Goal: Transaction & Acquisition: Purchase product/service

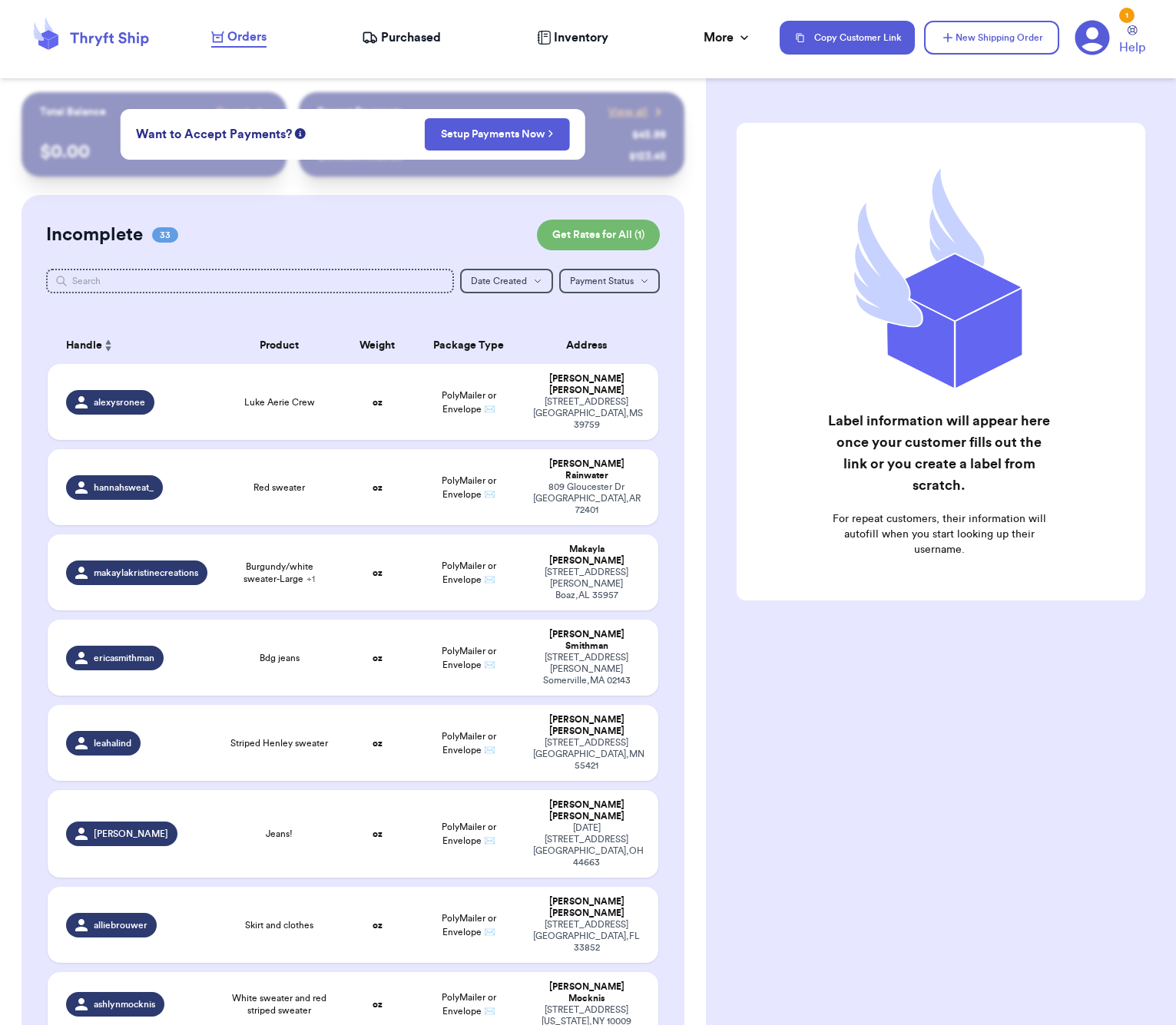
click at [182, 275] on input "text" at bounding box center [250, 280] width 409 height 24
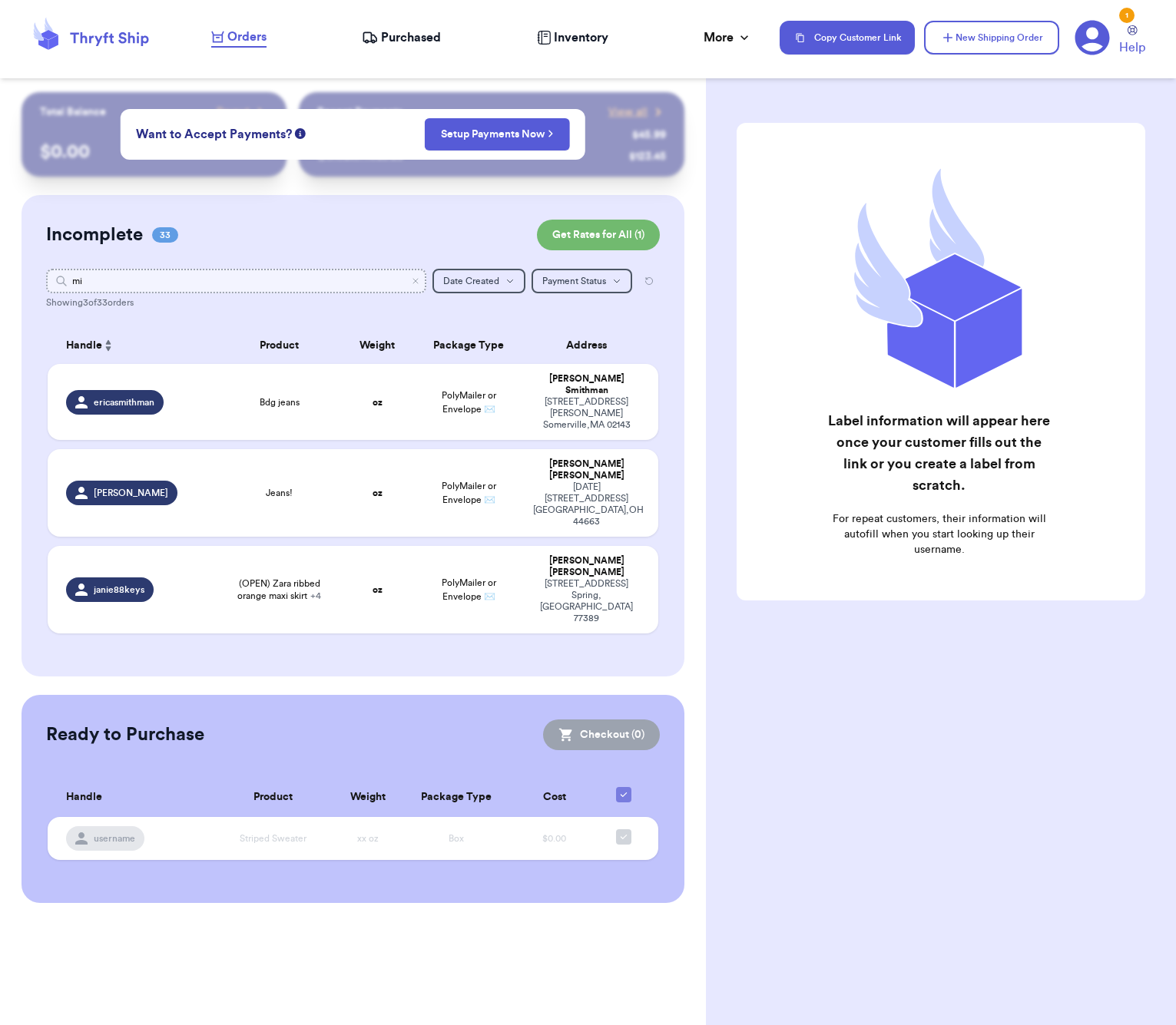
type input "m"
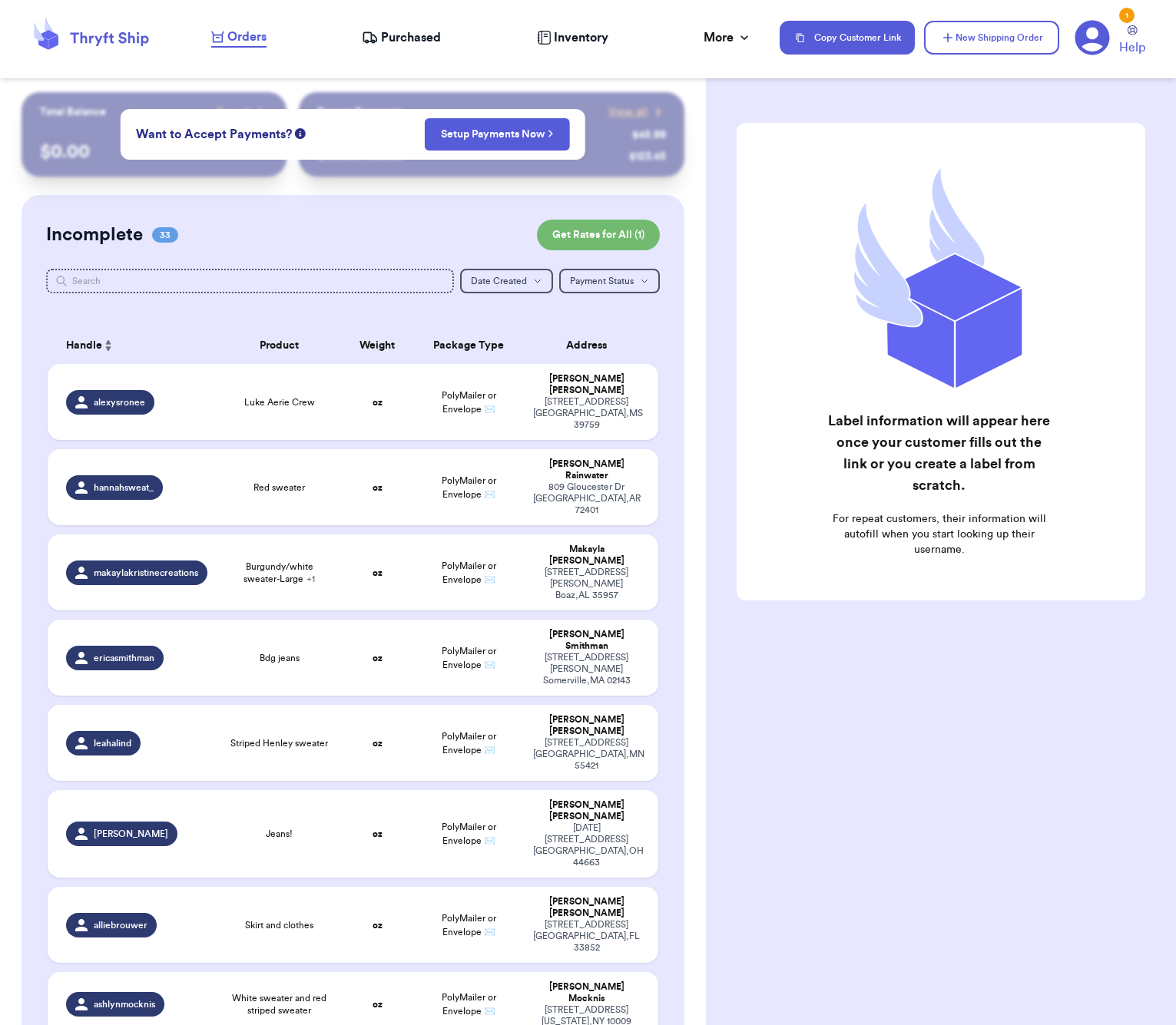
drag, startPoint x: 887, startPoint y: 92, endPoint x: 955, endPoint y: 57, distance: 76.5
click at [887, 91] on div "Label information will appear here once your customer fills out the link or you…" at bounding box center [941, 512] width 470 height 1025
click at [958, 52] on button "New Shipping Order" at bounding box center [992, 37] width 135 height 34
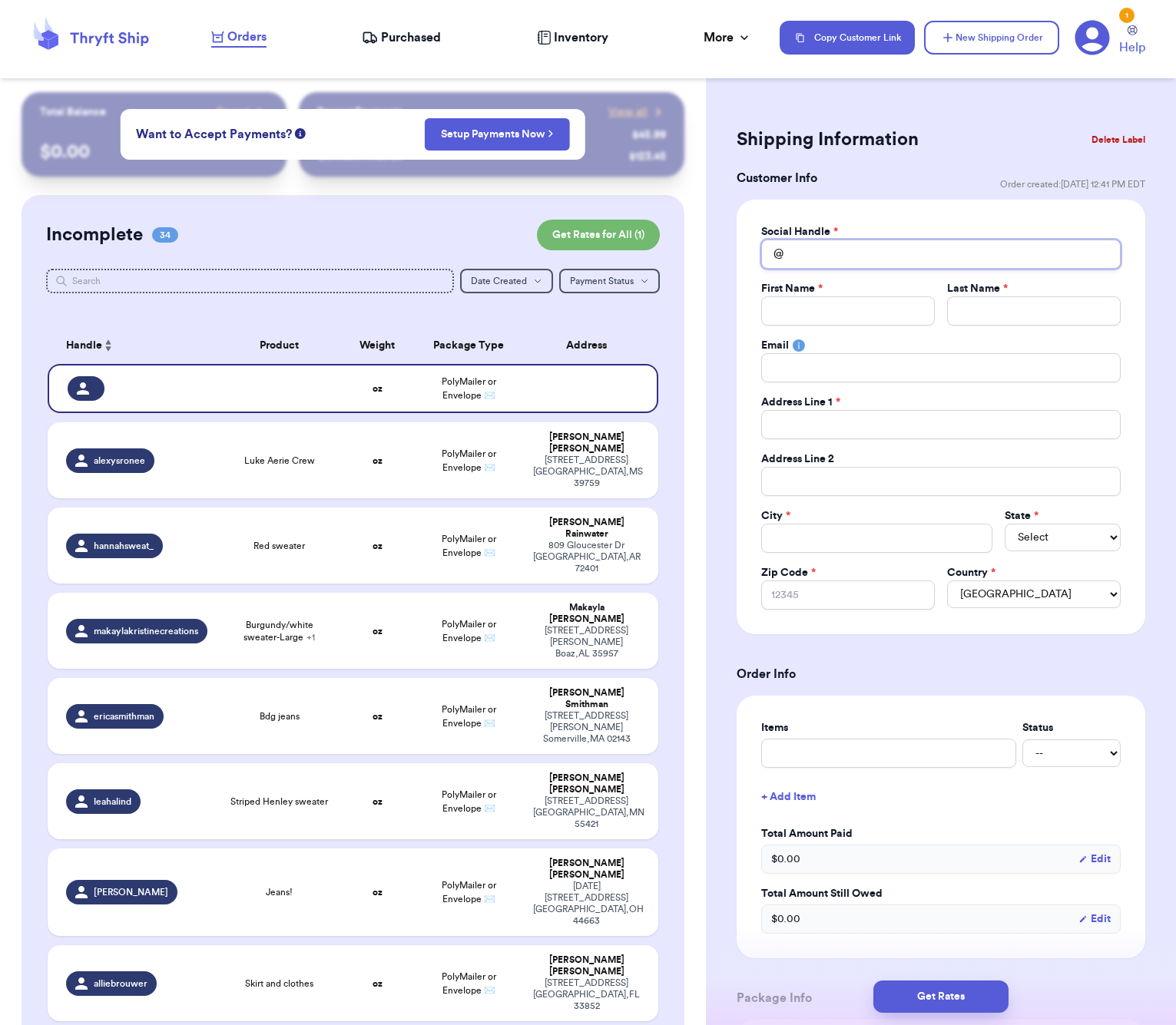
click at [838, 249] on input "Total Amount Paid" at bounding box center [941, 254] width 360 height 29
type input "m"
type input "mr"
type input "mrs"
click at [892, 287] on p "[STREET_ADDRESS] [GEOGRAPHIC_DATA] IN 46240" at bounding box center [979, 301] width 256 height 31
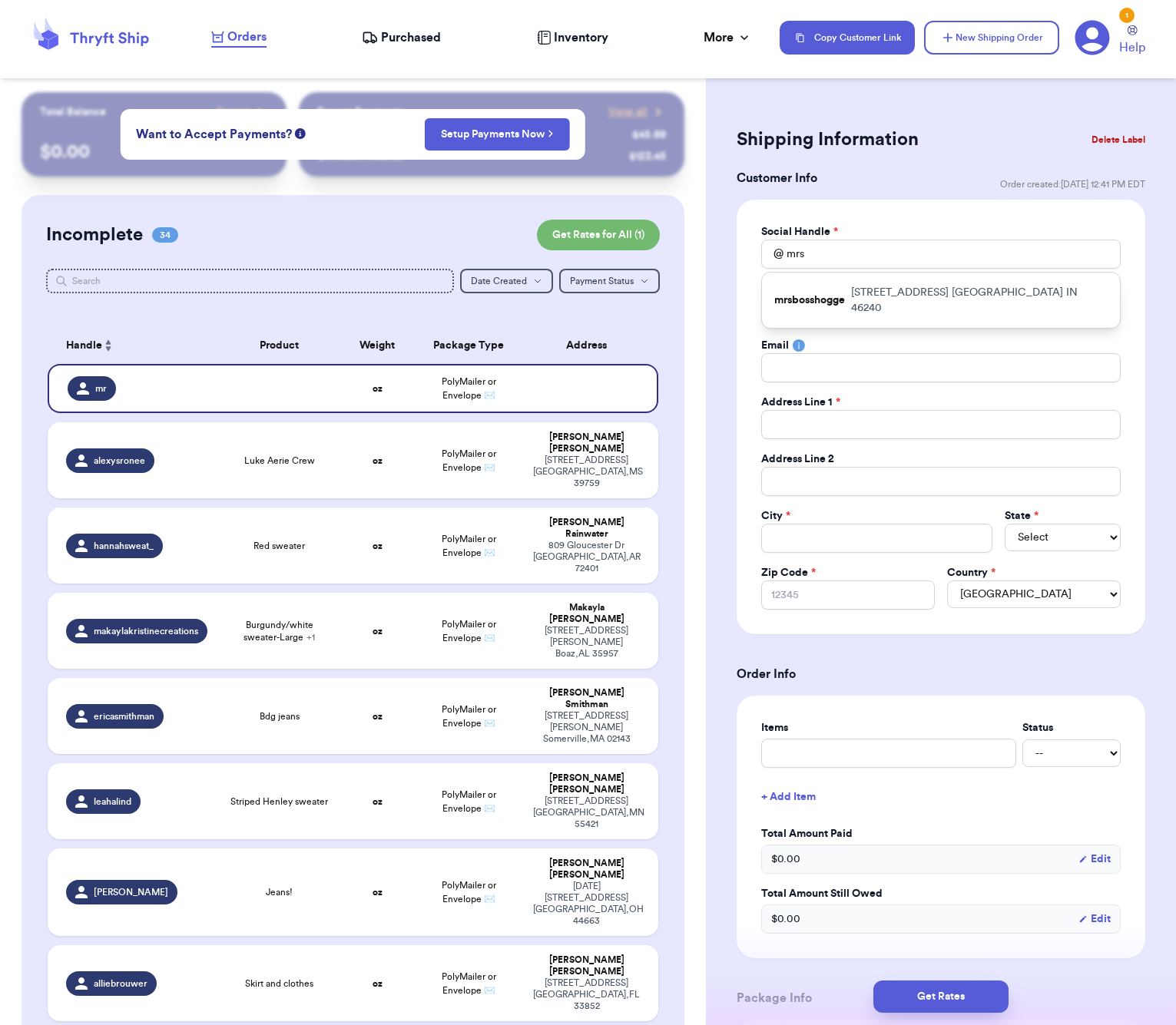
type input "mrsbosshogge"
type input "[PERSON_NAME]"
type input "[EMAIL_ADDRESS][DOMAIN_NAME]"
type input "[STREET_ADDRESS]"
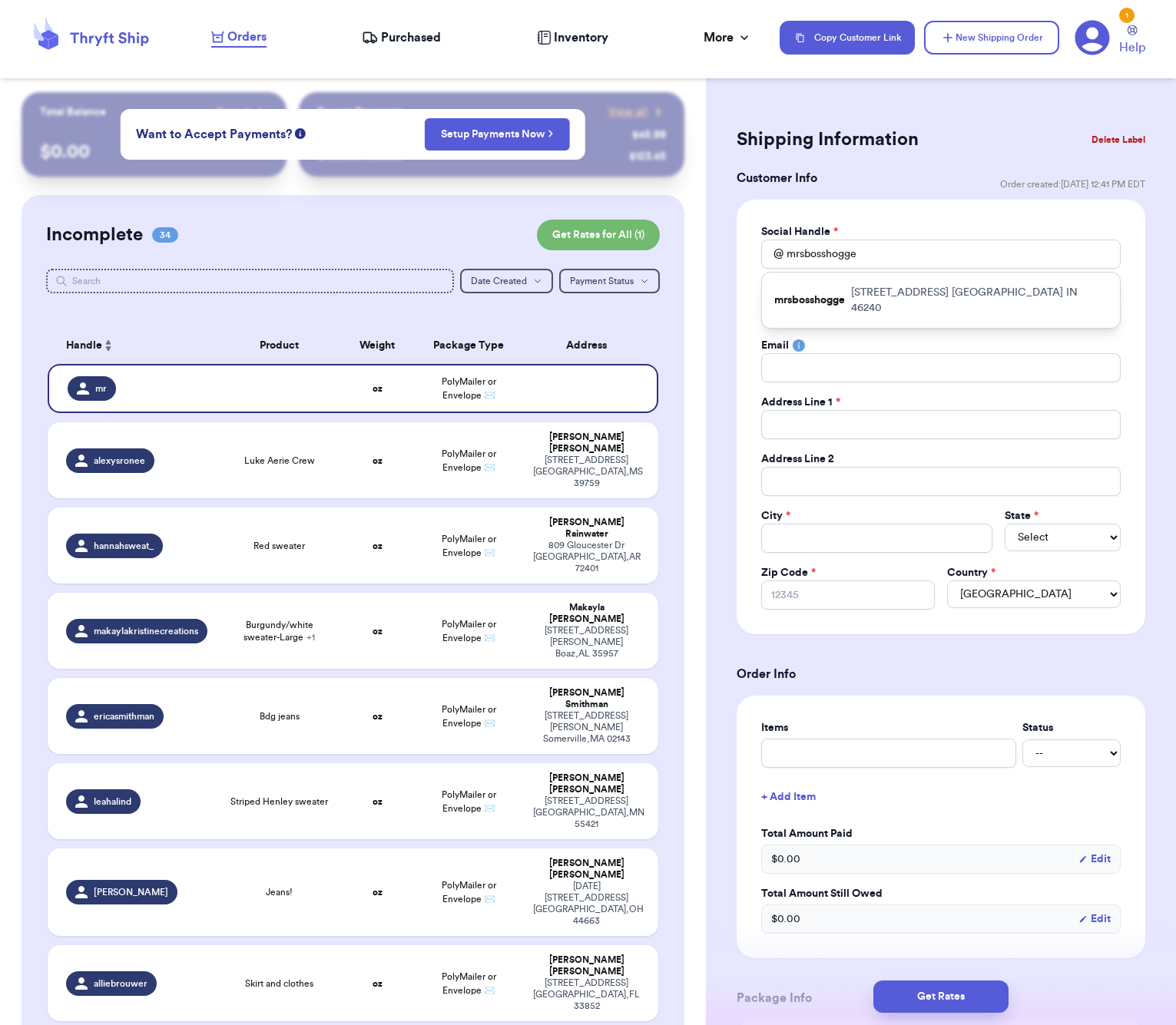
type input "[GEOGRAPHIC_DATA]"
select select "IN"
type input "46240"
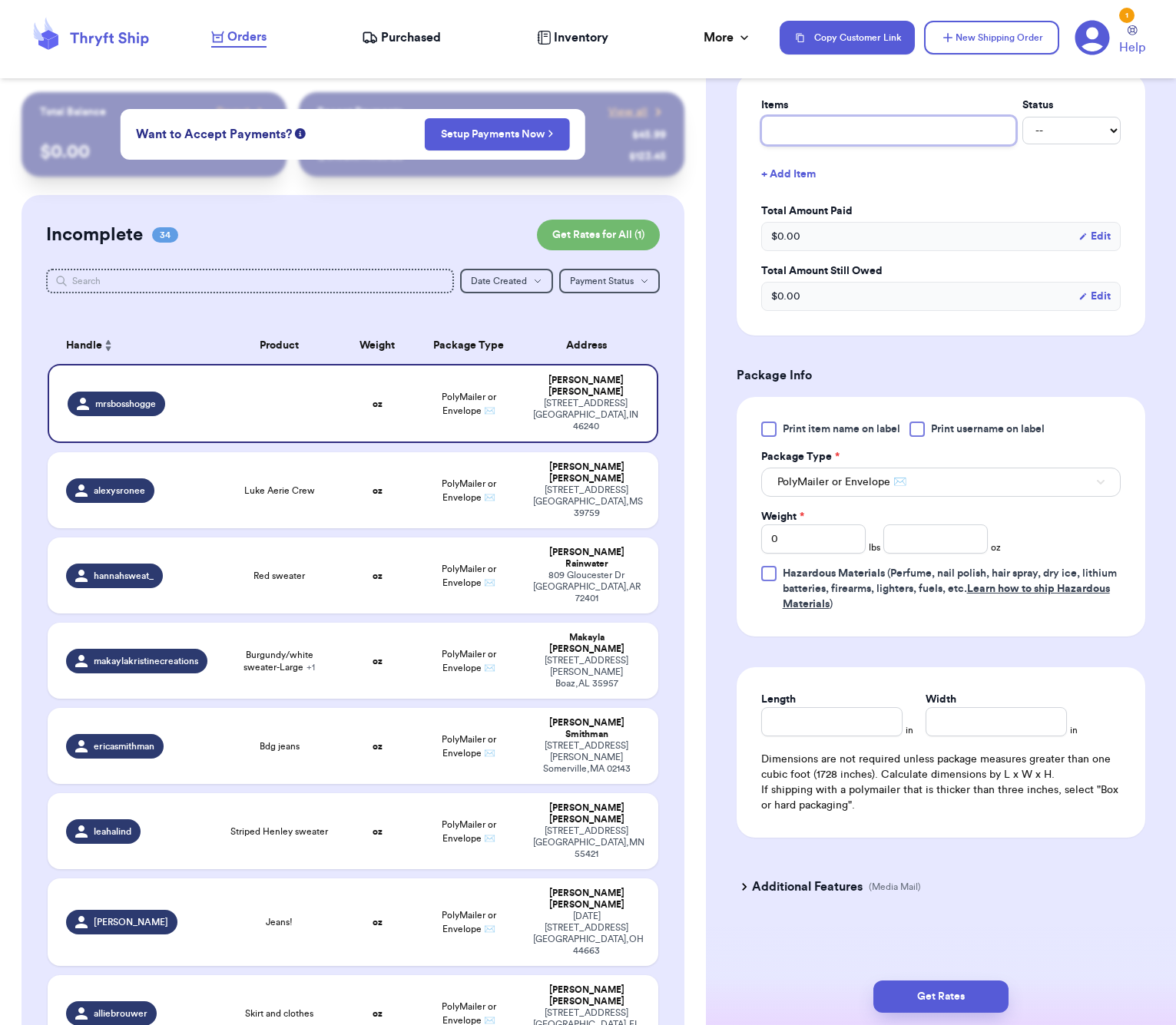
type input "a"
type input "ar"
type input "are"
type input "arei"
type input "areie"
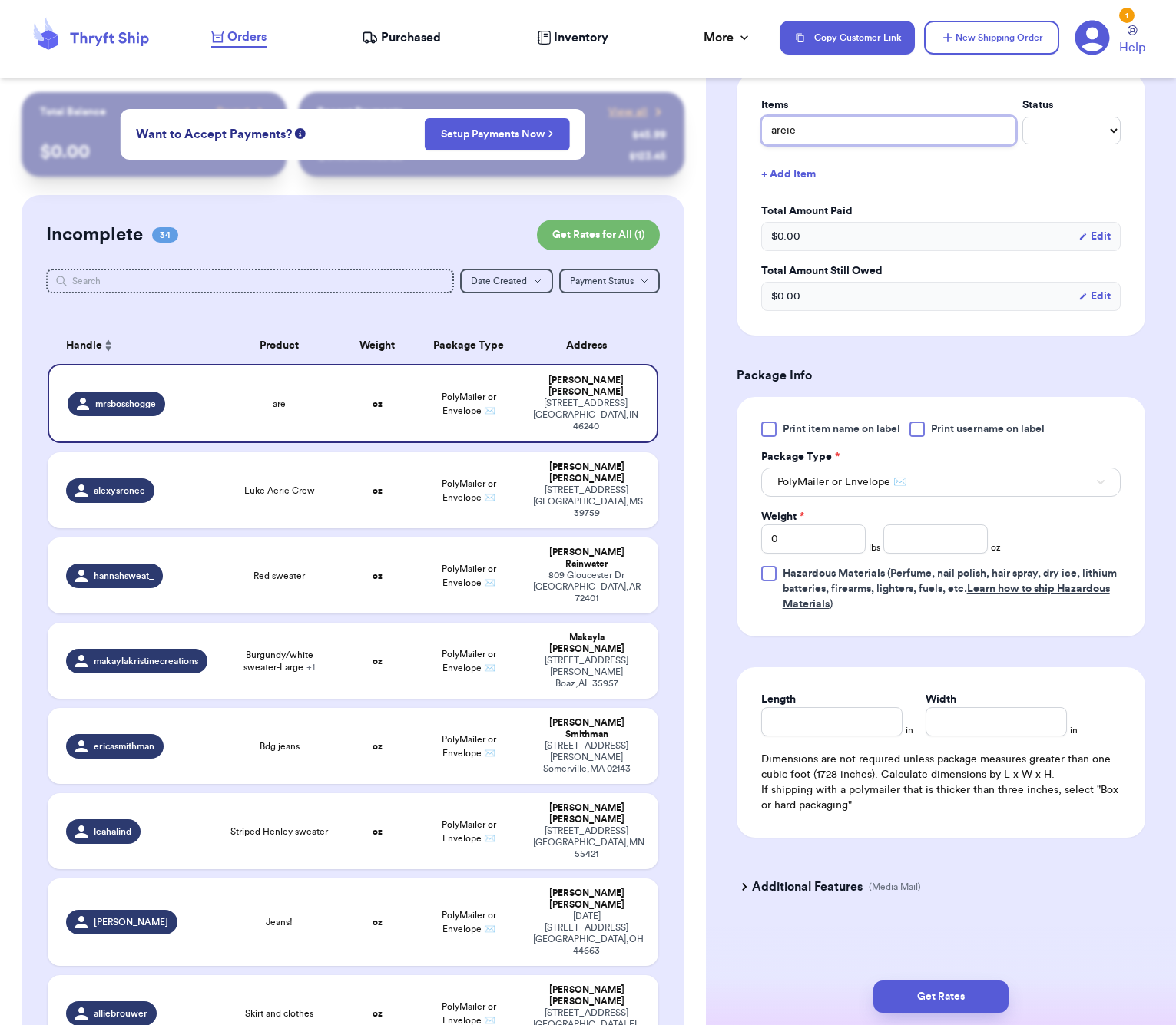
type input "areie"
type input "areie s"
type input "areie se"
type input "areie sea"
type input "areie seat"
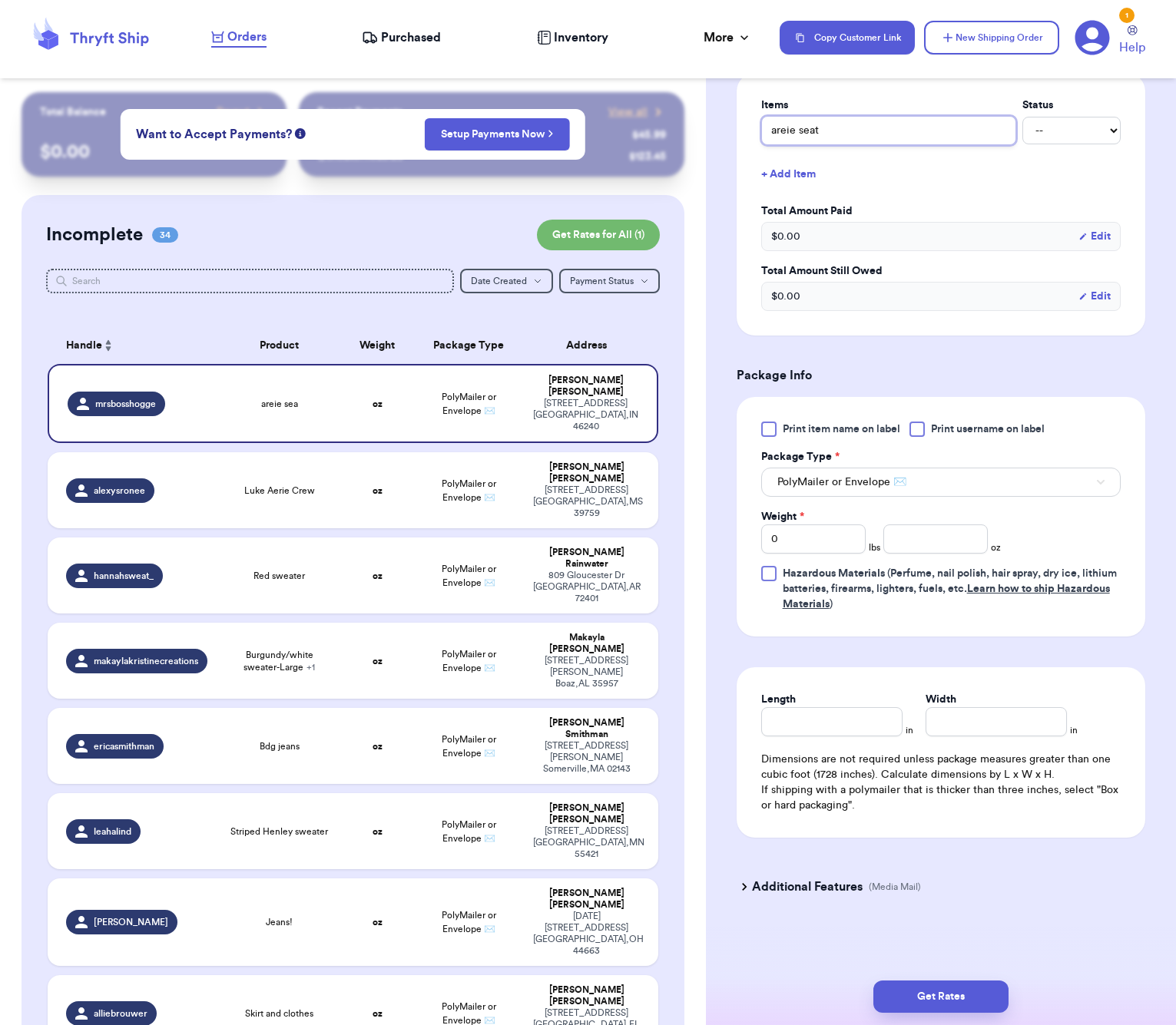
type input "areie [PERSON_NAME]"
type input "areie seater"
drag, startPoint x: 779, startPoint y: 130, endPoint x: 799, endPoint y: 134, distance: 20.4
click at [779, 130] on input "areie seater" at bounding box center [889, 131] width 255 height 29
type input "reie seater"
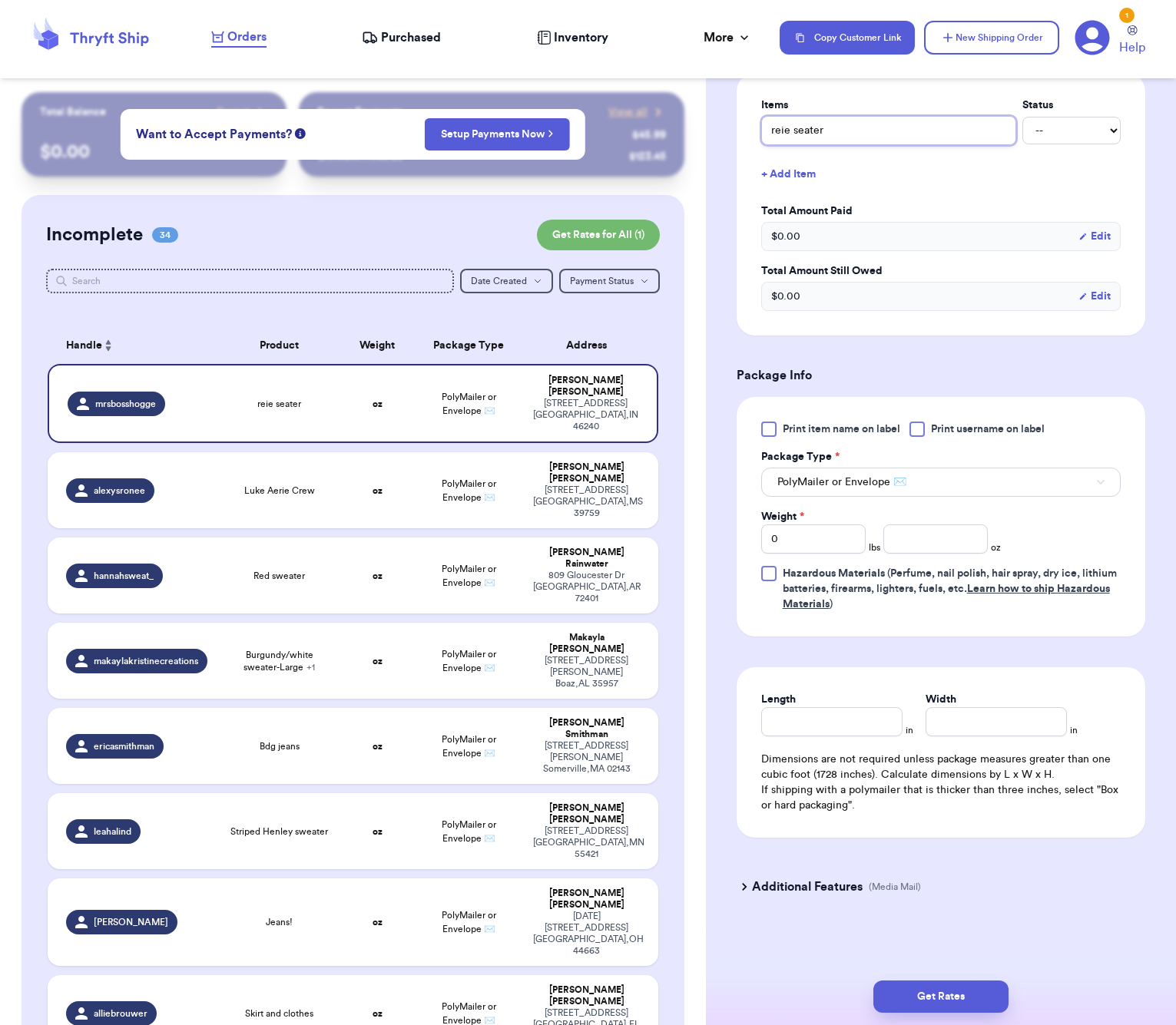
type input "eie seater"
type input "ie seater"
type input "aie seater"
type input "aeie seater"
type input "aerie seater"
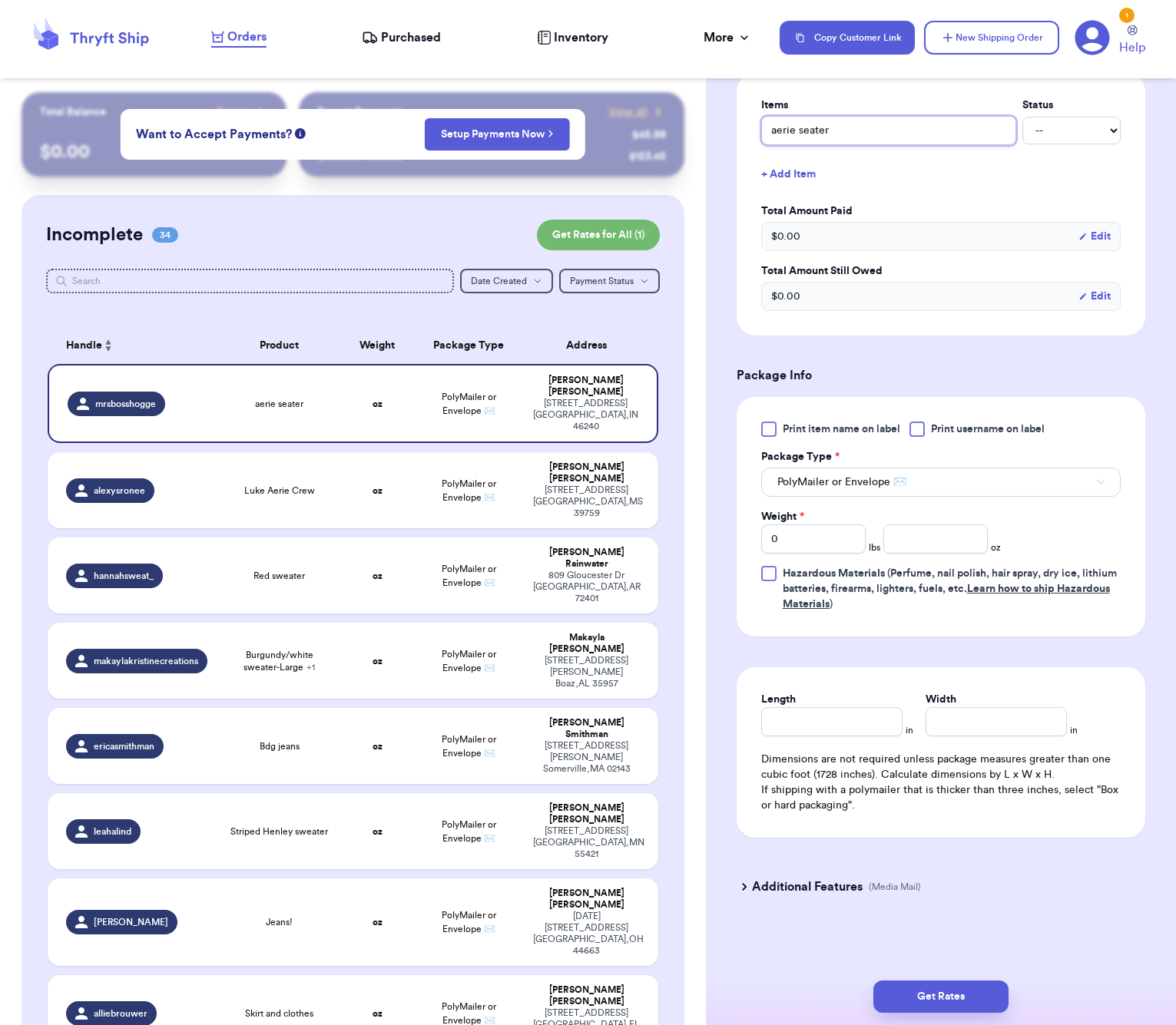
type input "aerie seater"
click at [812, 177] on button "+ Add Item" at bounding box center [941, 174] width 371 height 34
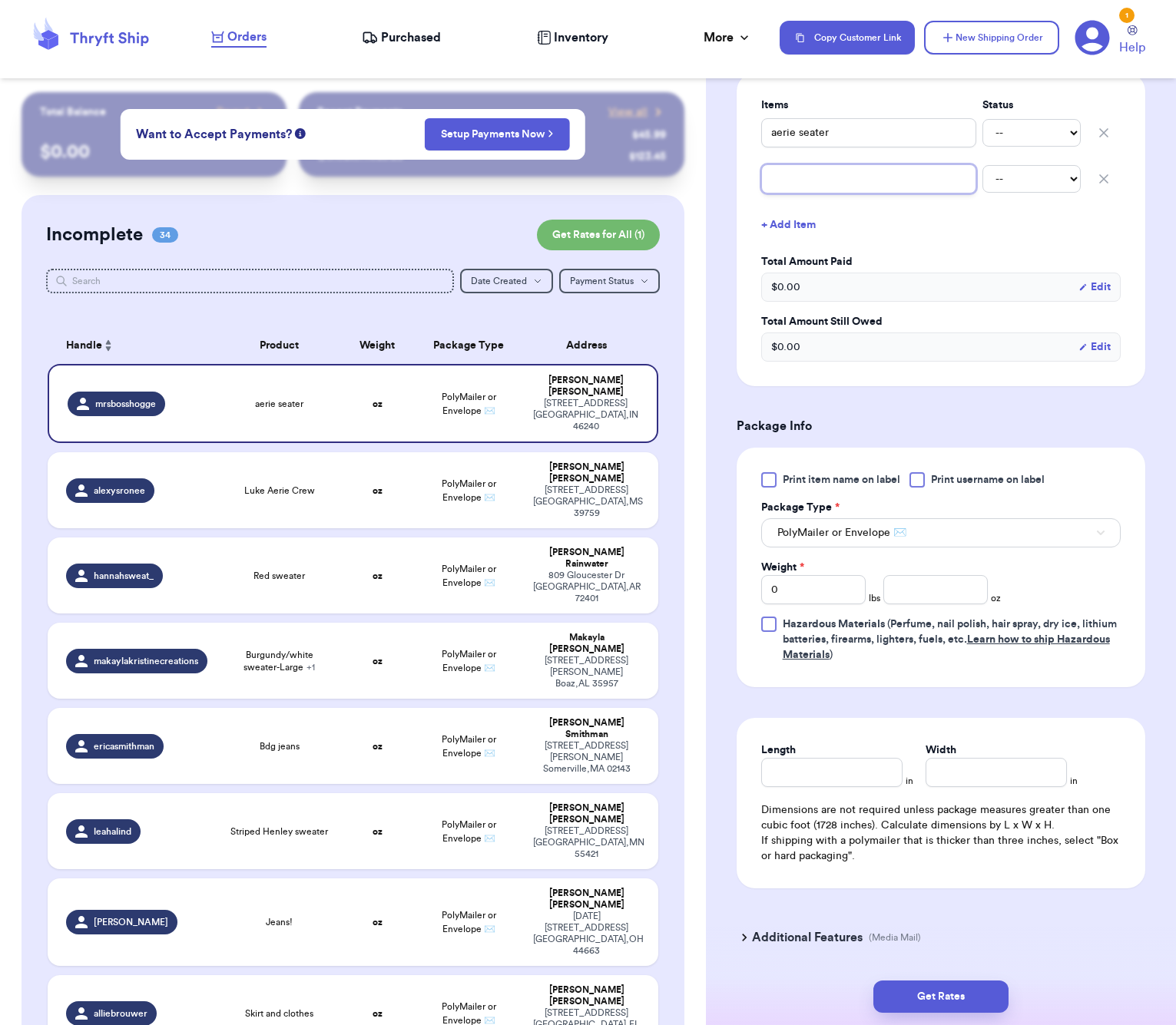
type input "u"
type input "un"
type input "uni"
type input "univ"
type input "unive"
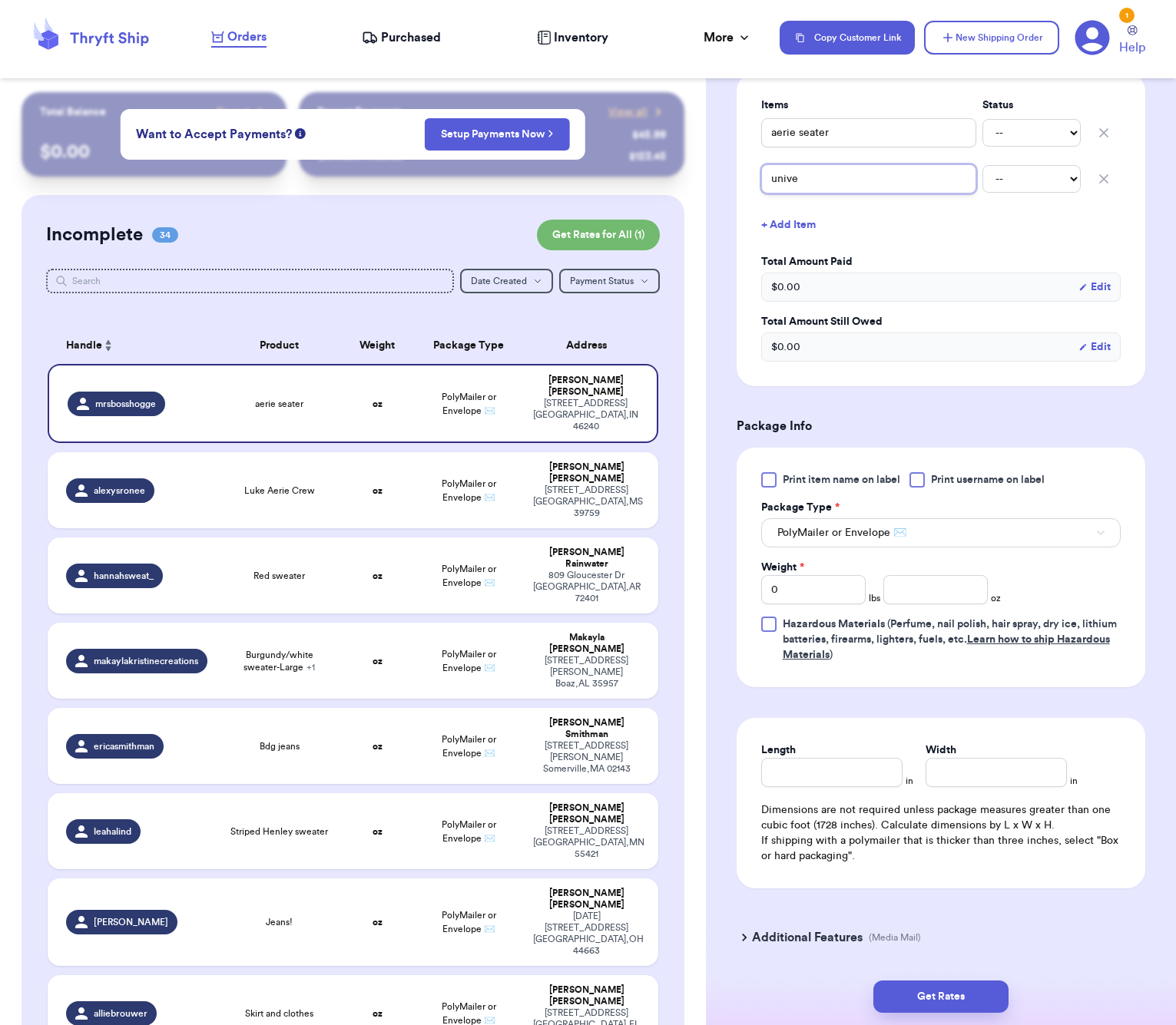
type input "univer"
type input "univers"
type input "universa"
type input "universal"
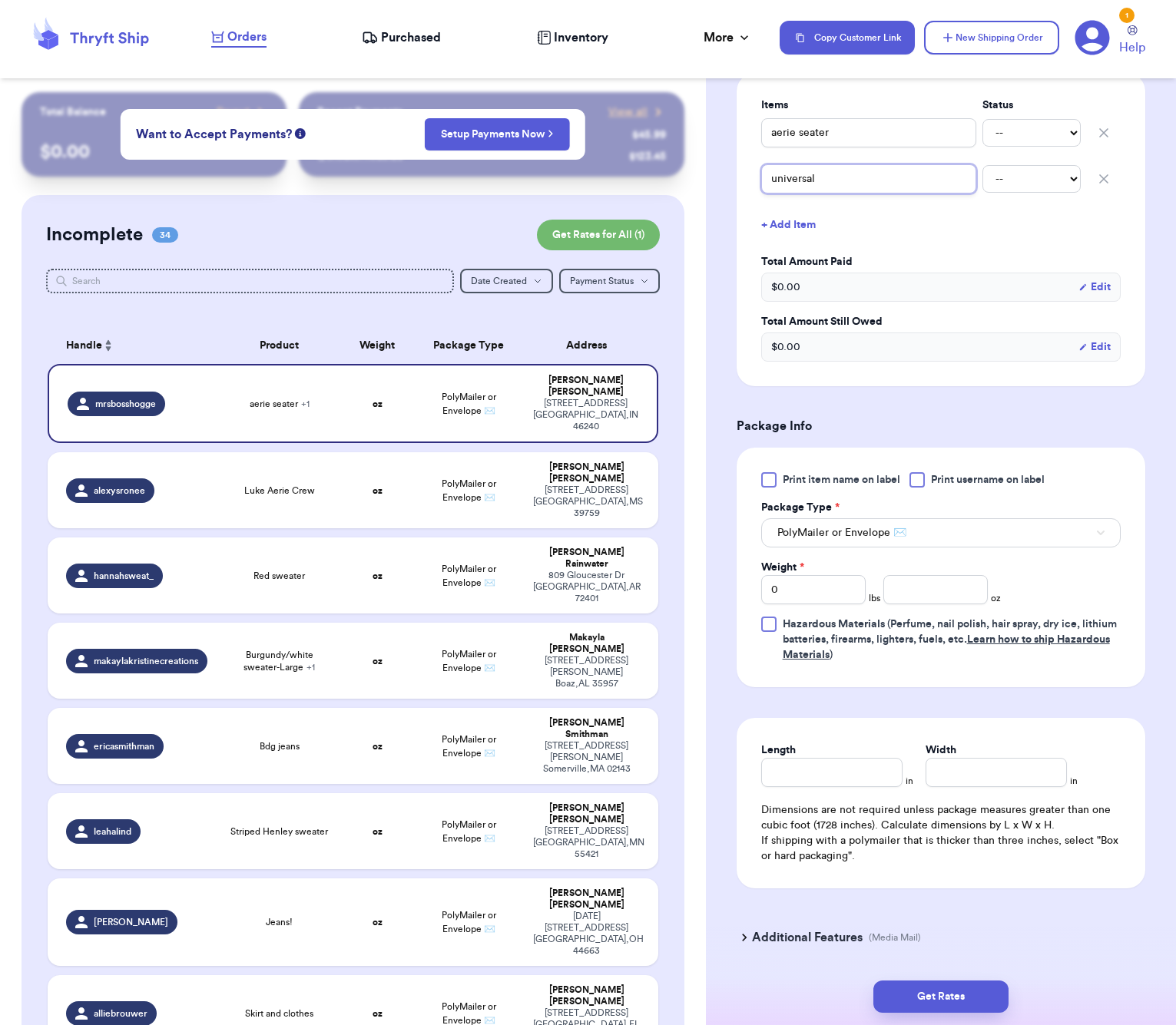
type input "universal t"
type input "universal th"
type input "universal thr"
type input "universal thre"
type input "universal threa"
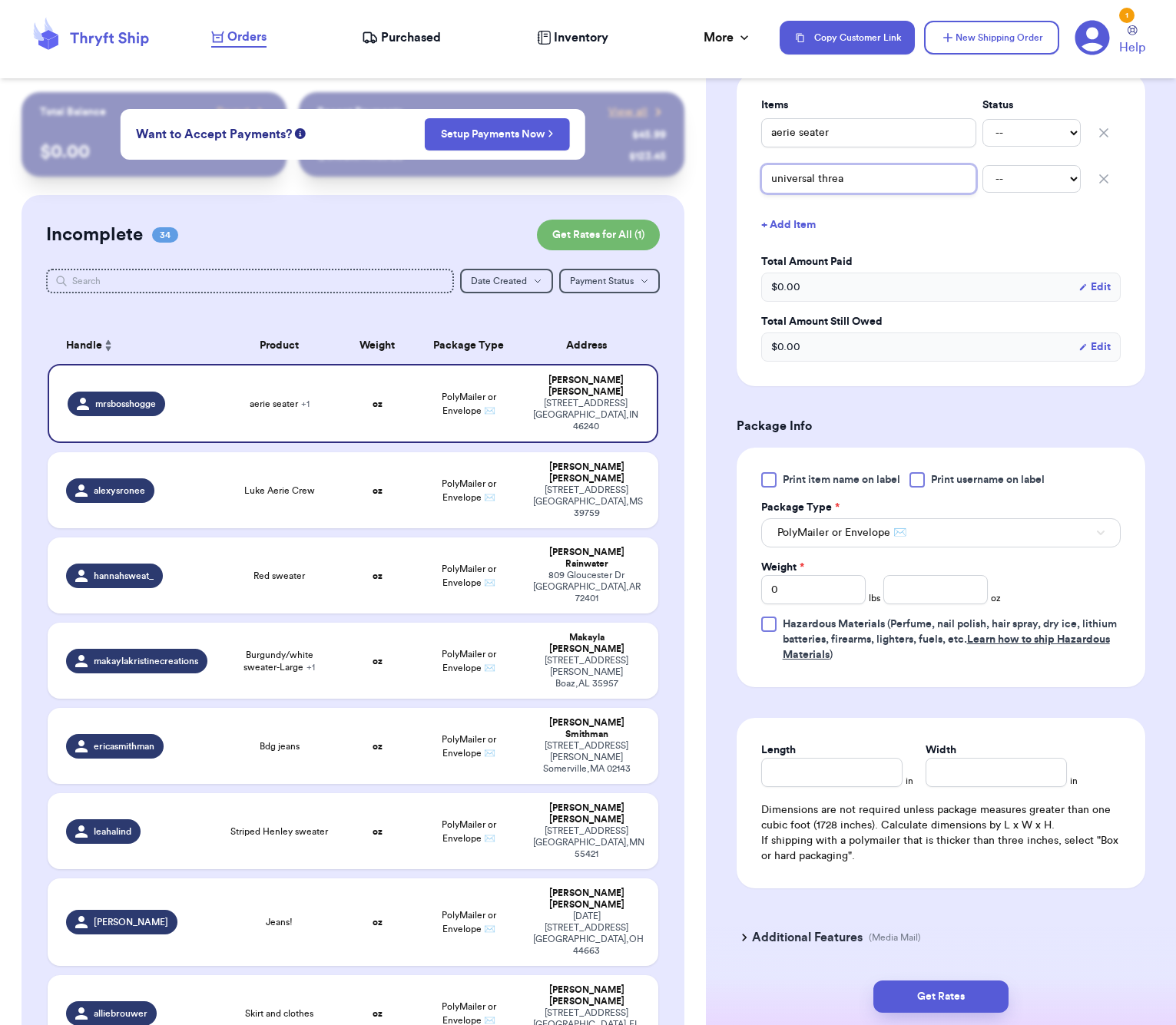
type input "universal thread"
type input "universal thread s"
type input "universal thread sw"
type input "universal thread swe"
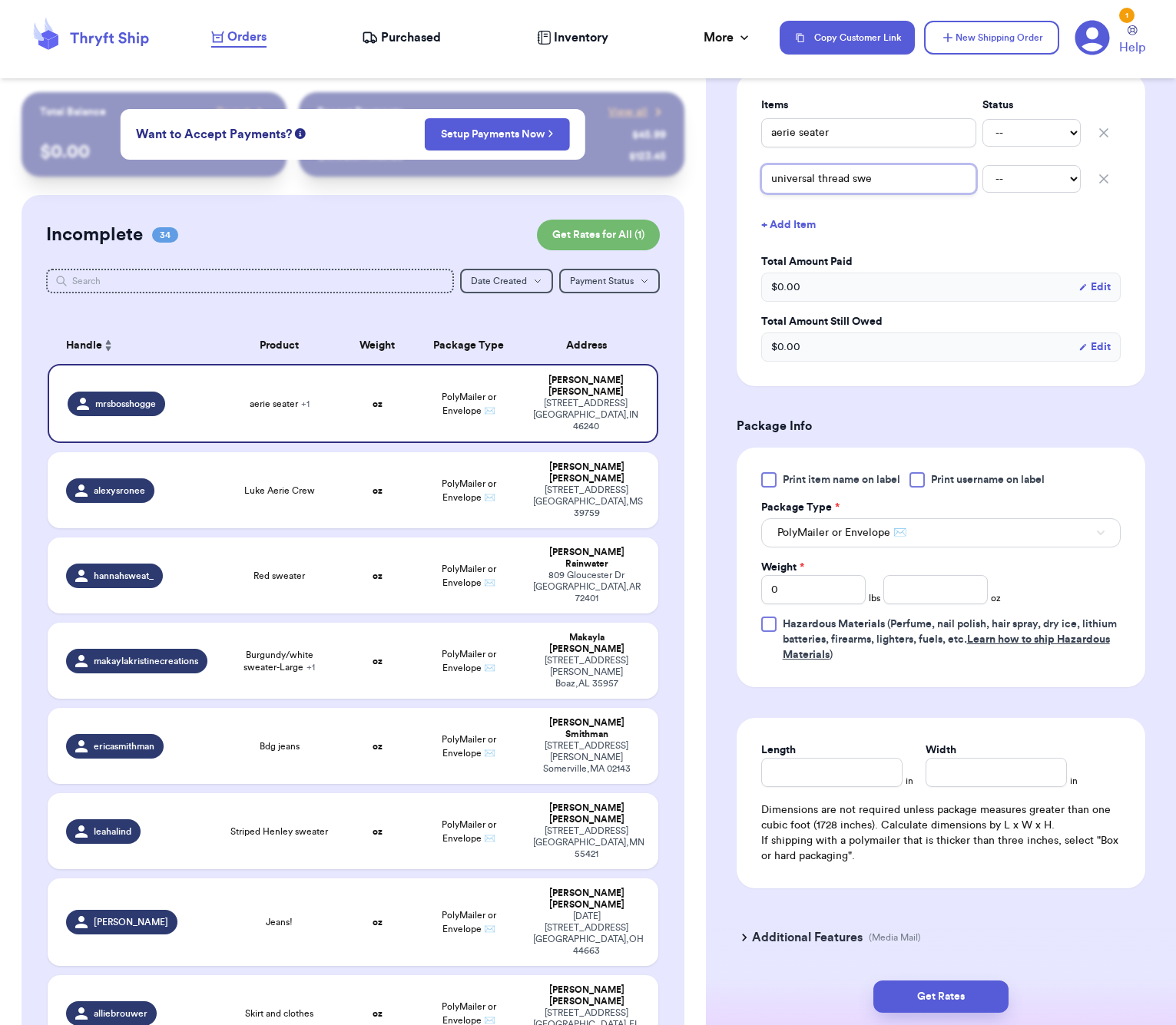
type input "universal thread swea"
type input "universal thread sweat"
type input "universal thread sweate"
type input "universal thread sweater"
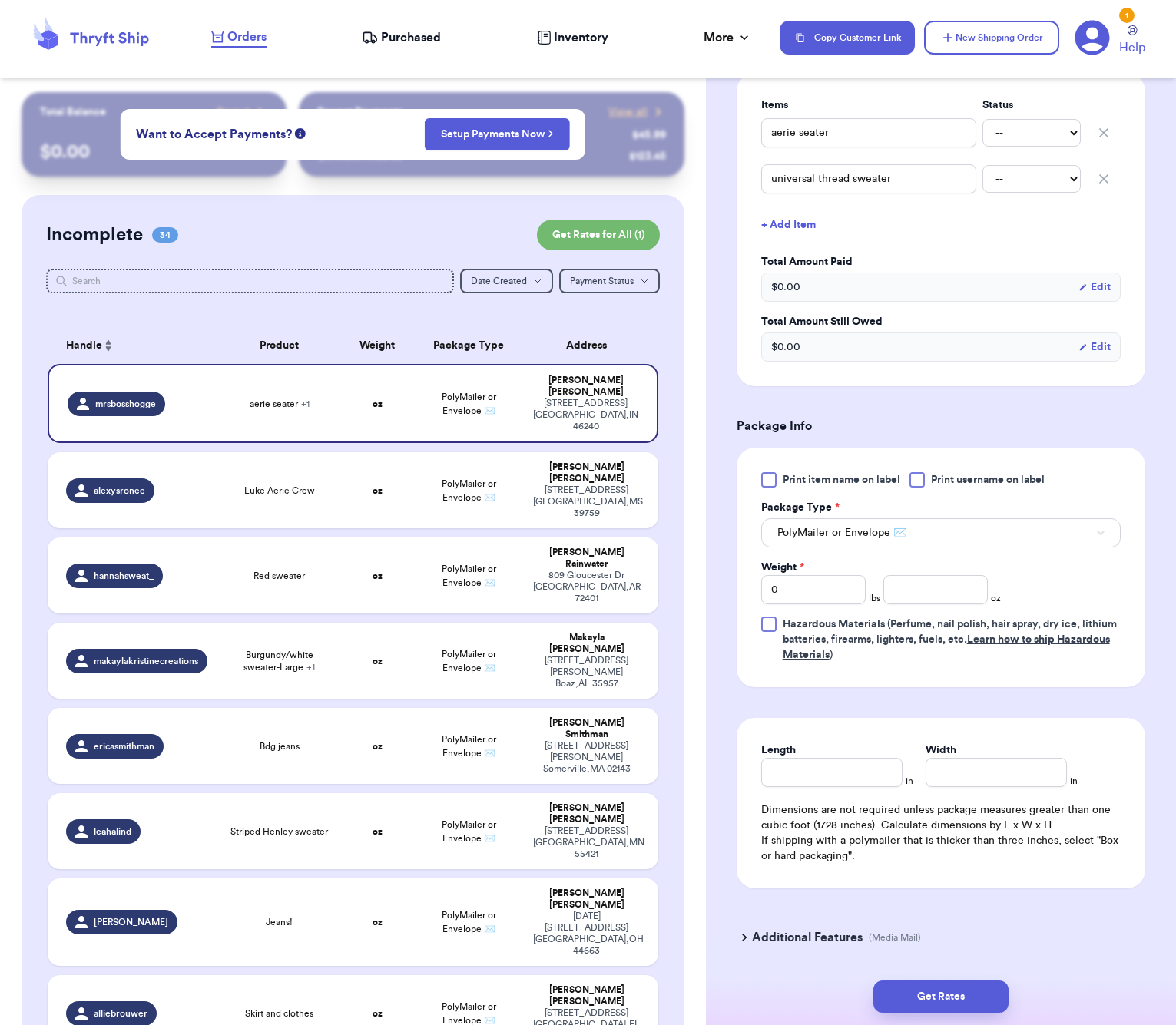
click at [801, 230] on button "+ Add Item" at bounding box center [941, 224] width 371 height 34
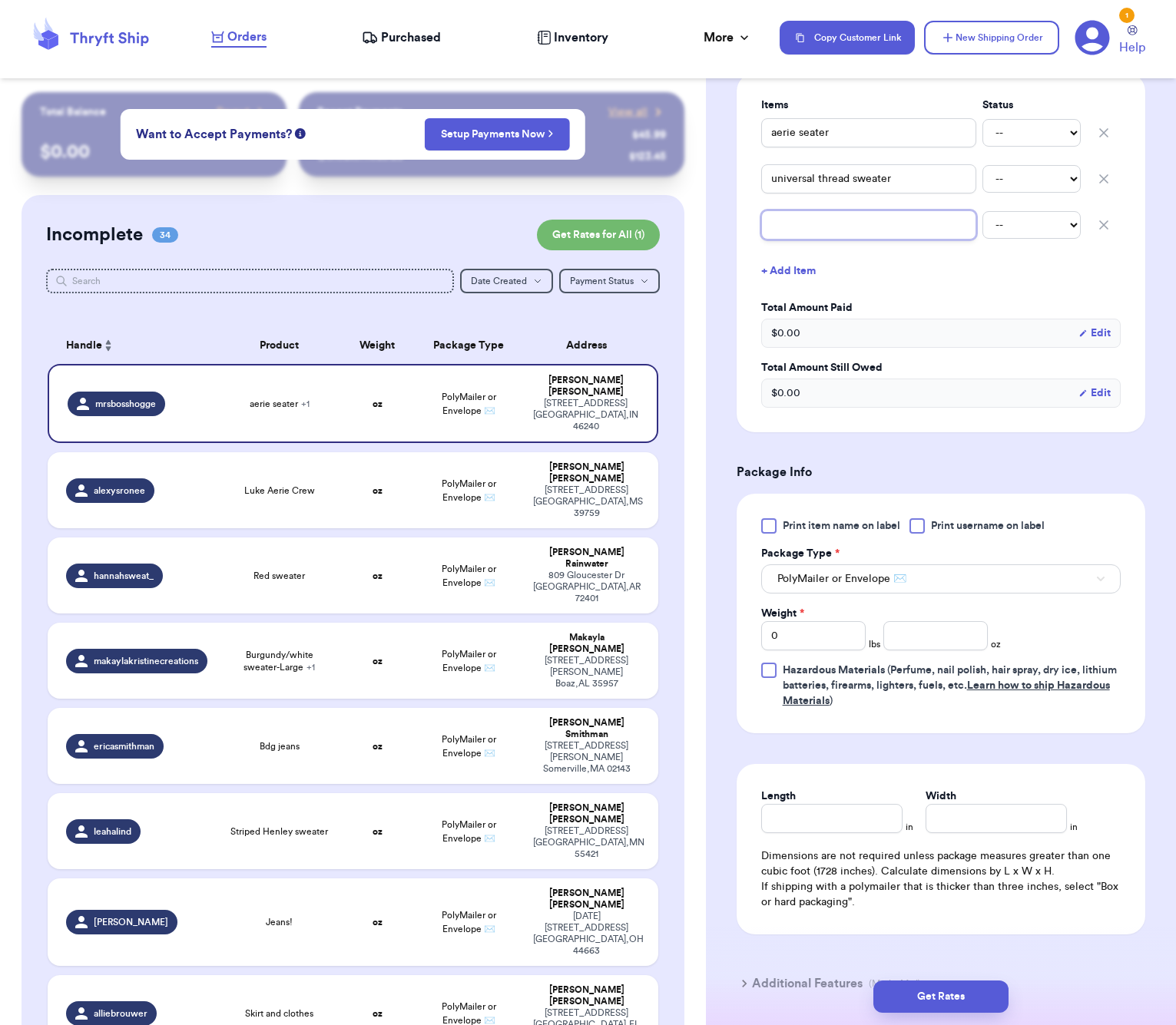
type input "A"
type input "AE"
type input "AE d"
type input "AE de"
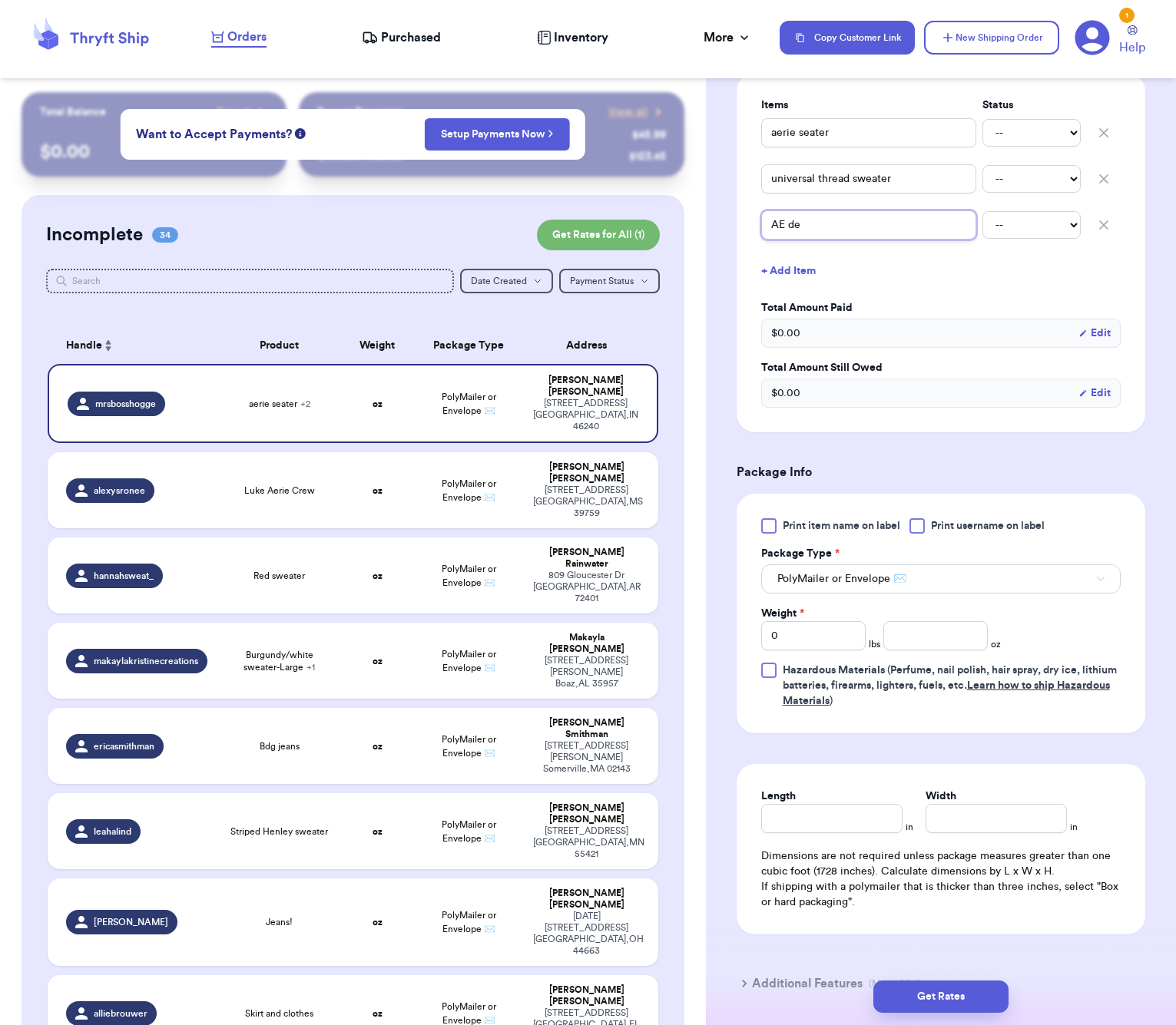
type input "AE den"
type input "[PERSON_NAME]"
type input "AE denim"
type input "AE denim j"
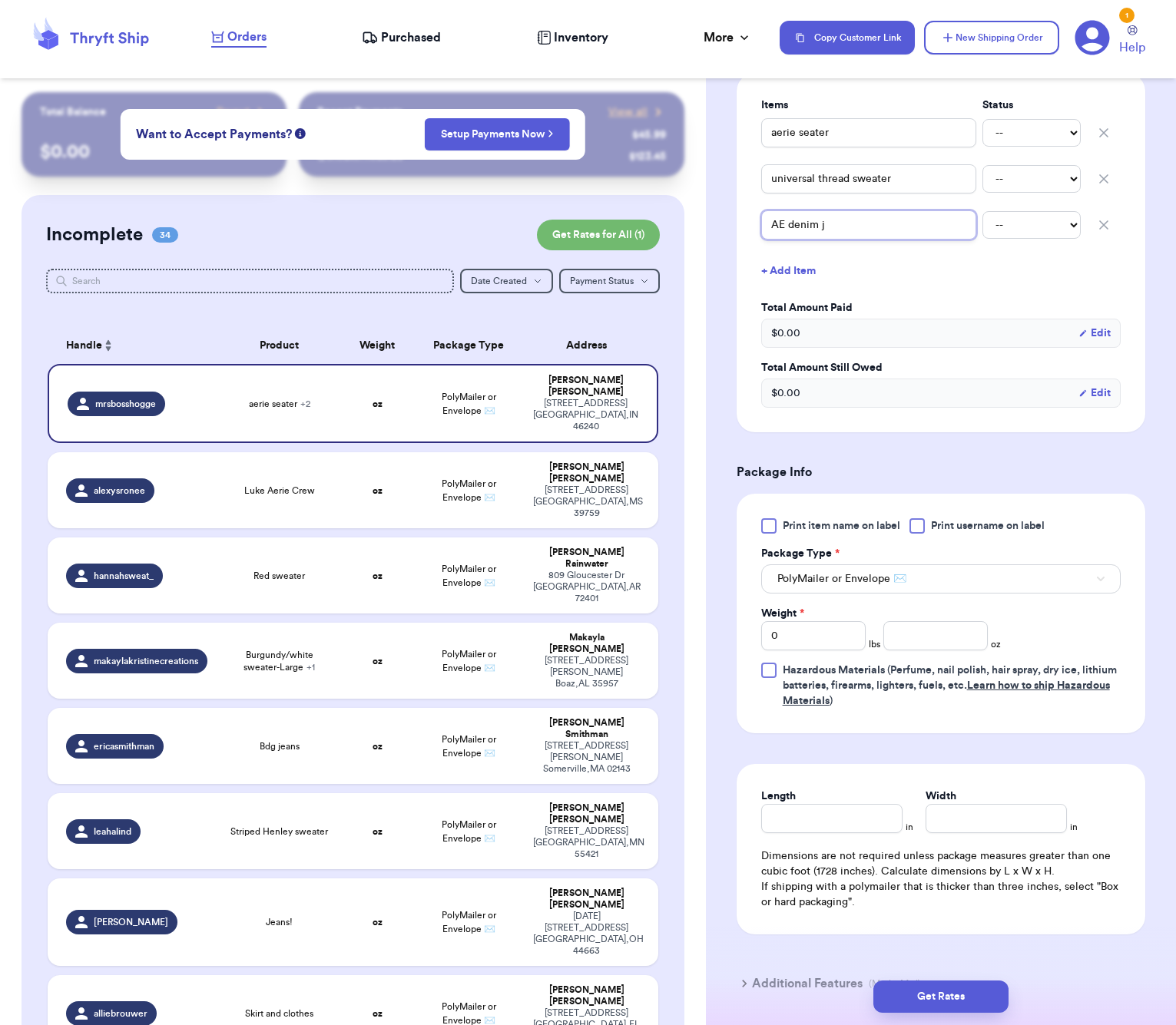
type input "AE denim ja"
type input "AE denim jac"
type input "AE denim jack"
type input "AE denim jacke"
type input "AE denim jacket"
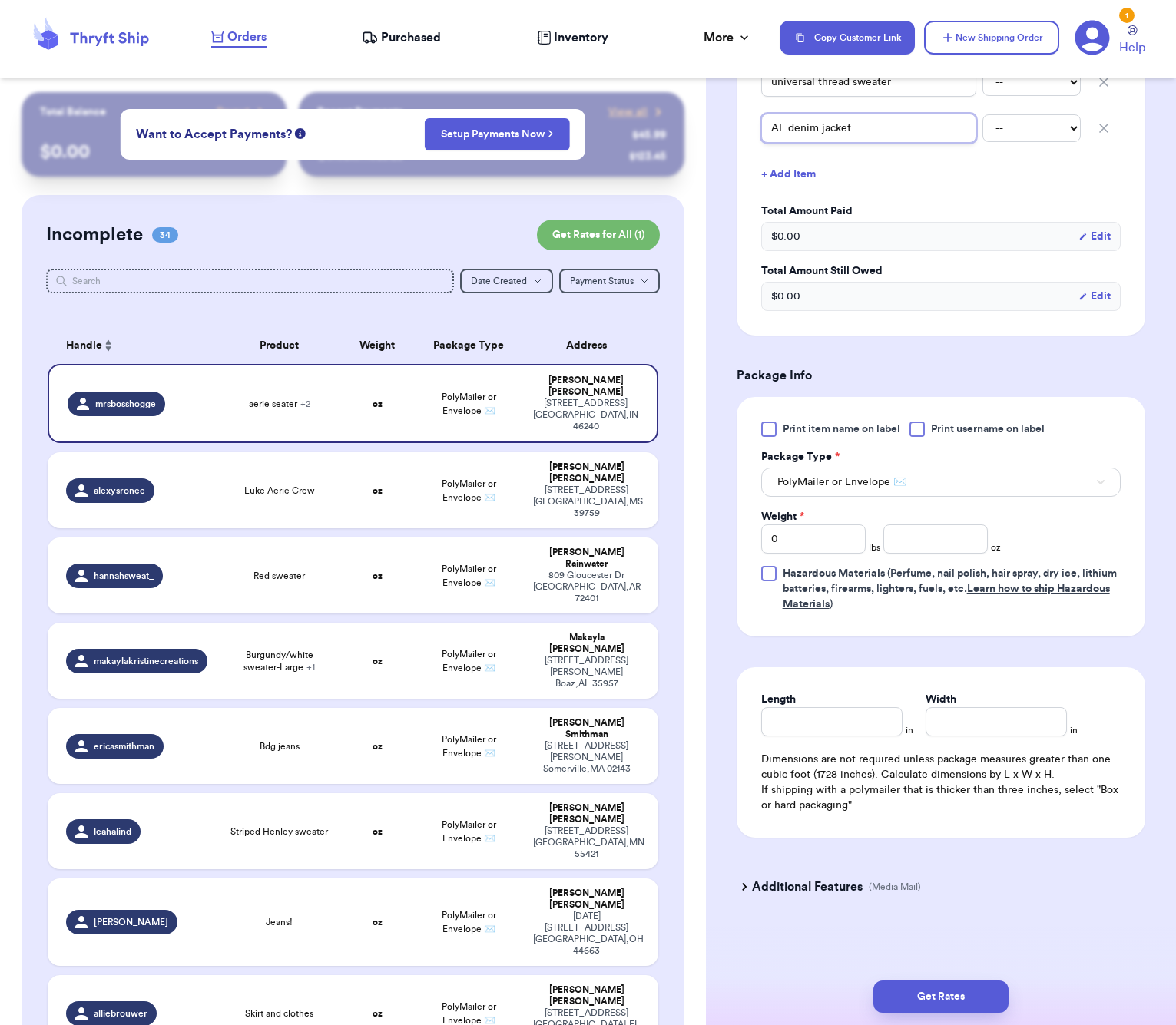
scroll to position [719, 0]
type input "AE denim jacket"
click at [926, 544] on input "number" at bounding box center [935, 540] width 104 height 29
type input "49"
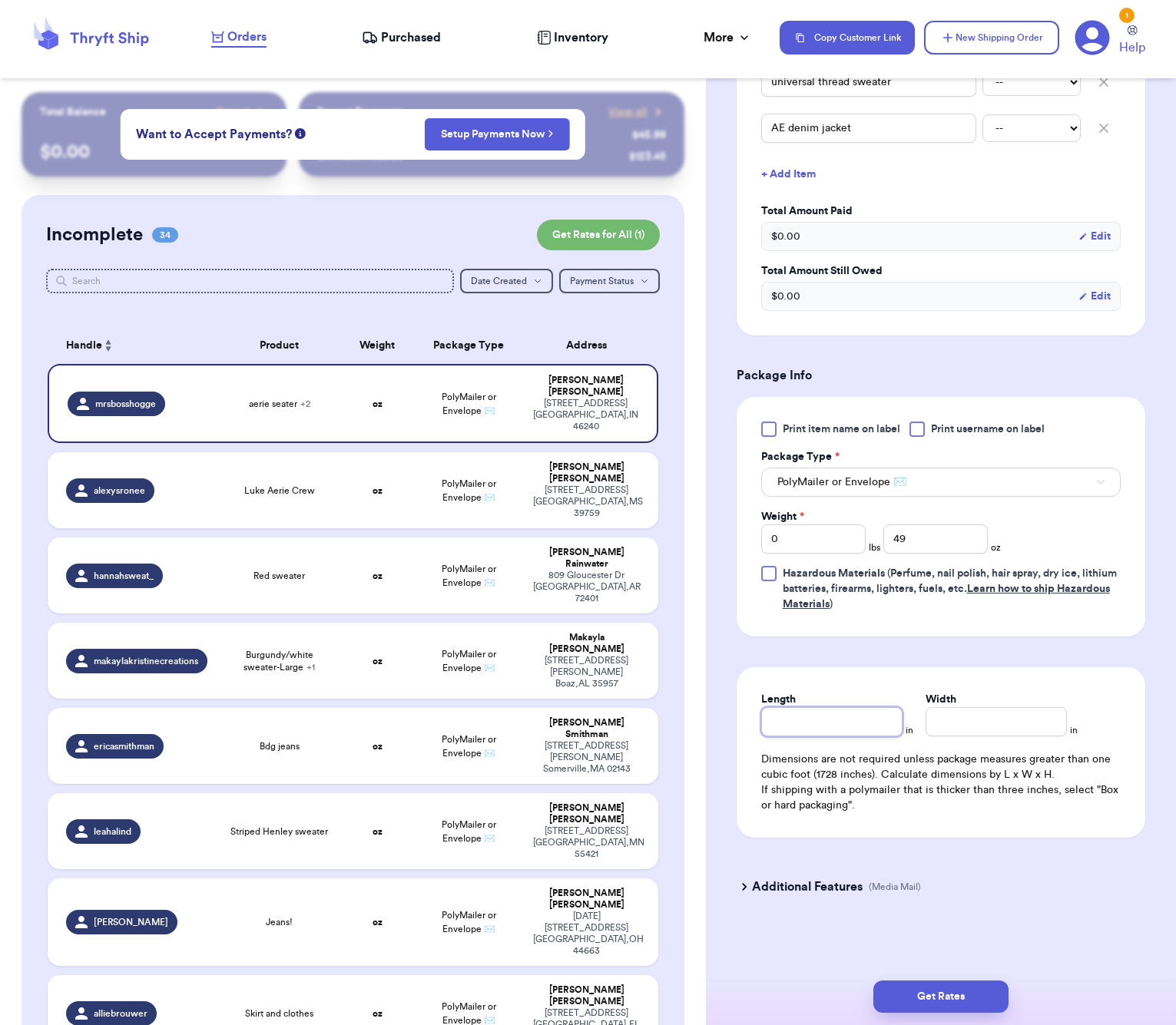
click at [815, 727] on input "Length" at bounding box center [832, 722] width 141 height 29
type input "9"
type input "7"
click at [912, 1007] on button "Get Rates" at bounding box center [941, 996] width 135 height 32
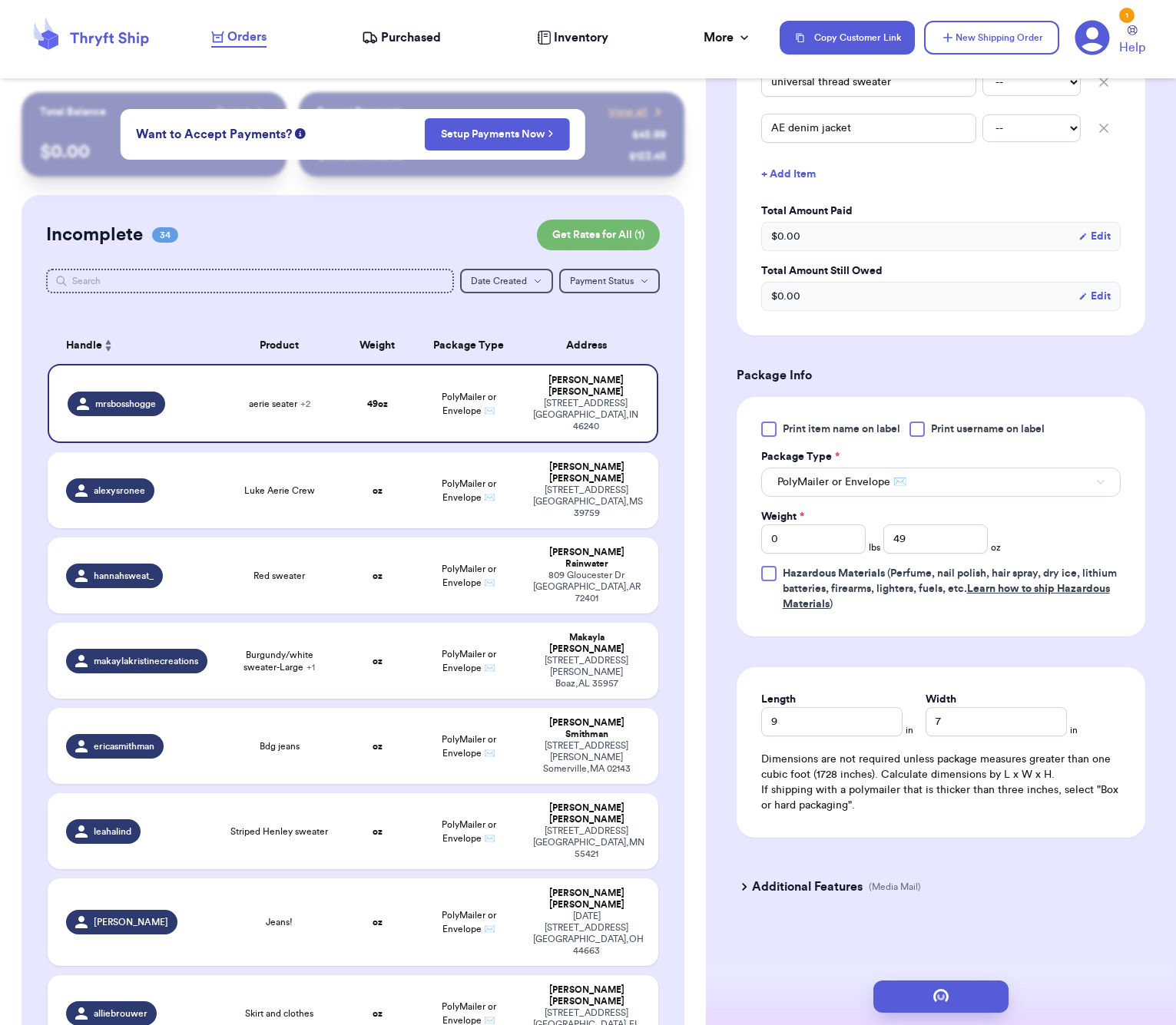
type input "3"
type input "1"
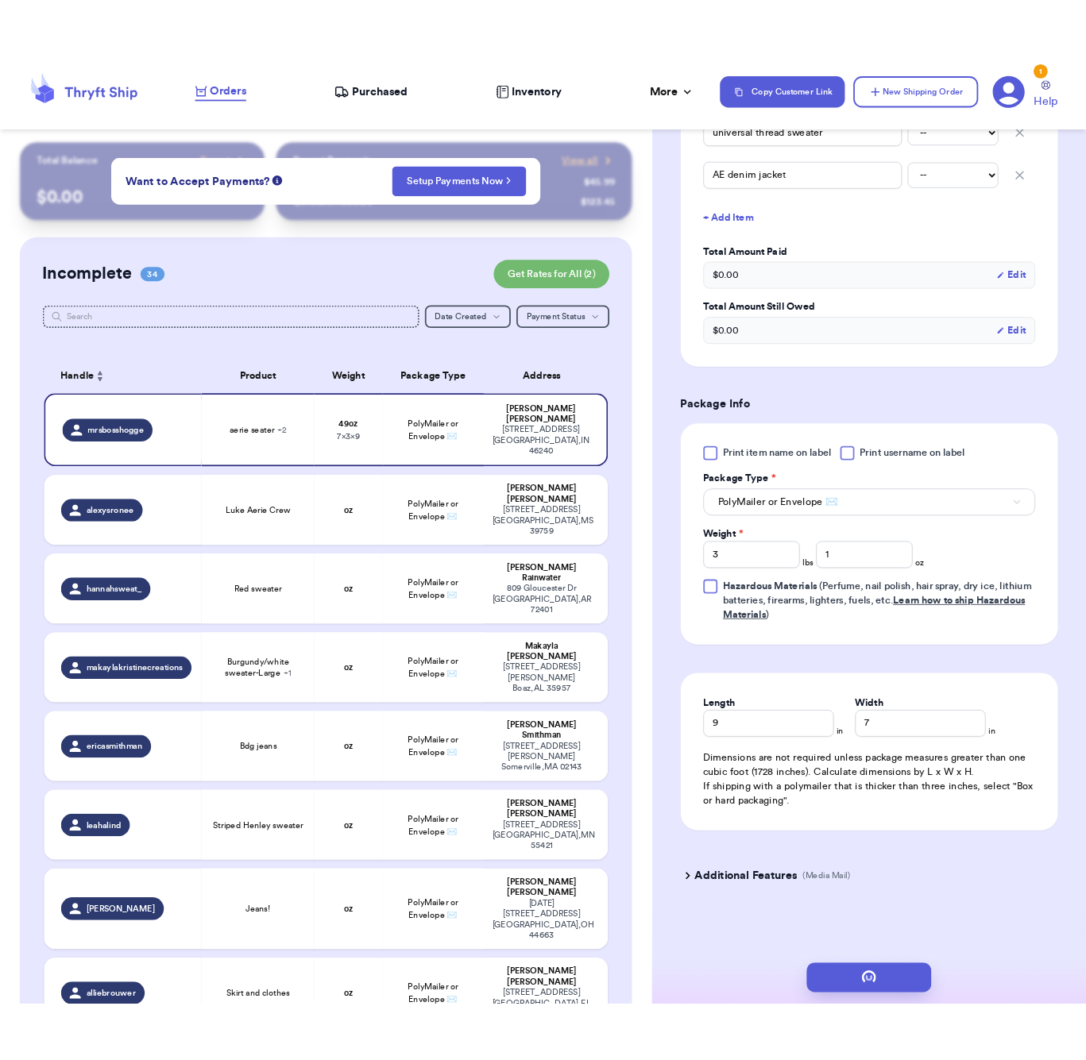
scroll to position [0, 0]
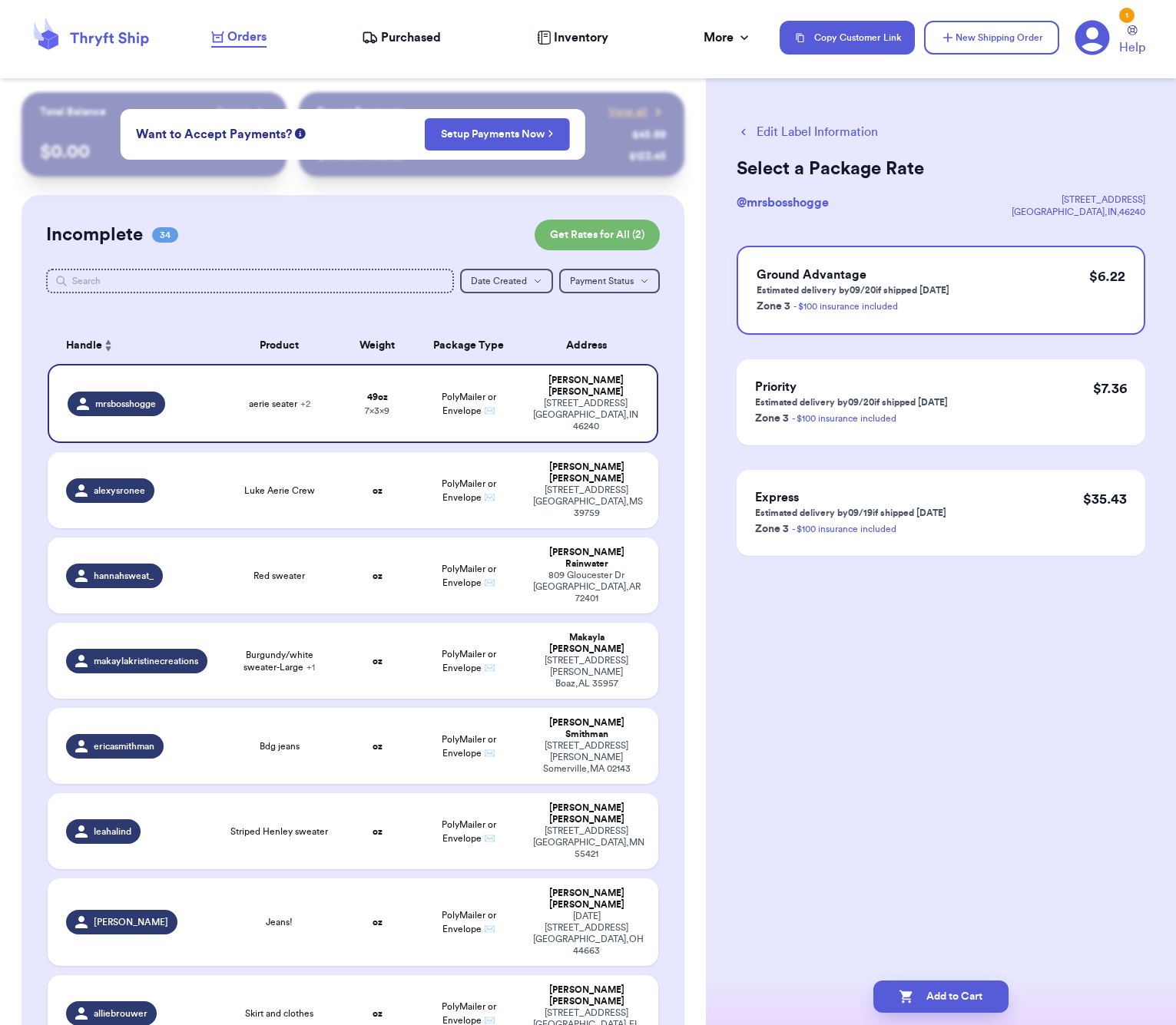
click at [1124, 152] on div "Edit Label Information Select a Package Rate @ mrsbosshogge [STREET_ADDRESS] [G…" at bounding box center [941, 377] width 470 height 571
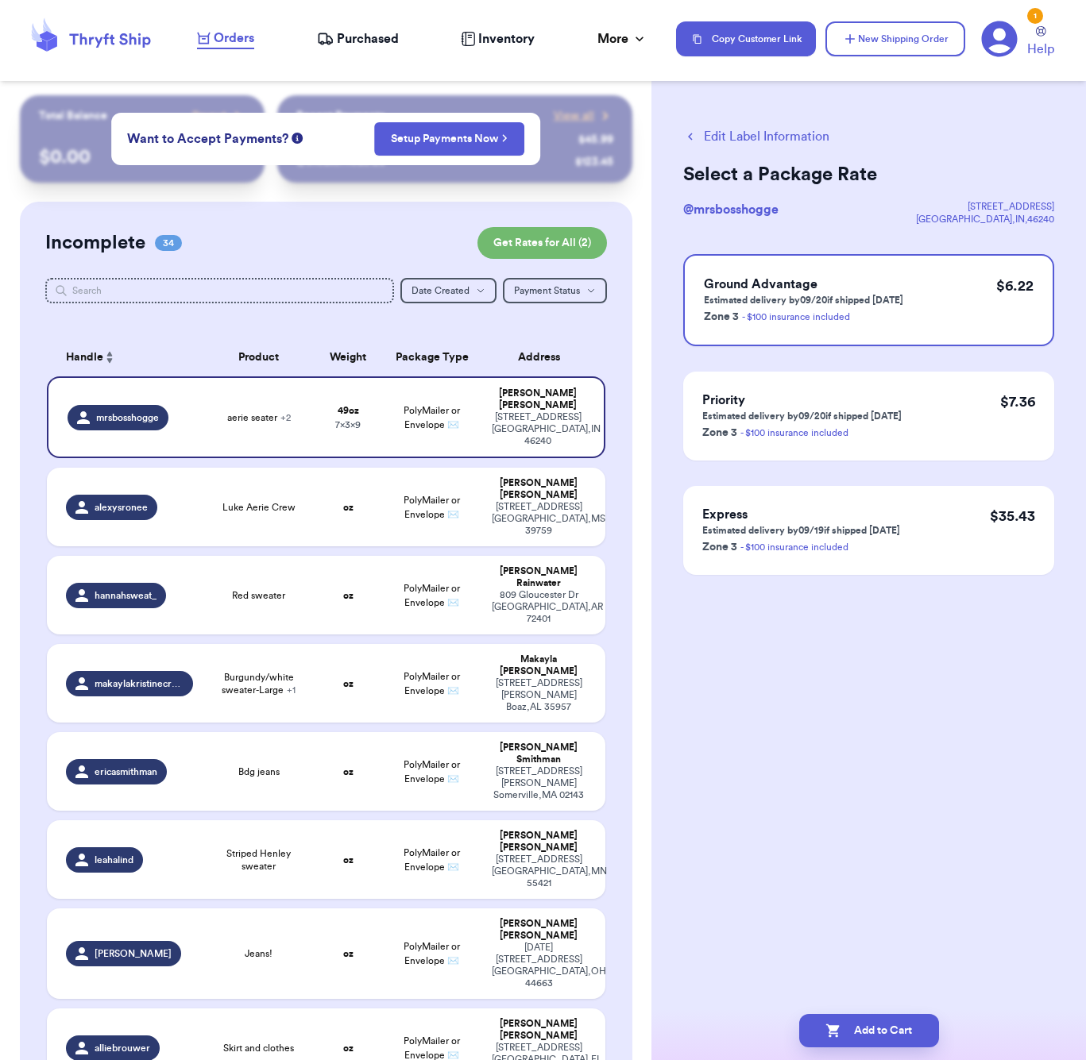
click at [779, 659] on div "Edit Label Information Select a Package Rate @ mrsbosshogge [STREET_ADDRESS] [G…" at bounding box center [868, 390] width 434 height 591
click at [892, 1027] on button "Add to Cart" at bounding box center [869, 1030] width 140 height 33
checkbox input "true"
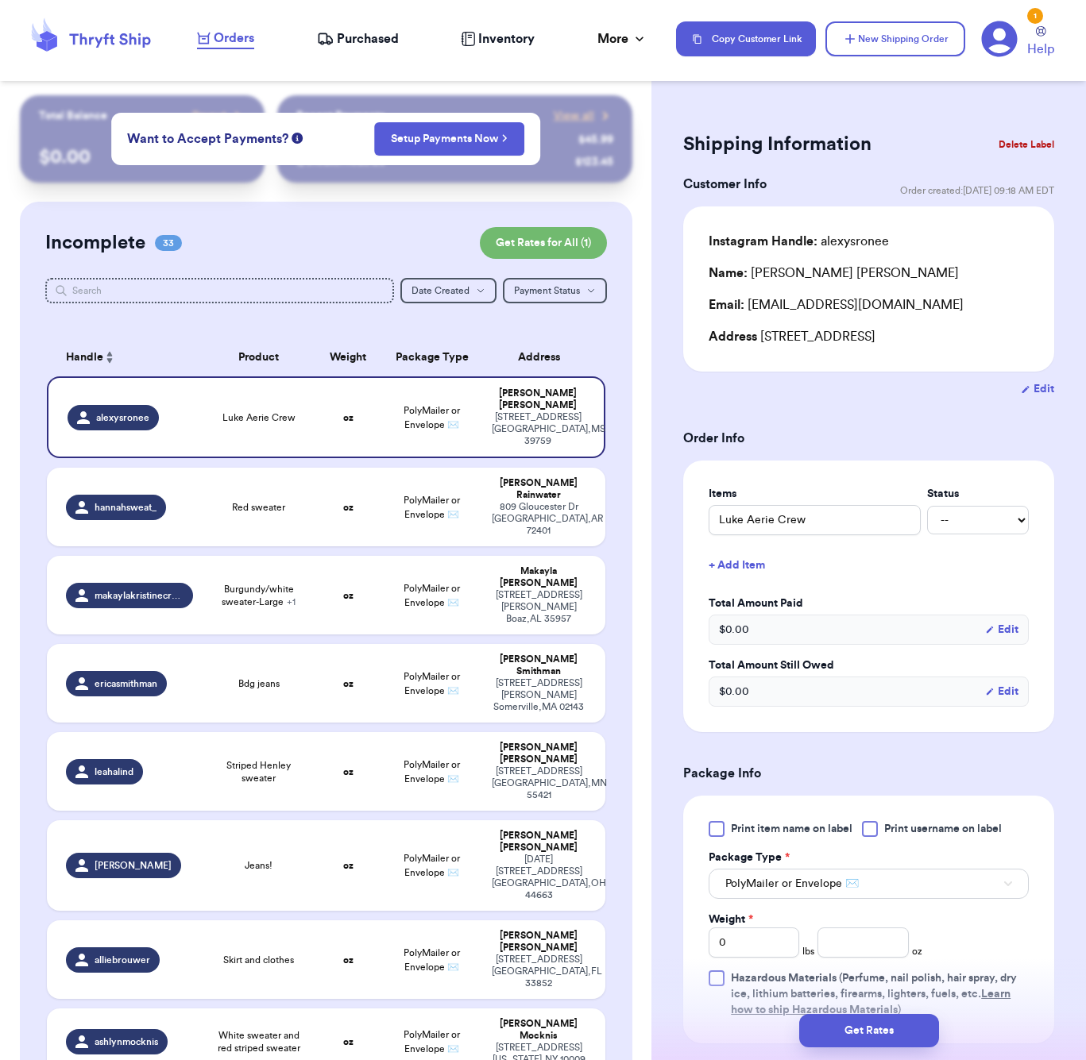
click at [681, 322] on div "Shipping Information Delete Label Customer Info Order created: [DATE] 09:18 AM …" at bounding box center [868, 778] width 434 height 1366
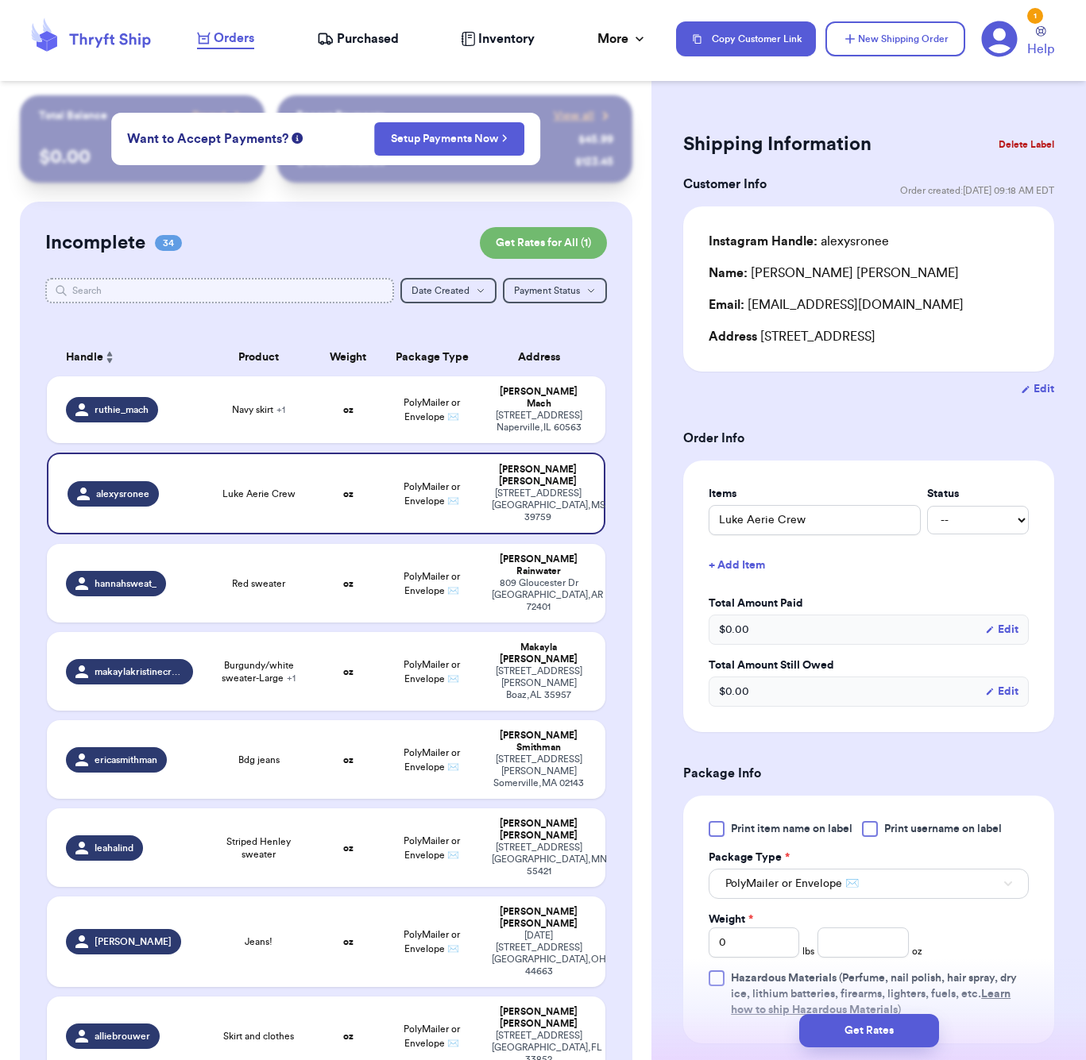
click at [277, 300] on input "text" at bounding box center [219, 290] width 349 height 25
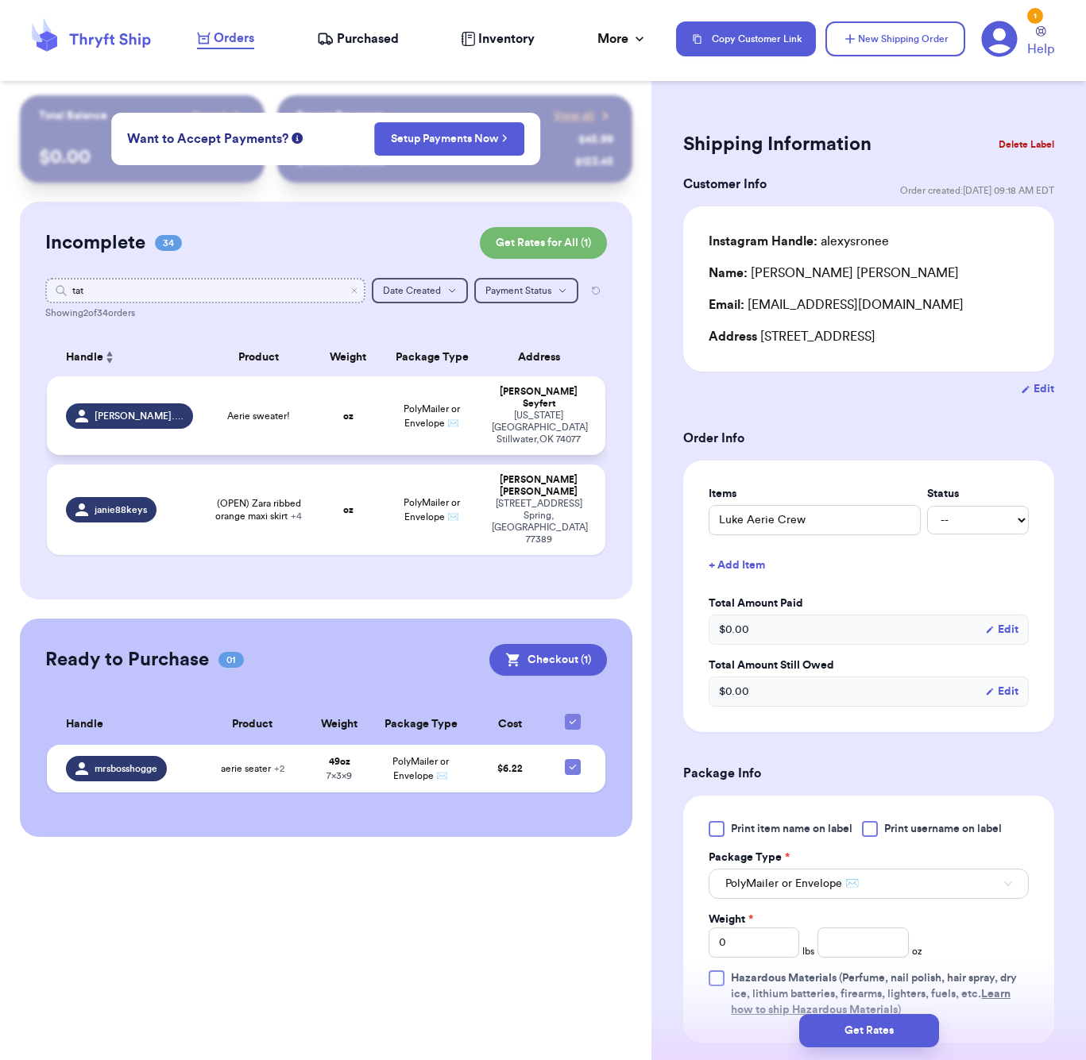
type input "tat"
click at [296, 411] on td "Aerie sweater!" at bounding box center [259, 416] width 112 height 79
type input "Aerie sweater!"
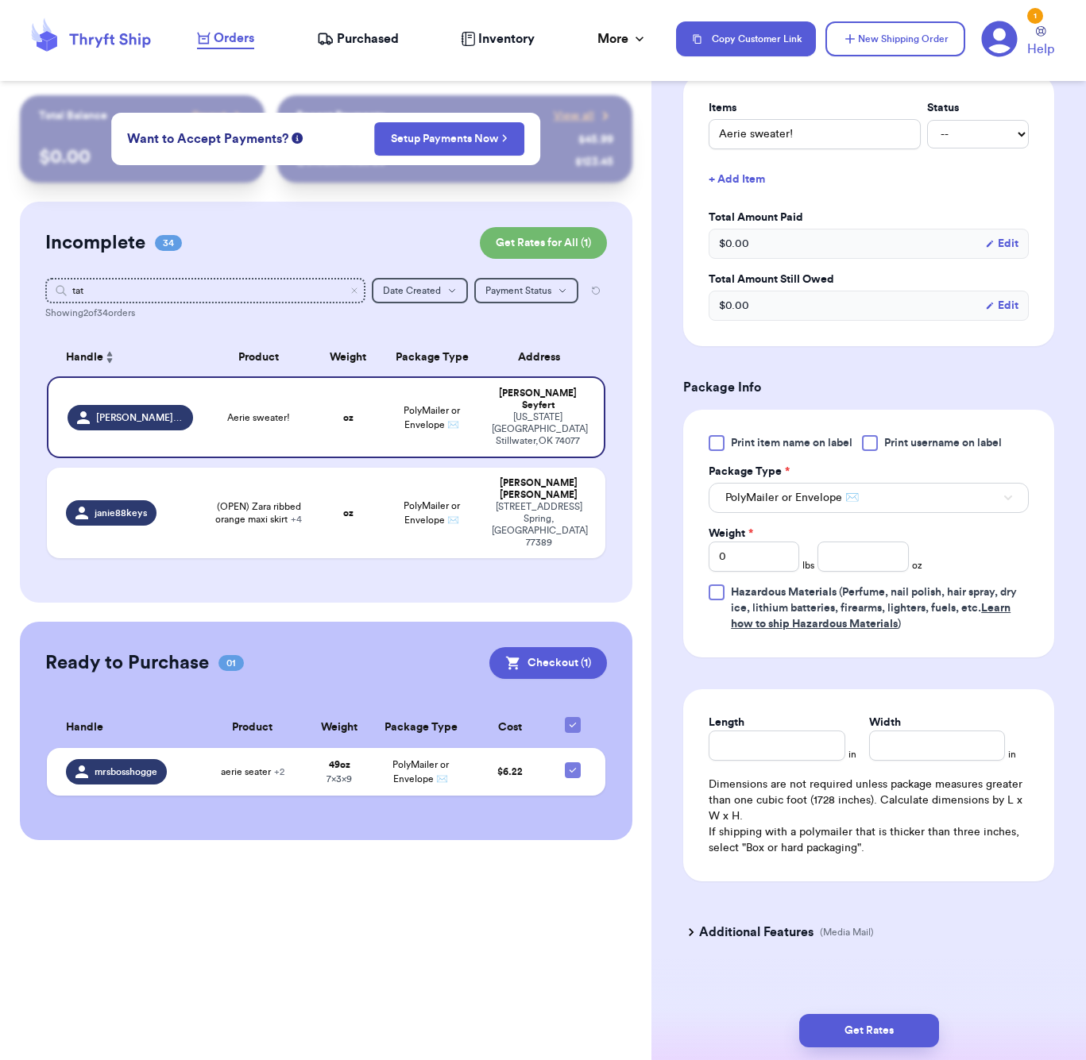
scroll to position [423, 0]
click at [849, 543] on input "number" at bounding box center [862, 558] width 91 height 30
type input "15"
click at [815, 745] on input "Length" at bounding box center [777, 747] width 136 height 30
type input "7"
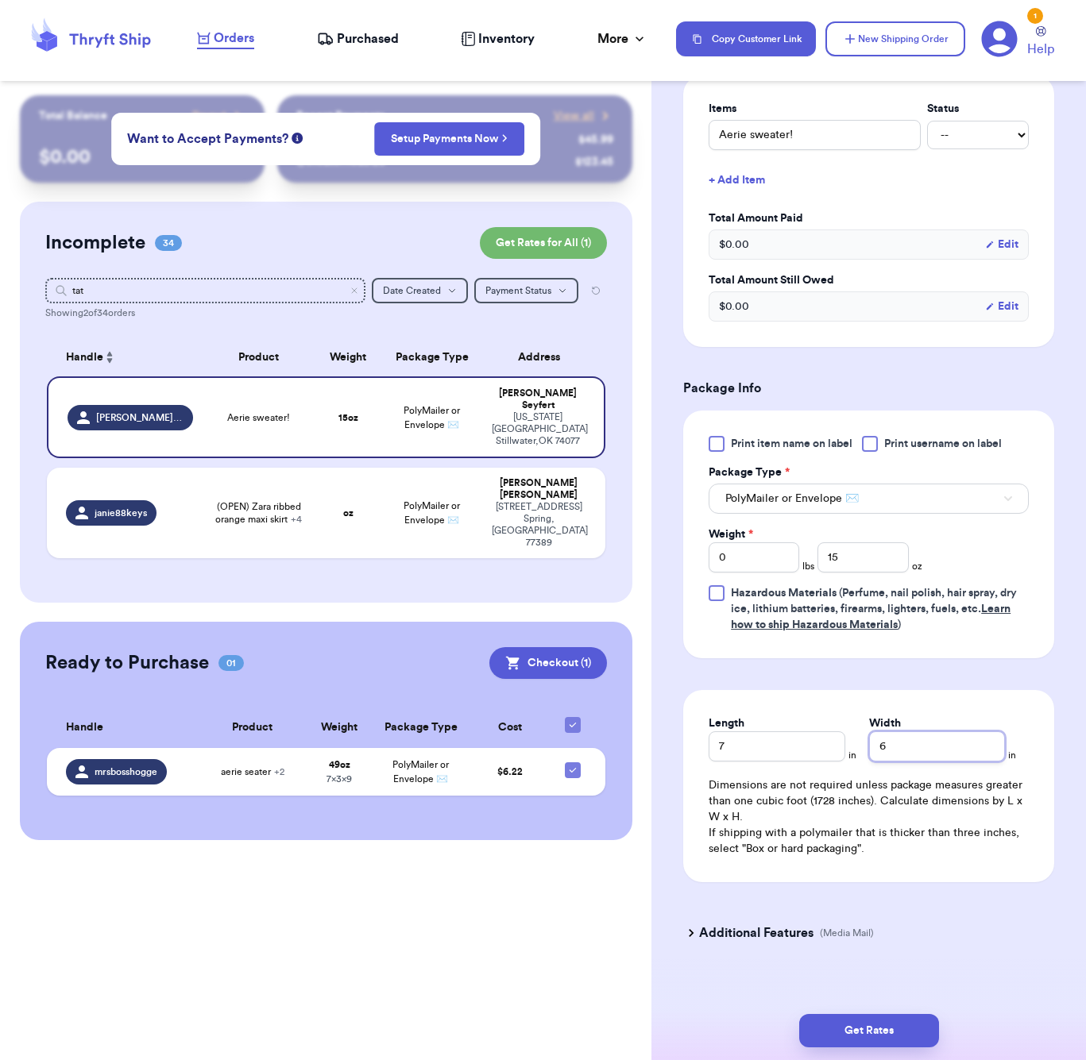
type input "6"
drag, startPoint x: 798, startPoint y: 755, endPoint x: 794, endPoint y: 736, distance: 18.5
click at [796, 751] on div "Length 7 in Width 6 in Dimensions are not required unless package measures grea…" at bounding box center [868, 786] width 371 height 192
click at [795, 734] on input "7" at bounding box center [777, 747] width 136 height 30
type input "5"
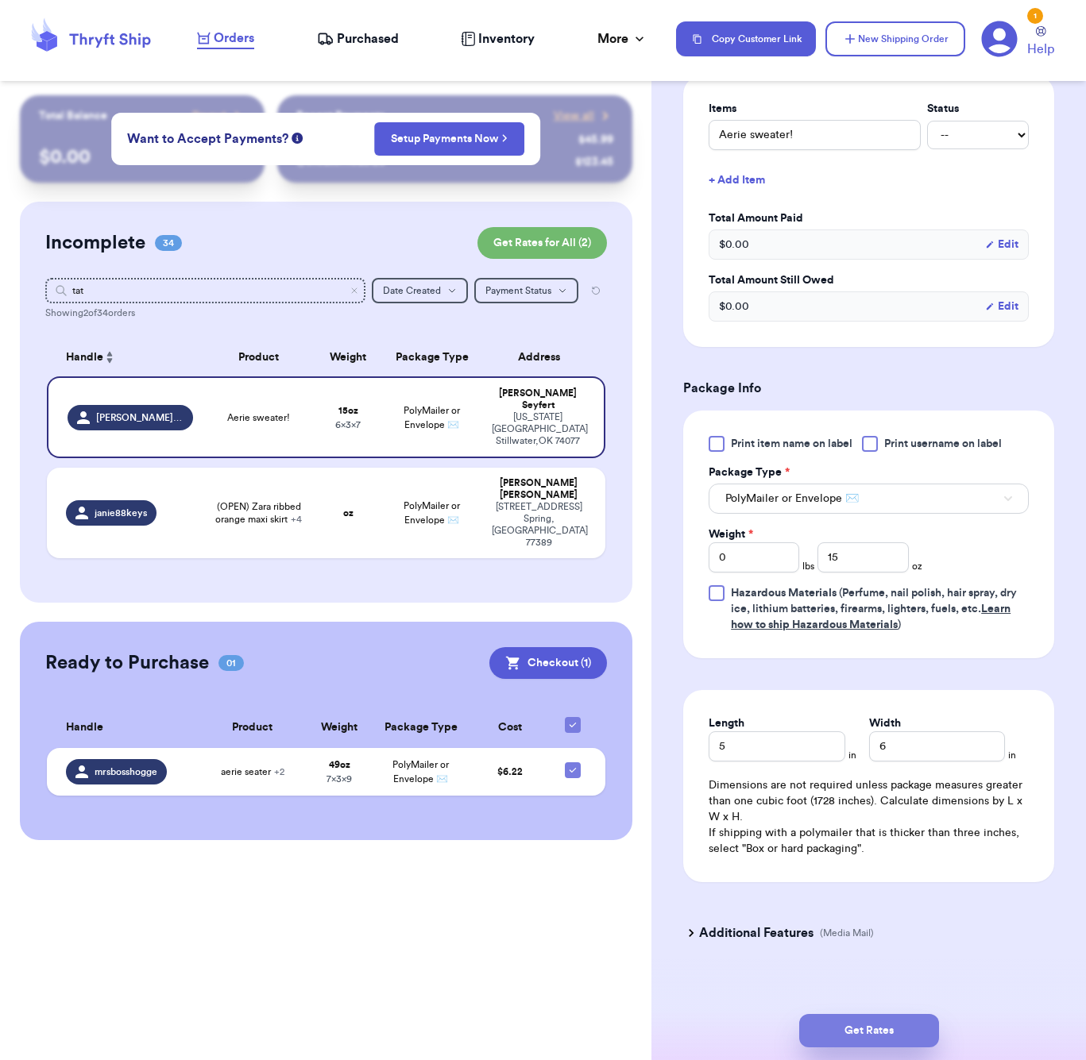
click at [914, 1014] on button "Get Rates" at bounding box center [869, 1030] width 140 height 33
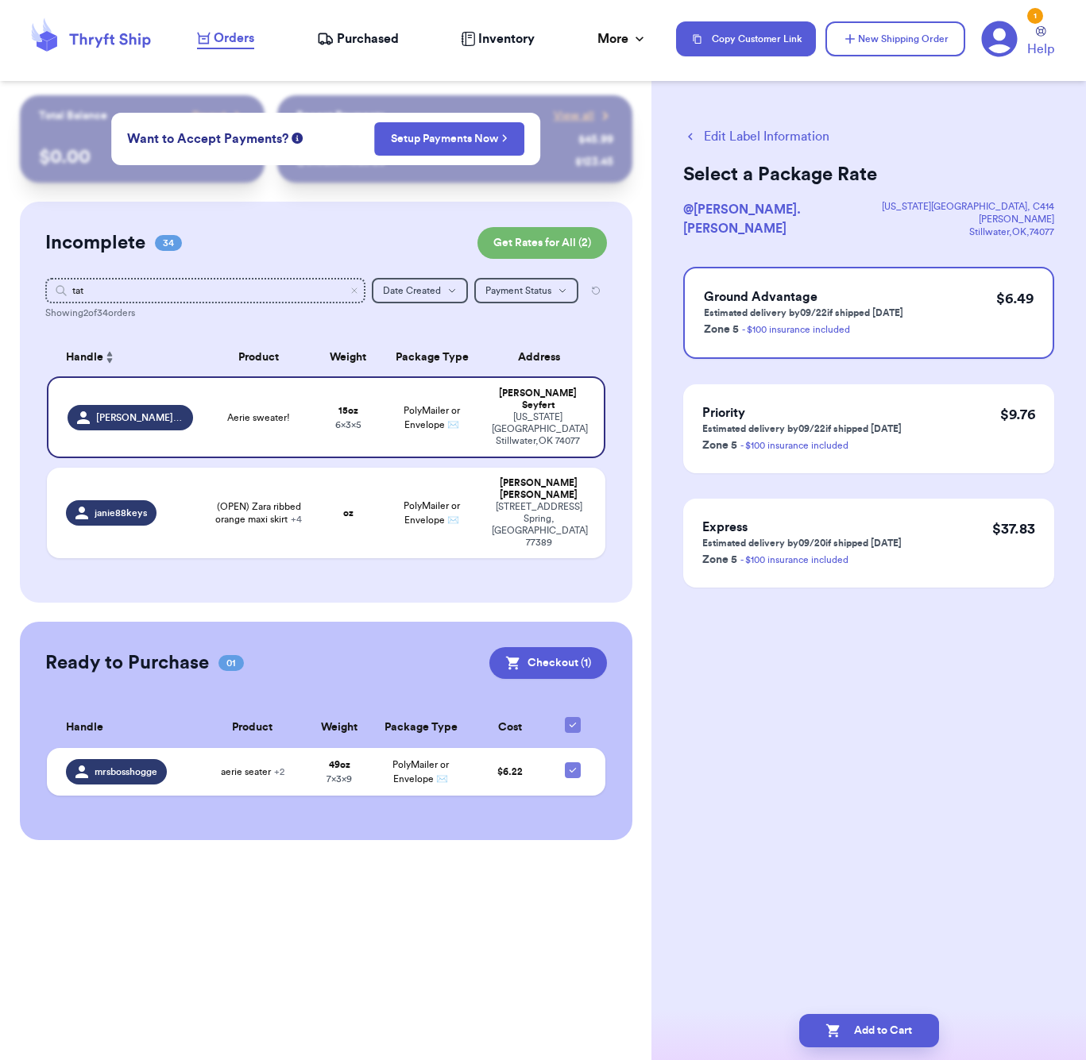
scroll to position [0, 0]
click at [922, 1034] on button "Add to Cart" at bounding box center [869, 1030] width 140 height 33
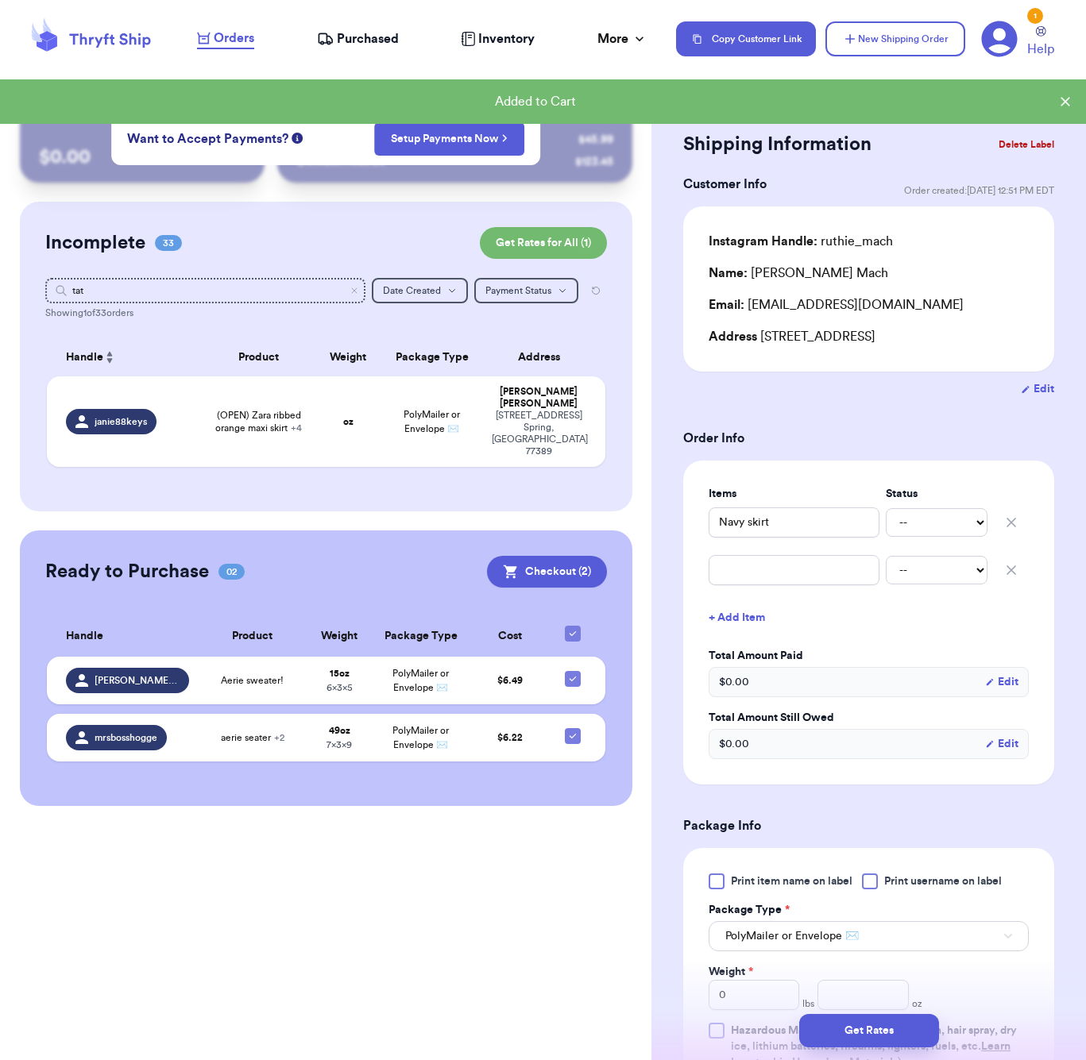
checkbox input "true"
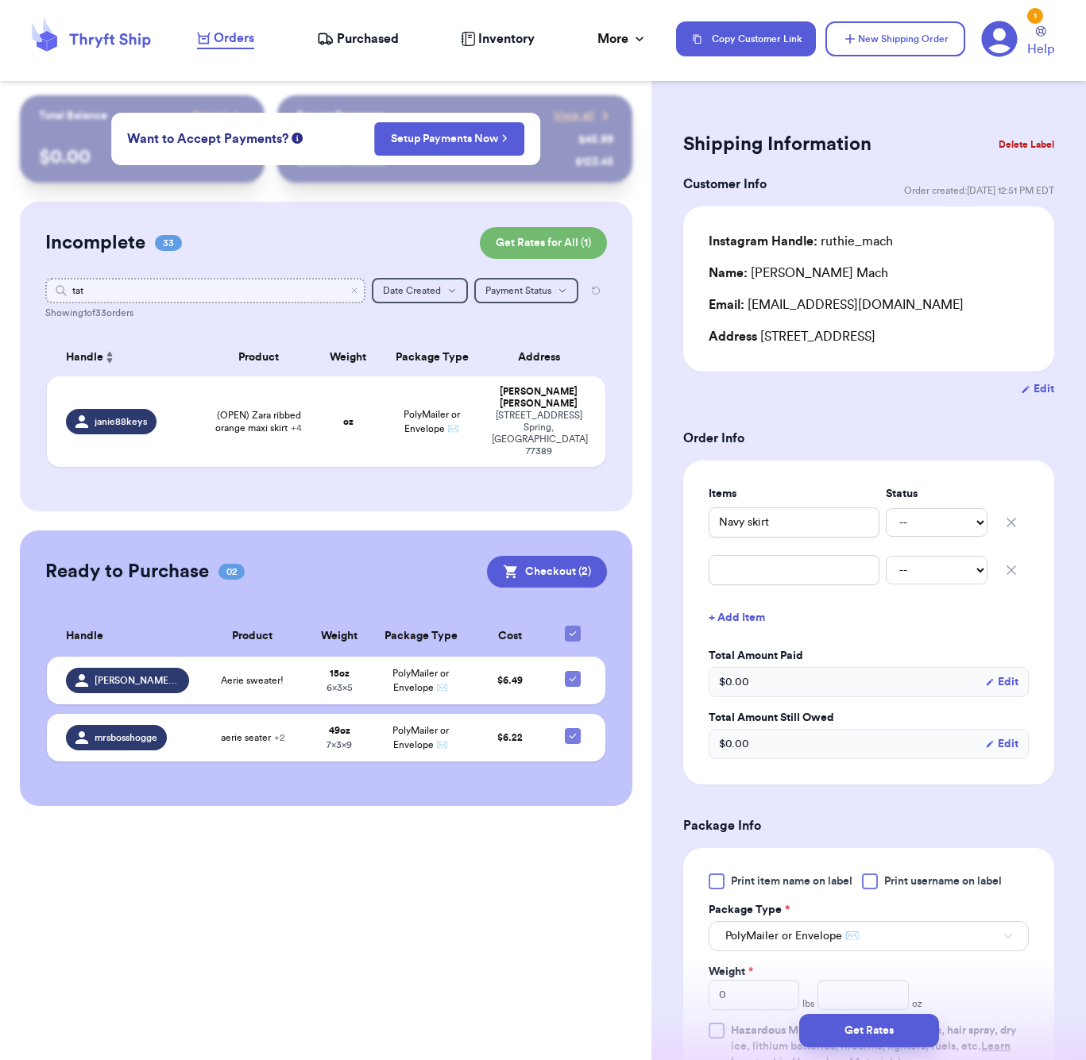
click at [181, 285] on input "tat" at bounding box center [205, 290] width 320 height 25
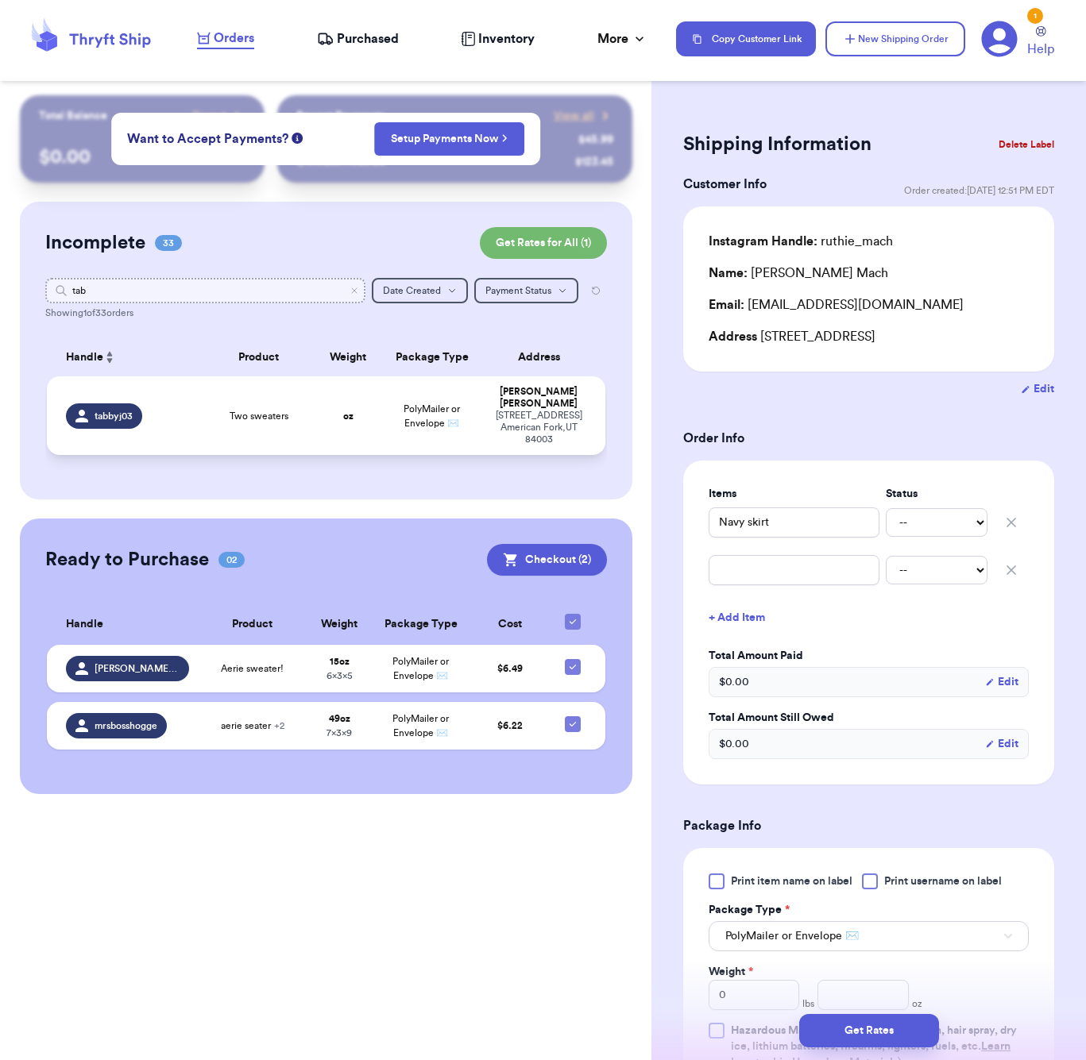
type input "tab"
click at [269, 431] on td "Two sweaters" at bounding box center [259, 416] width 112 height 79
type input "Two sweaters"
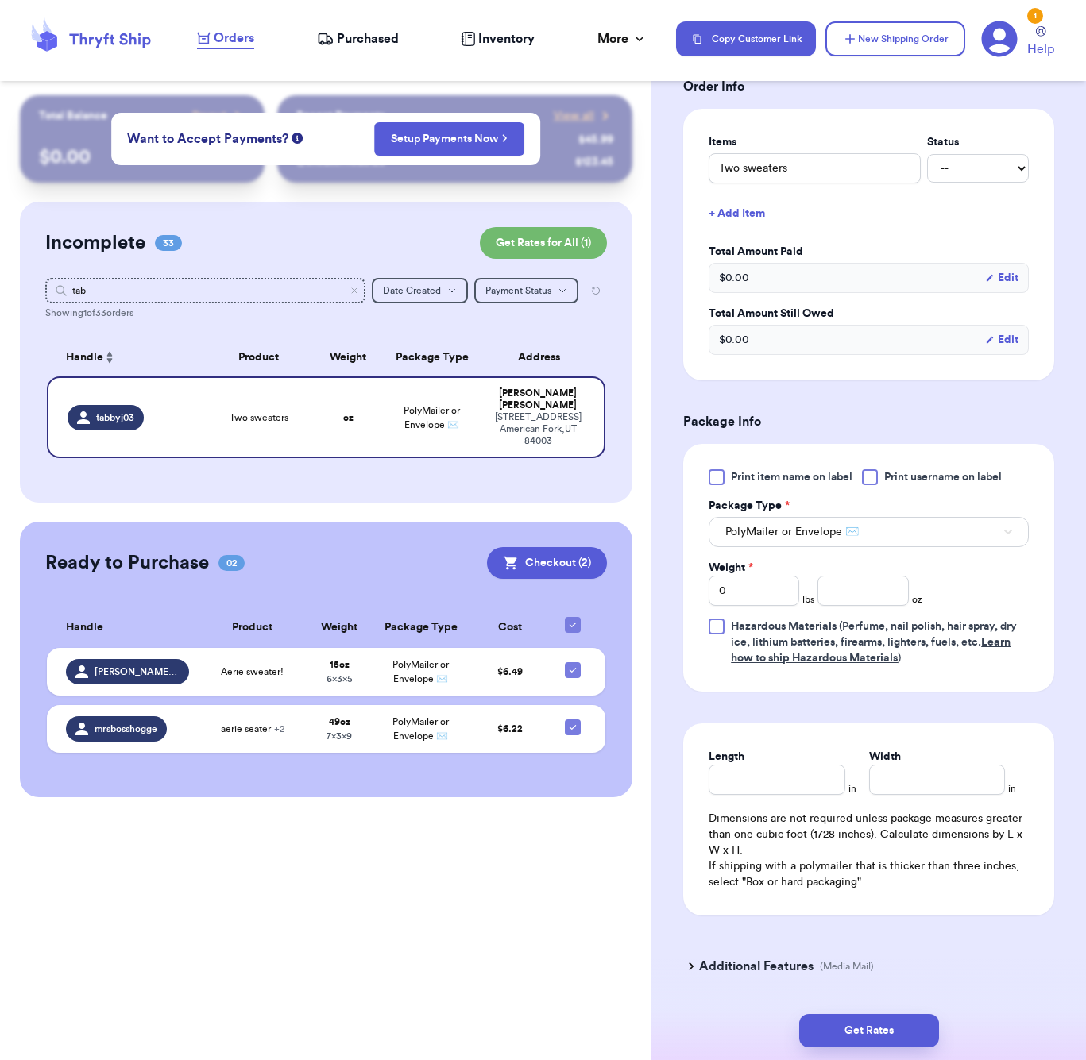
scroll to position [404, 0]
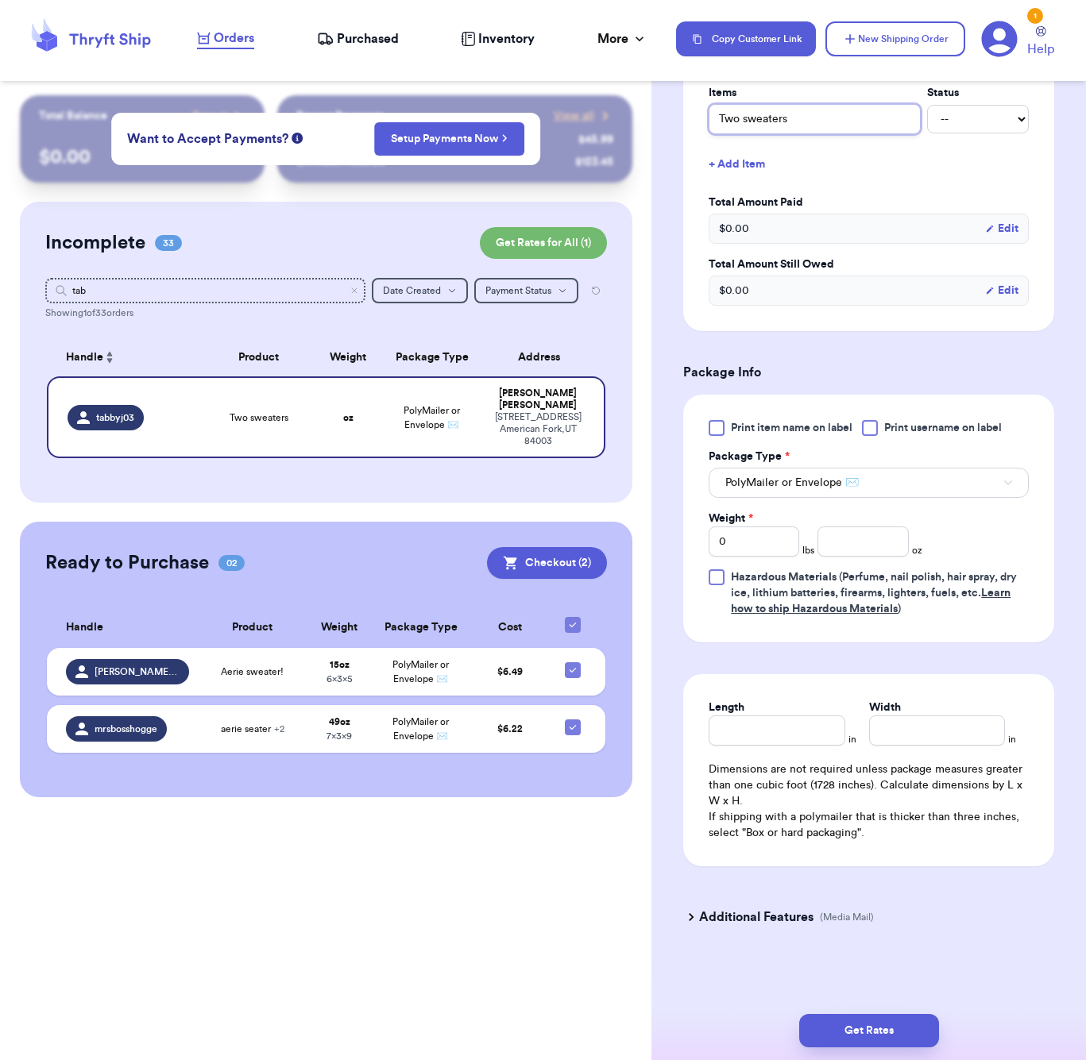
click at [841, 134] on input "Two sweaters" at bounding box center [815, 119] width 212 height 30
click at [850, 553] on input "number" at bounding box center [862, 542] width 91 height 30
type input "27"
click at [774, 746] on input "Length" at bounding box center [777, 731] width 136 height 30
type input "8"
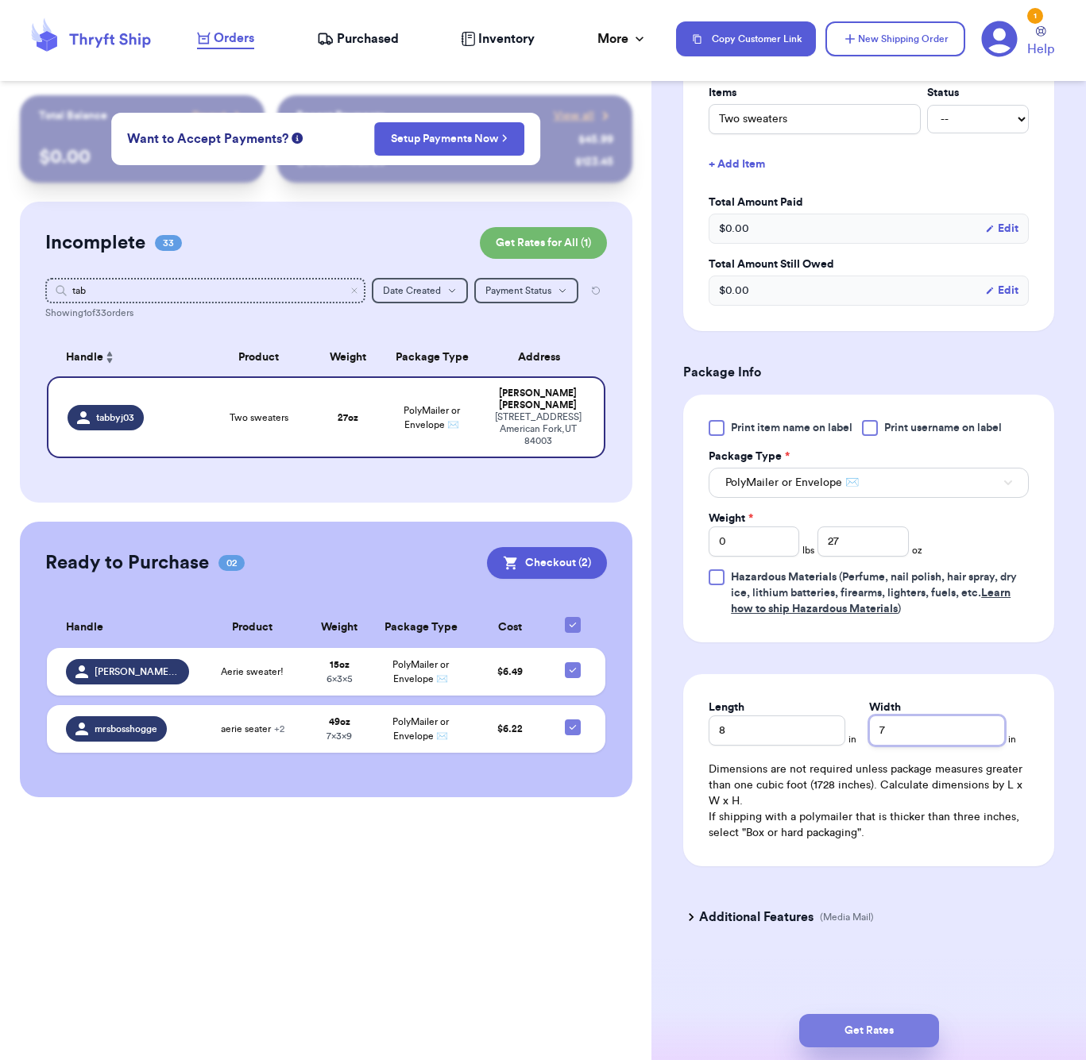
type input "7"
click at [867, 1035] on button "Get Rates" at bounding box center [869, 1030] width 140 height 33
type input "1"
type input "11"
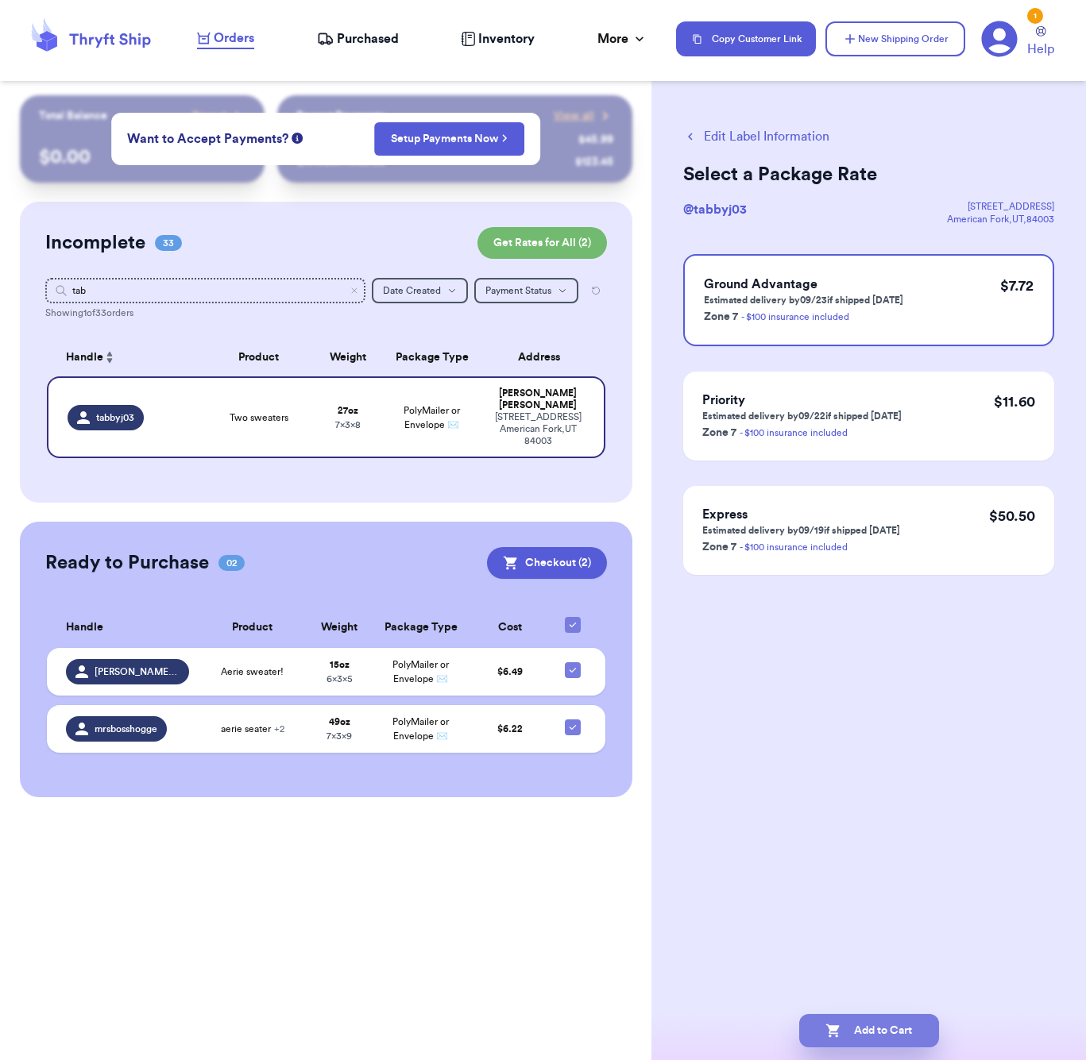
click at [863, 1033] on button "Add to Cart" at bounding box center [869, 1030] width 140 height 33
checkbox input "true"
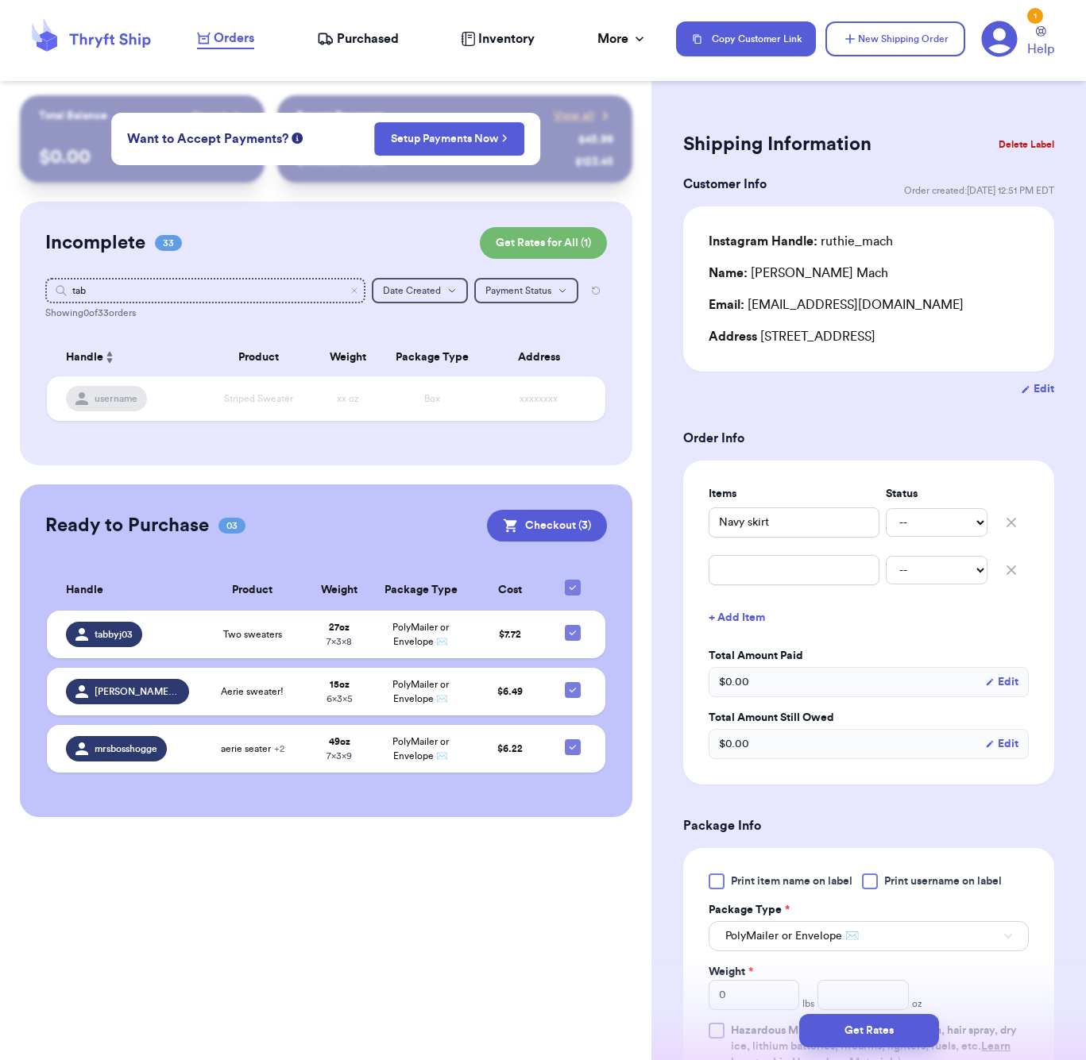
click at [361, 238] on div "Incomplete 33 Get Rates for All ( 1 )" at bounding box center [326, 243] width 562 height 32
click at [240, 305] on div "Incomplete 33 Get Rates for All ( 1 ) Get Rates for All ( 1 ) tab Date Created …" at bounding box center [326, 334] width 612 height 264
click at [234, 295] on input "tab" at bounding box center [205, 290] width 320 height 25
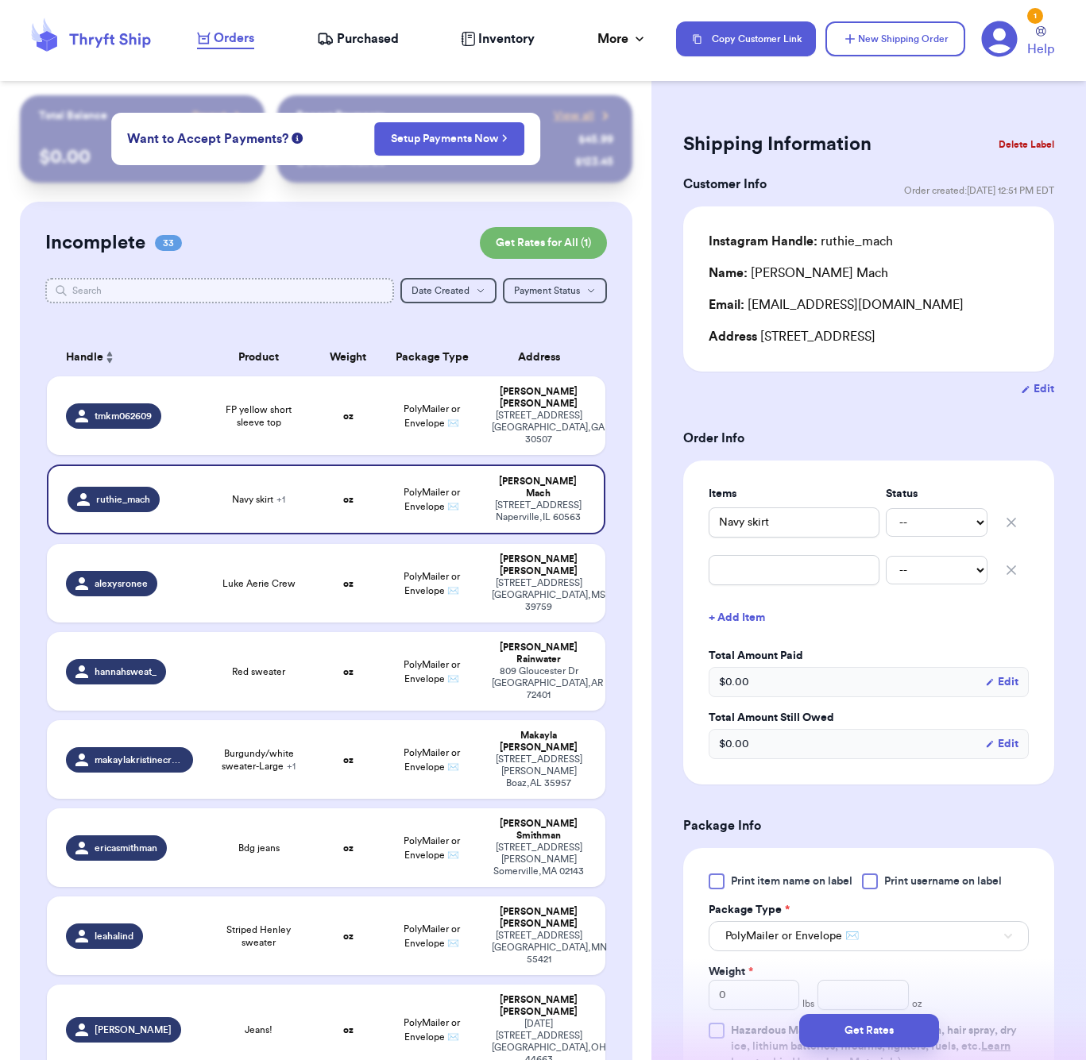
click at [225, 289] on input "text" at bounding box center [219, 290] width 349 height 25
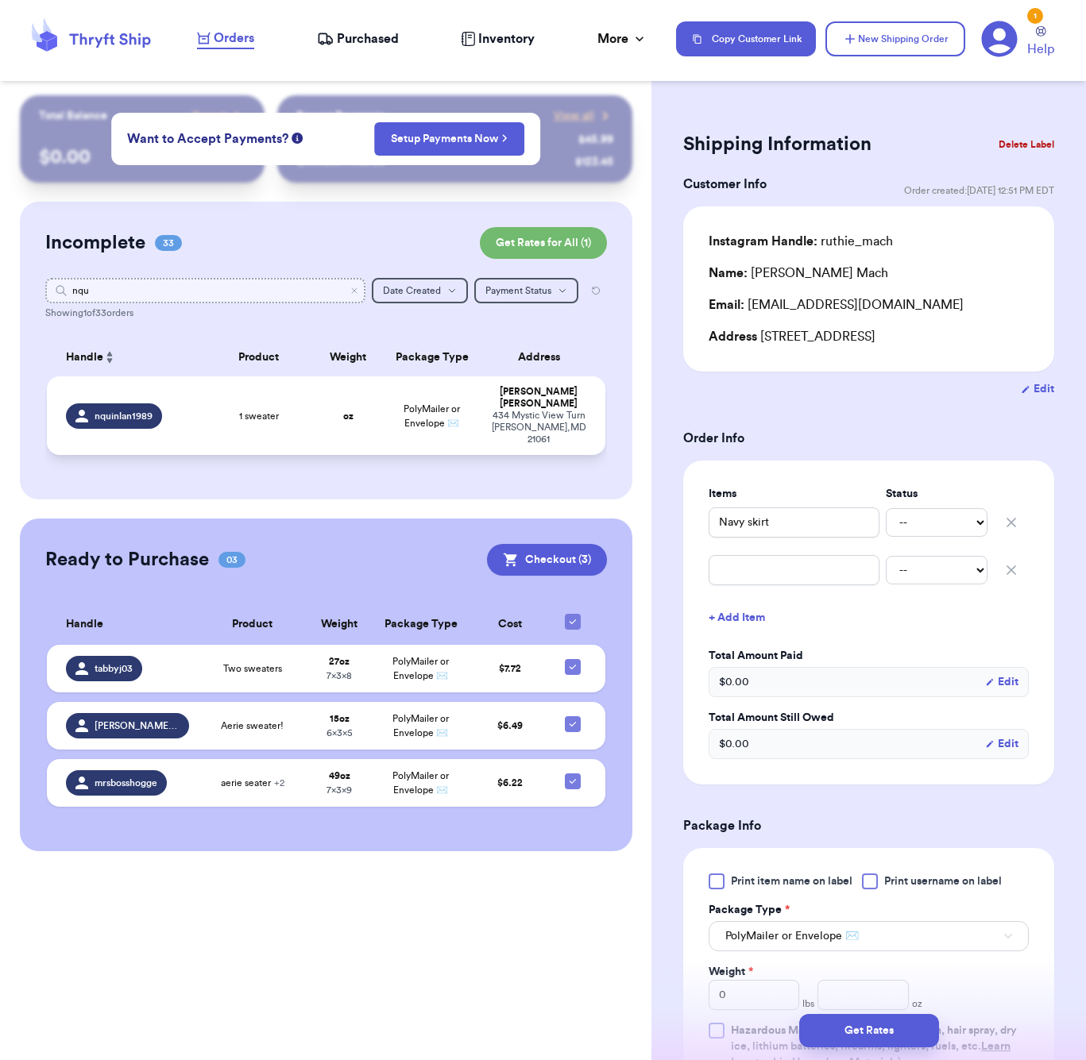
type input "nqu"
click at [346, 428] on td "oz" at bounding box center [348, 416] width 67 height 79
type input "1 sweater"
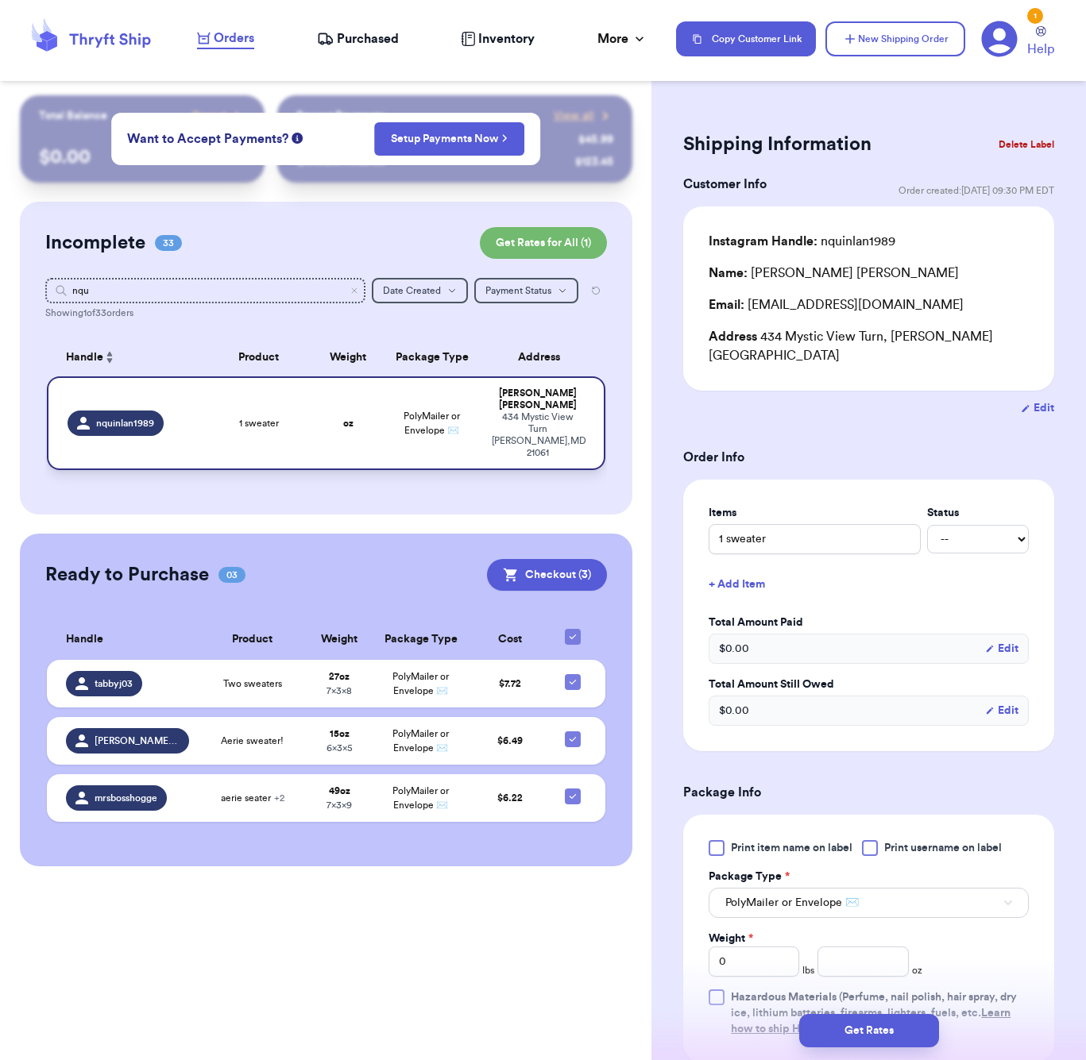
click at [316, 427] on td "oz" at bounding box center [348, 424] width 67 height 94
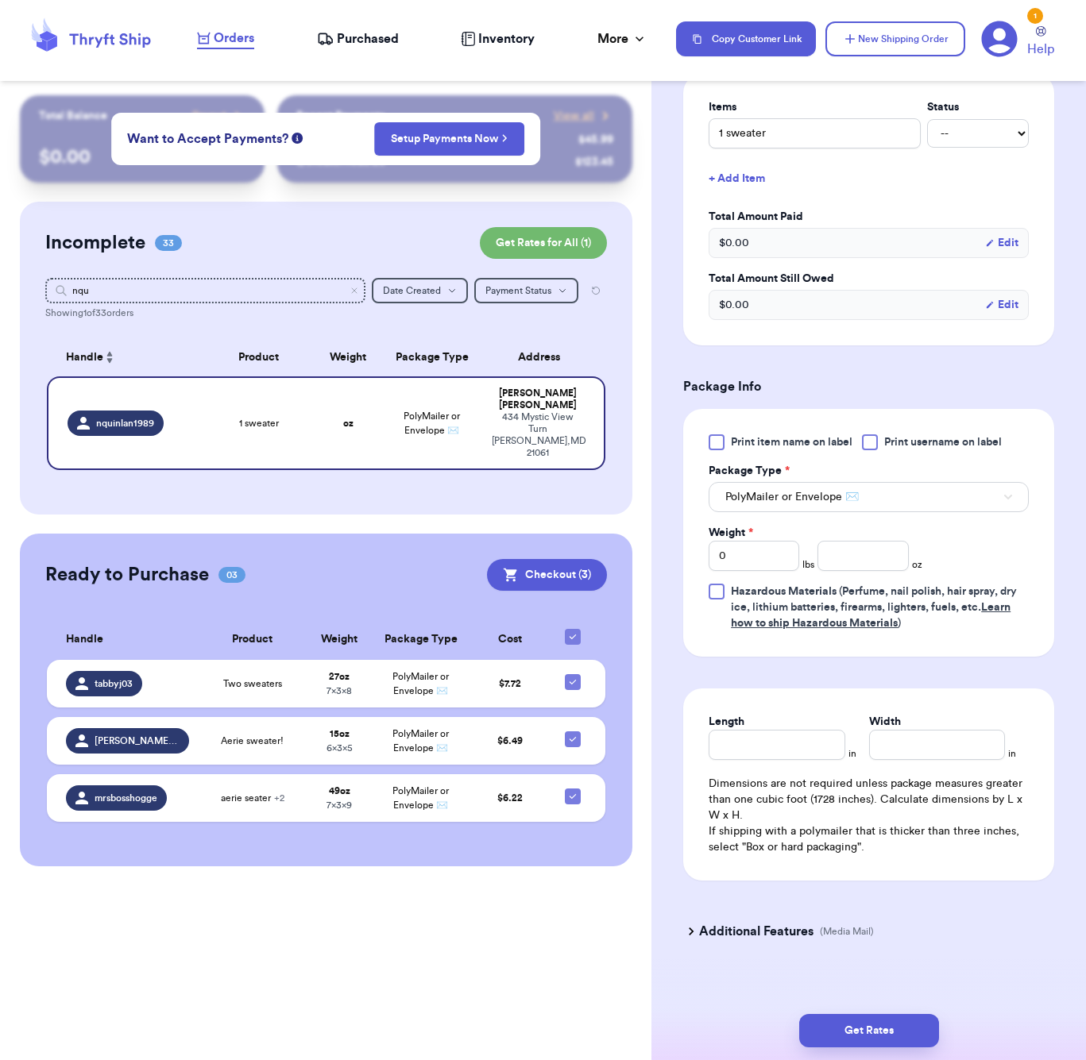
scroll to position [404, 0]
click at [849, 552] on input "number" at bounding box center [862, 558] width 91 height 30
type input "19"
click at [820, 748] on div "Length in Width in Dimensions are not required unless package measures greater …" at bounding box center [868, 786] width 371 height 192
click at [824, 746] on div "Length in Width in Dimensions are not required unless package measures greater …" at bounding box center [868, 786] width 371 height 192
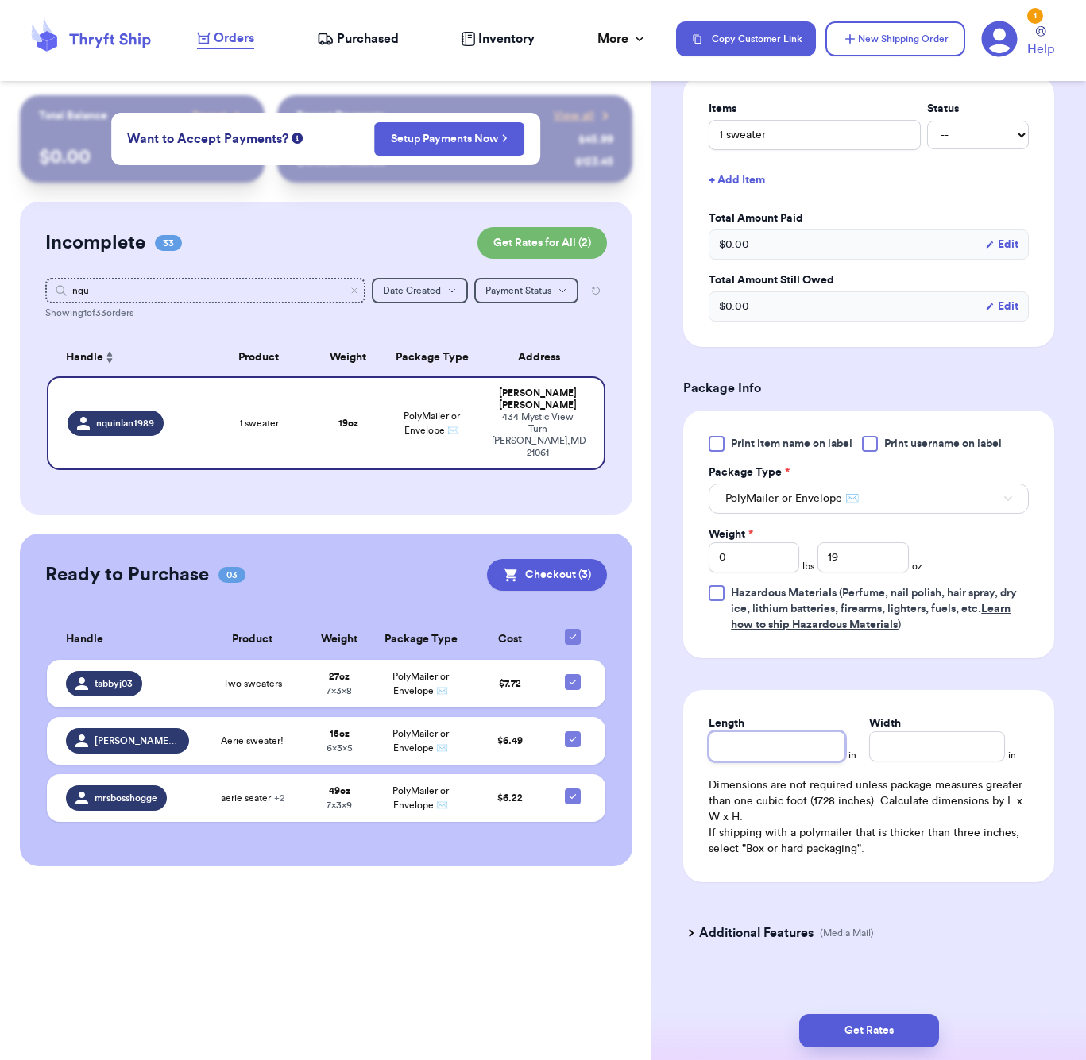
click at [828, 732] on input "Length" at bounding box center [777, 747] width 136 height 30
type input "6"
type input "7"
click at [909, 1030] on button "Get Rates" at bounding box center [869, 1030] width 140 height 33
type input "1"
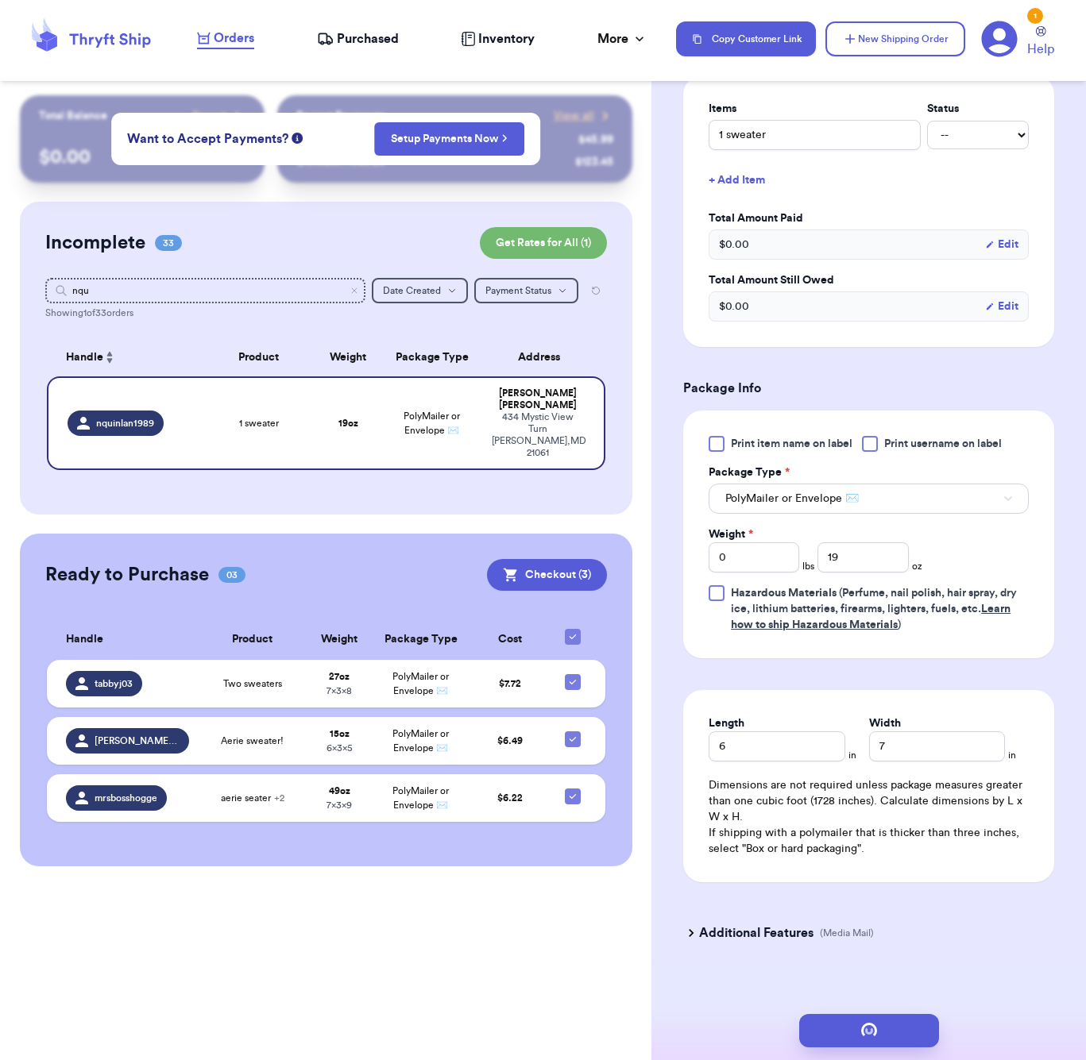
type input "3"
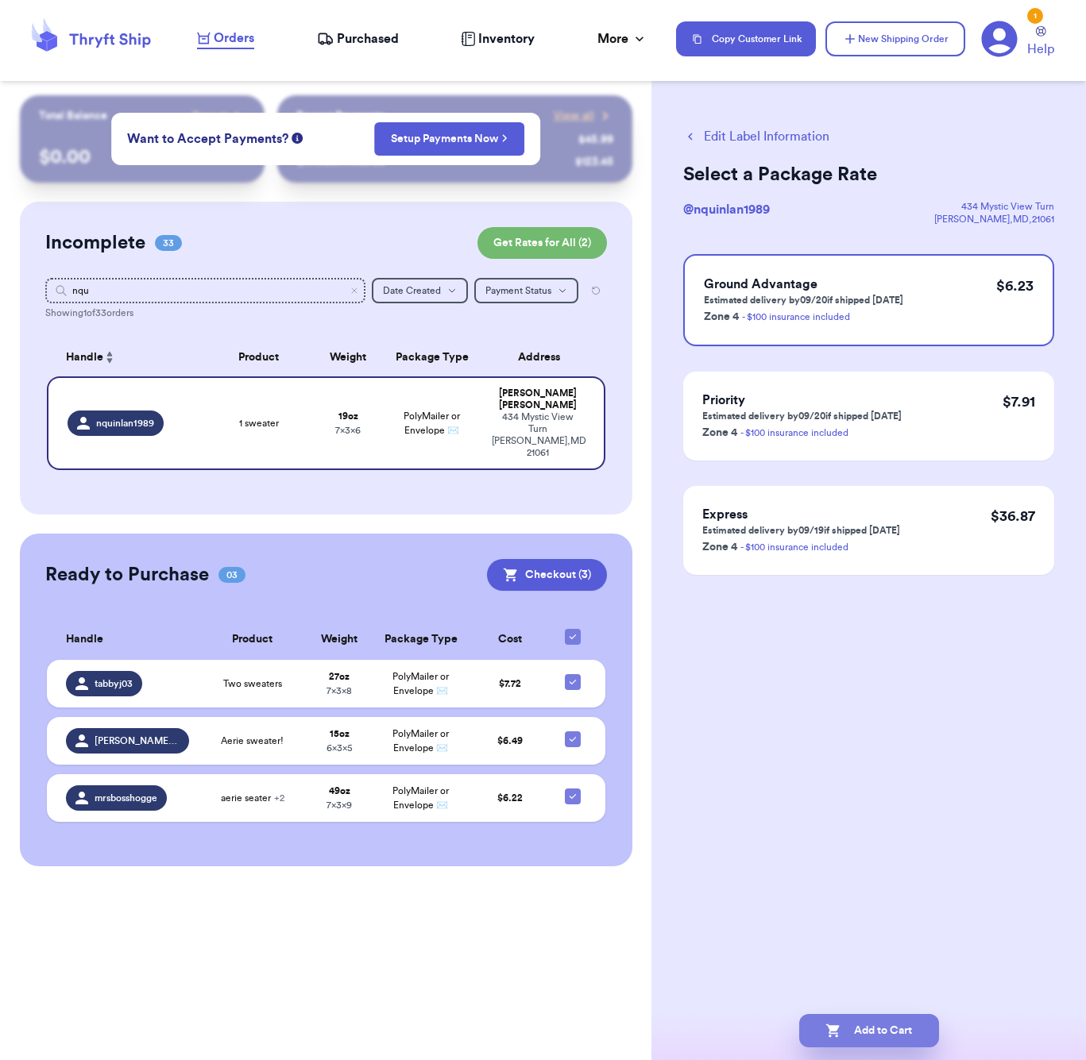
click at [879, 1022] on button "Add to Cart" at bounding box center [869, 1030] width 140 height 33
checkbox input "true"
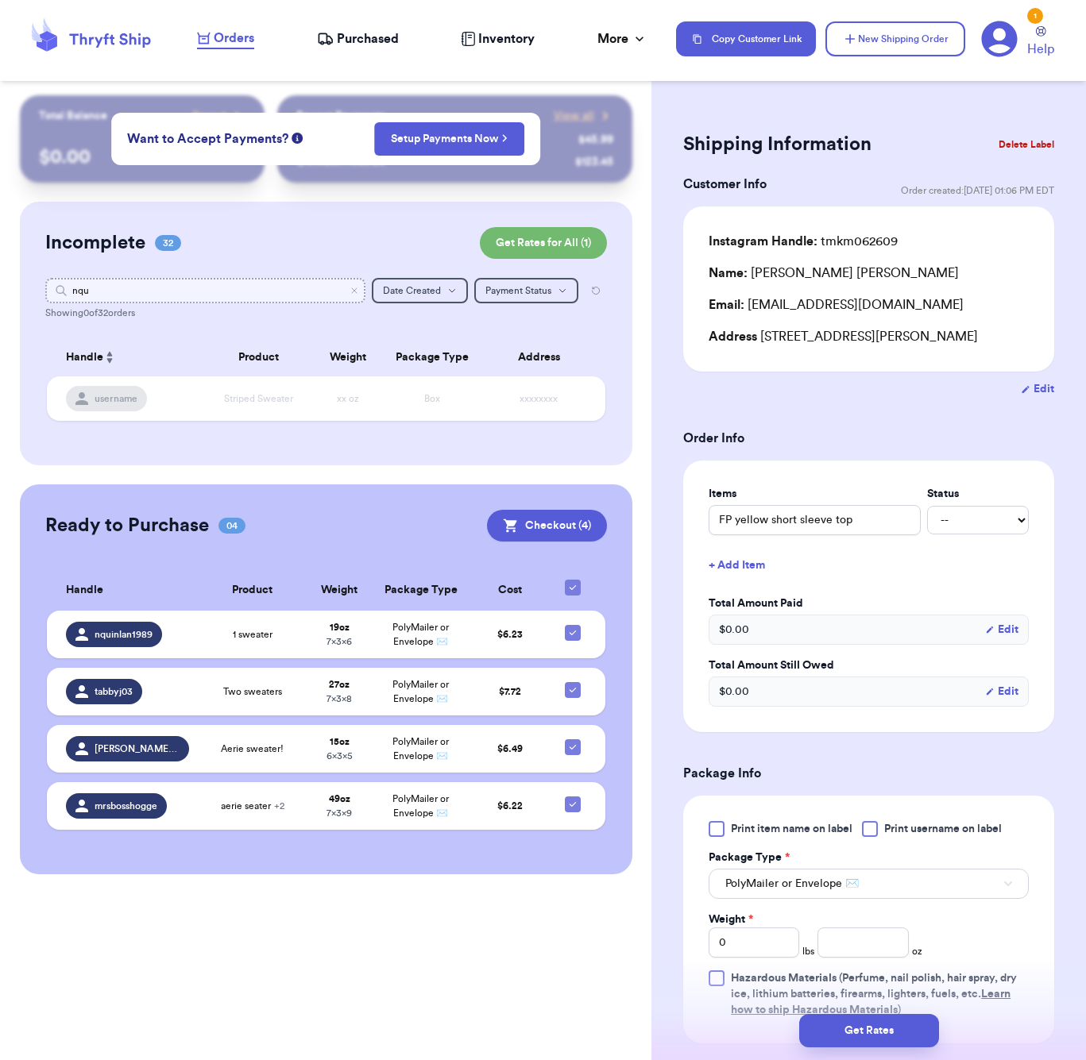
click at [134, 288] on input "nqu" at bounding box center [205, 290] width 320 height 25
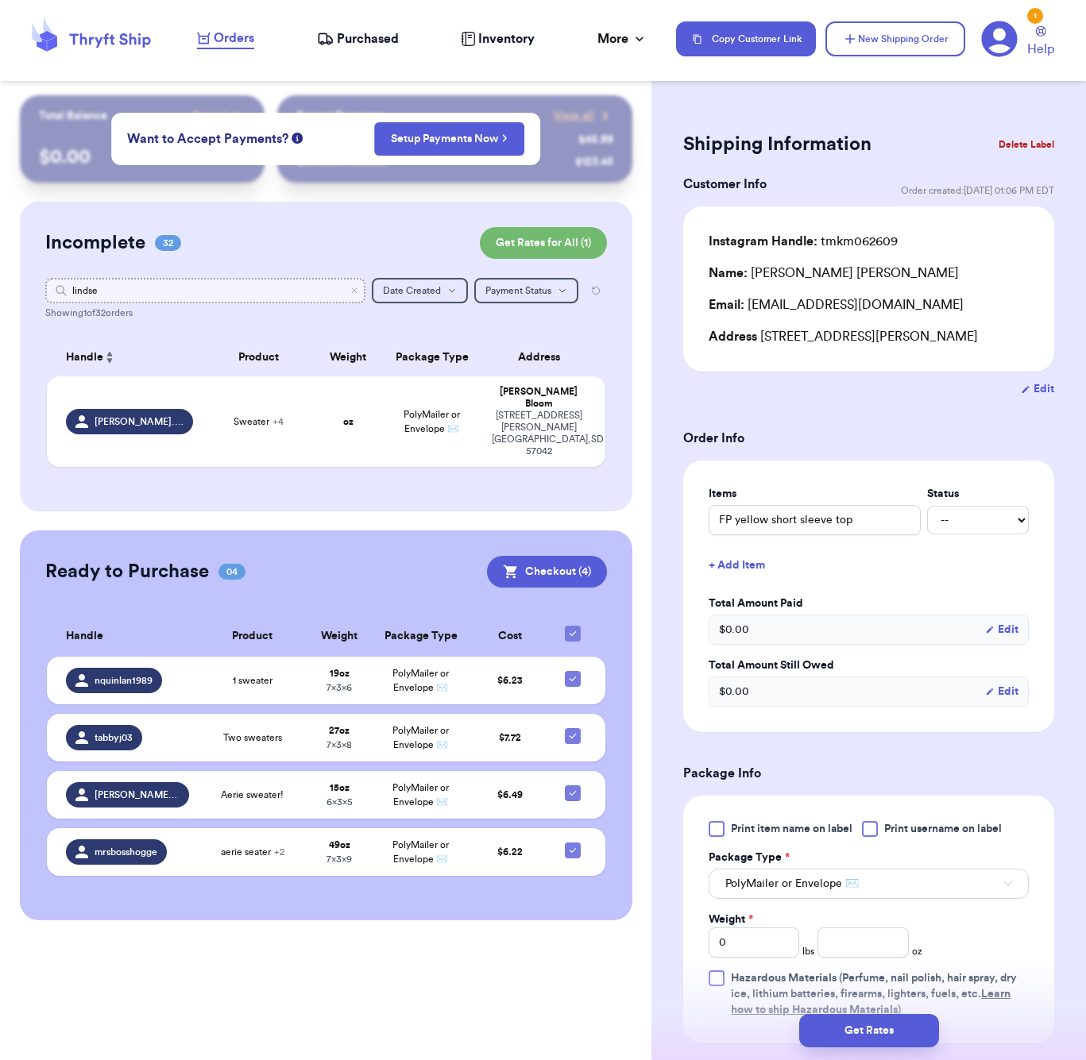
type input "[PERSON_NAME]"
click at [290, 424] on td "Sweater + 4" at bounding box center [259, 422] width 112 height 91
type input "Sweater"
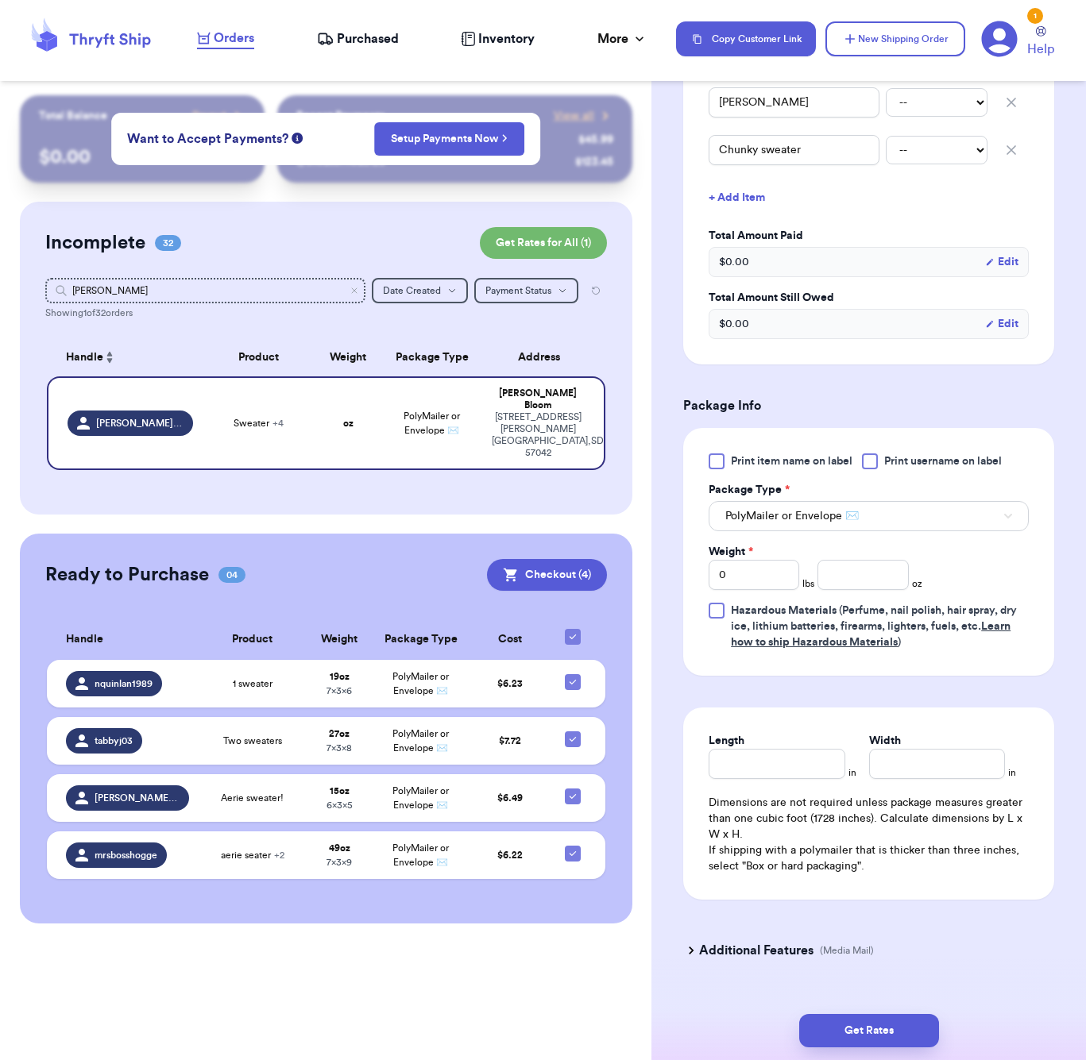
scroll to position [600, 0]
click at [867, 562] on input "number" at bounding box center [862, 577] width 91 height 30
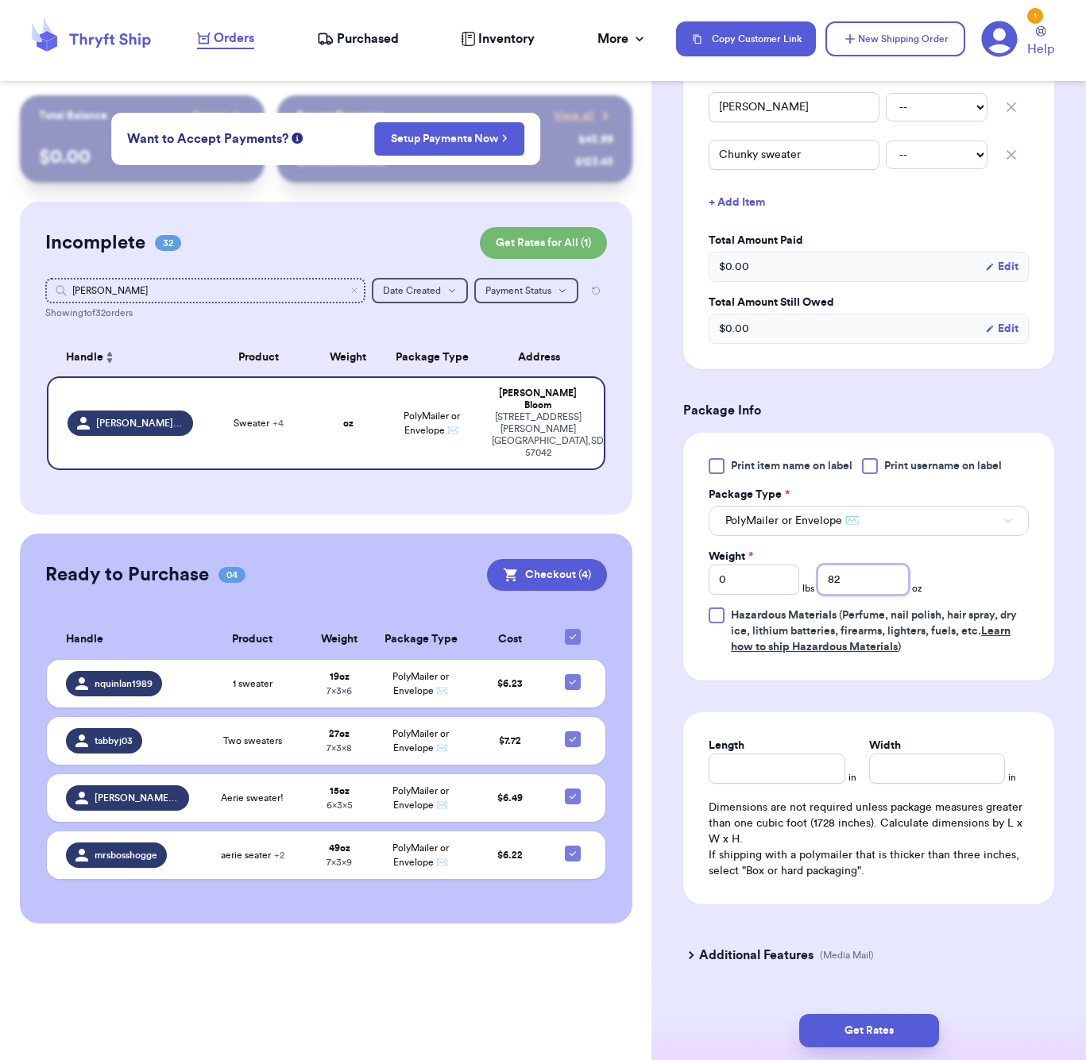
type input "82"
click at [724, 754] on input "Length" at bounding box center [777, 769] width 136 height 30
type input "11"
type input "9"
click at [834, 1036] on button "Get Rates" at bounding box center [869, 1030] width 140 height 33
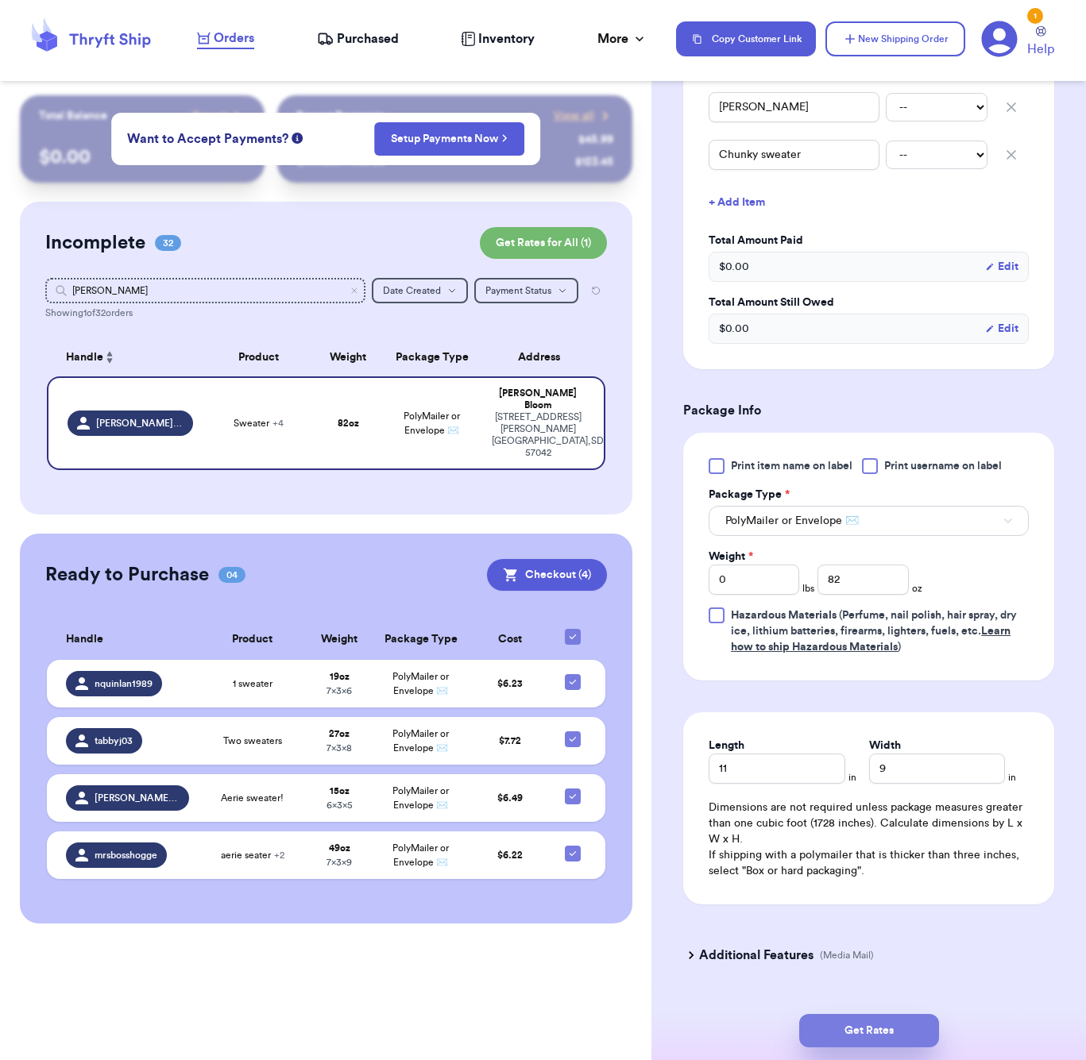
type input "5"
type input "2"
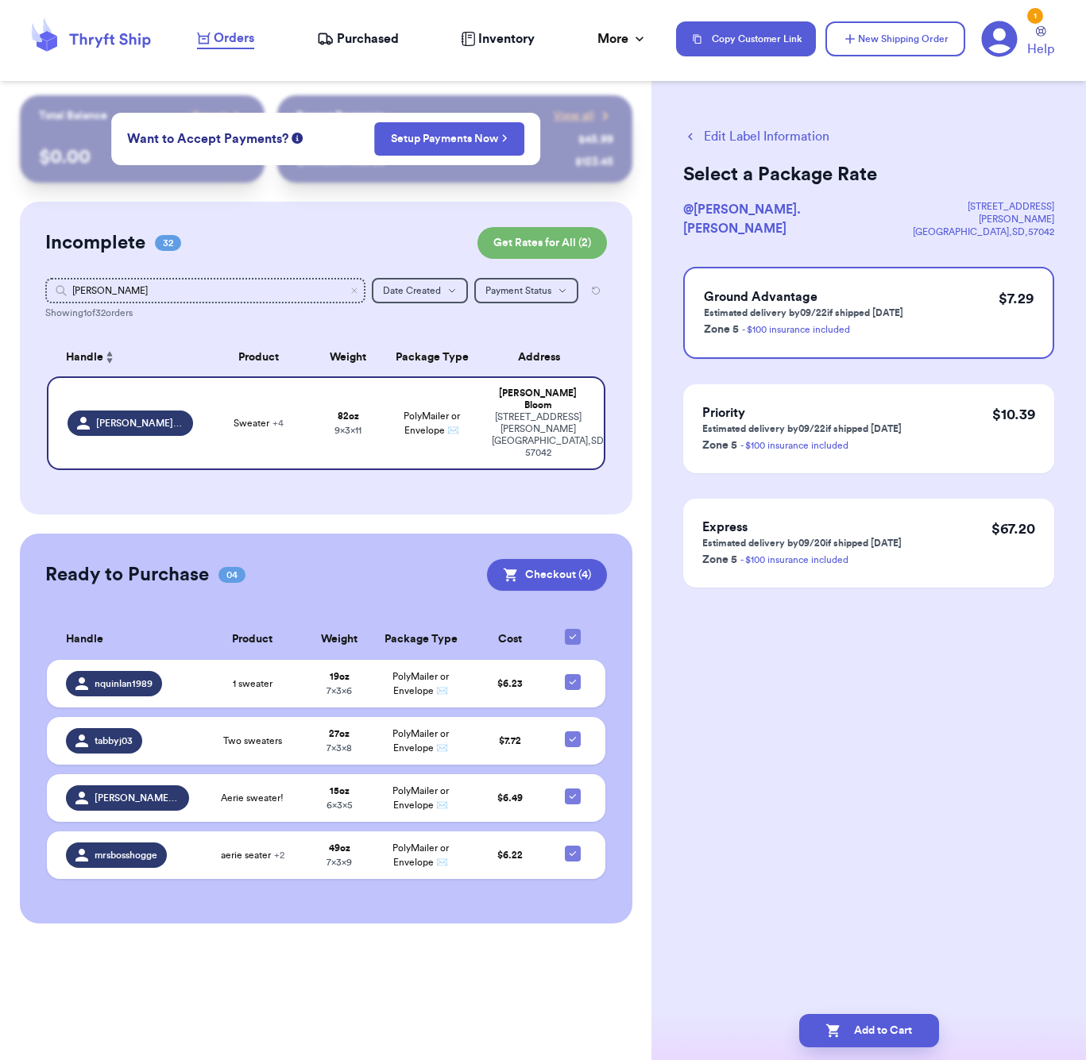
scroll to position [0, 0]
click at [879, 1025] on button "Add to Cart" at bounding box center [869, 1030] width 140 height 33
checkbox input "true"
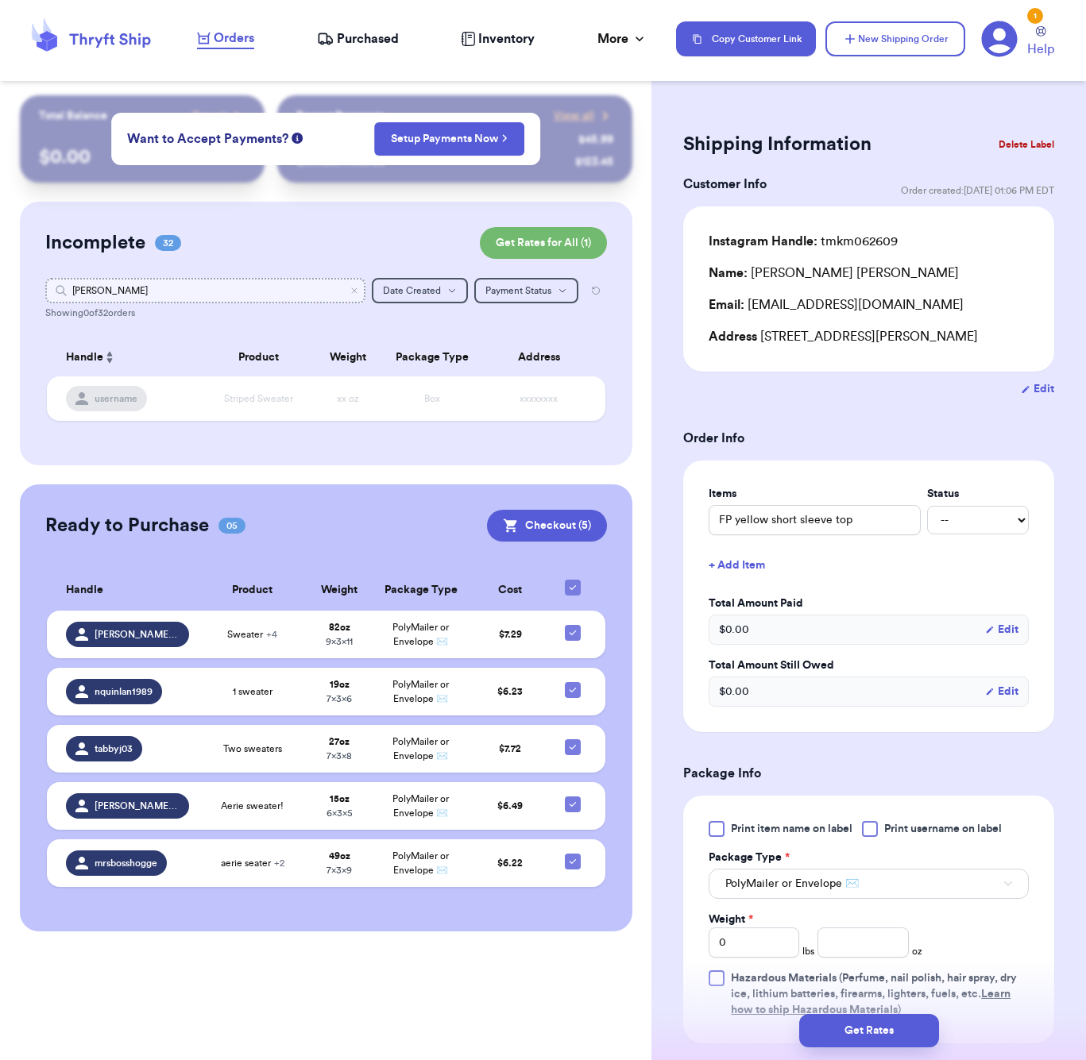
click at [224, 292] on input "[PERSON_NAME]" at bounding box center [205, 290] width 320 height 25
type input "nic"
type input "nico"
type input "ni"
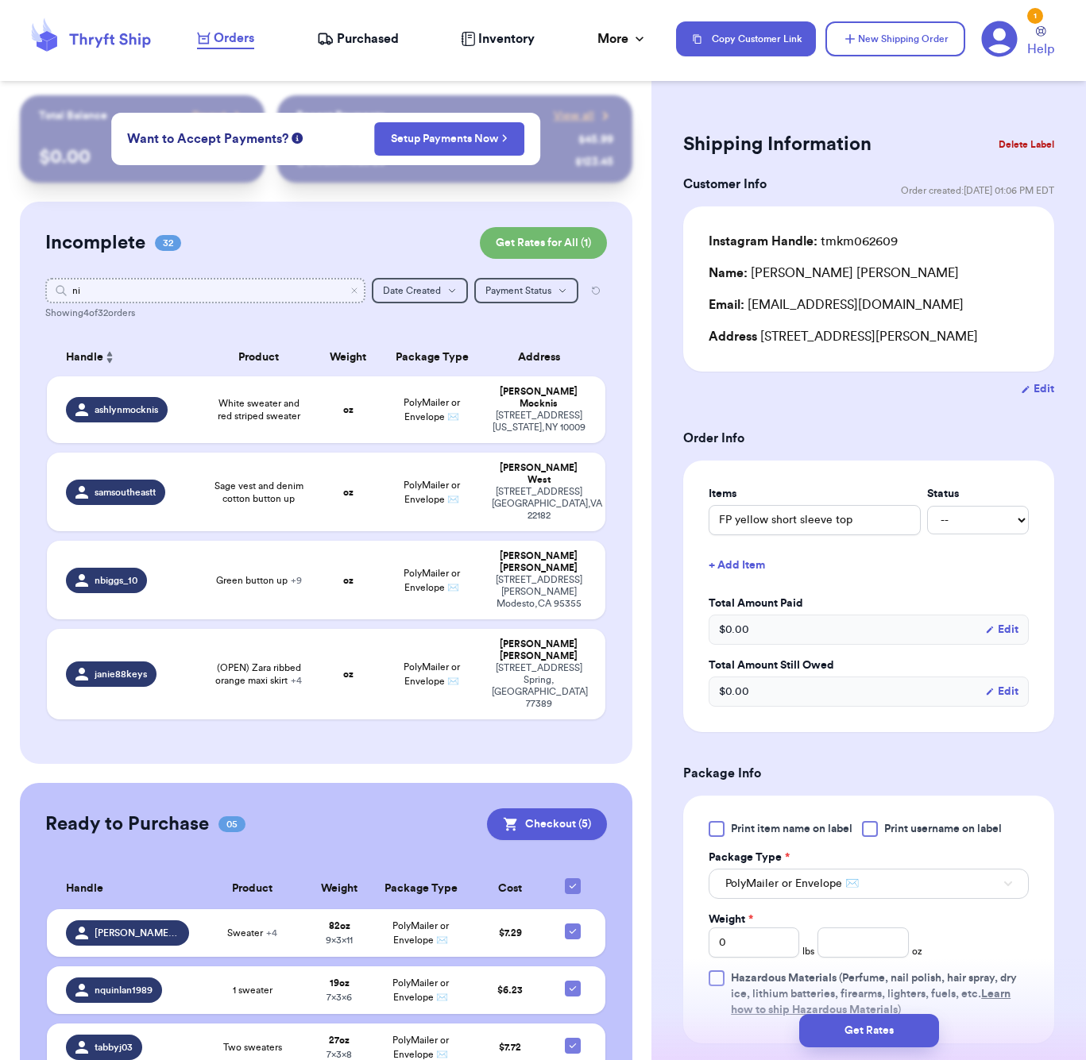
type input "n"
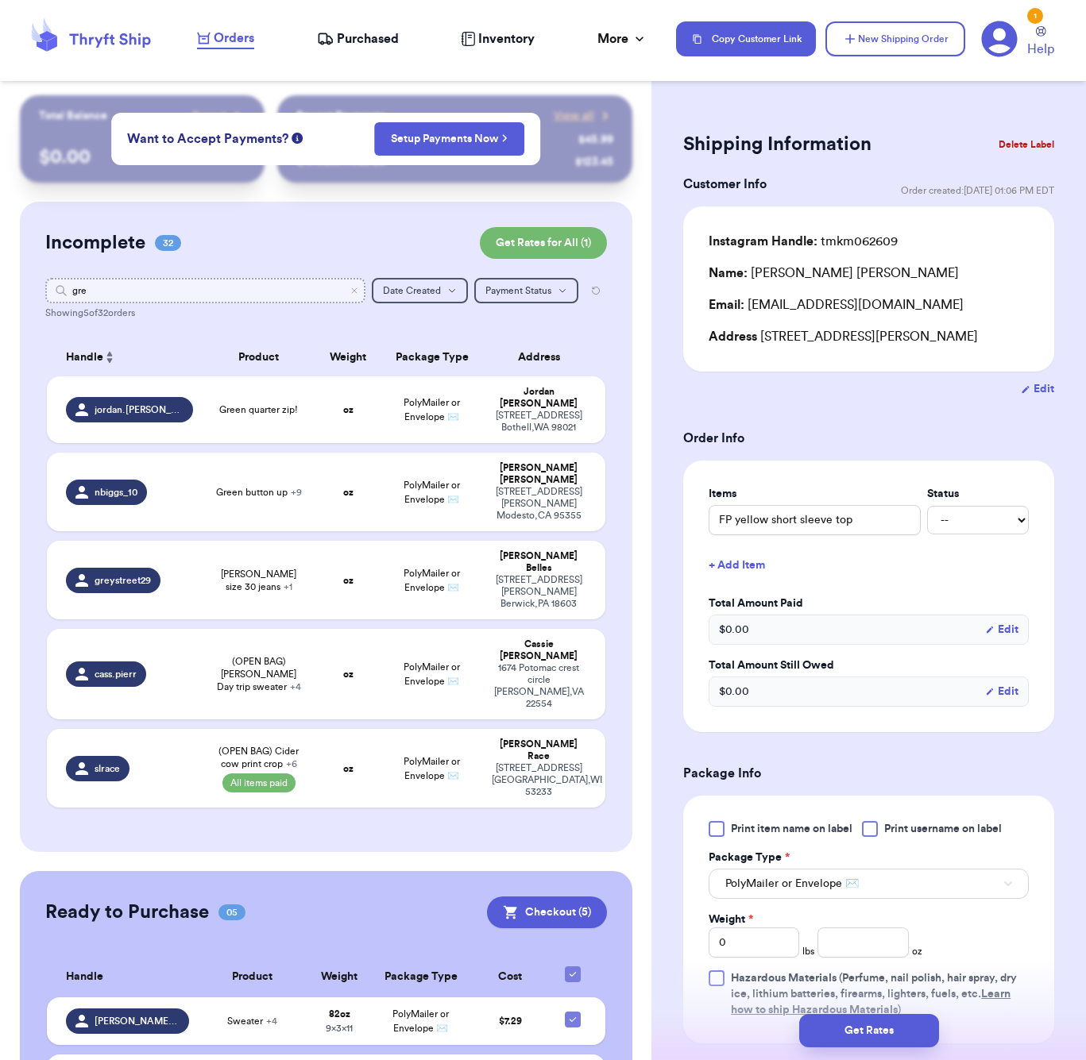
type input "grey"
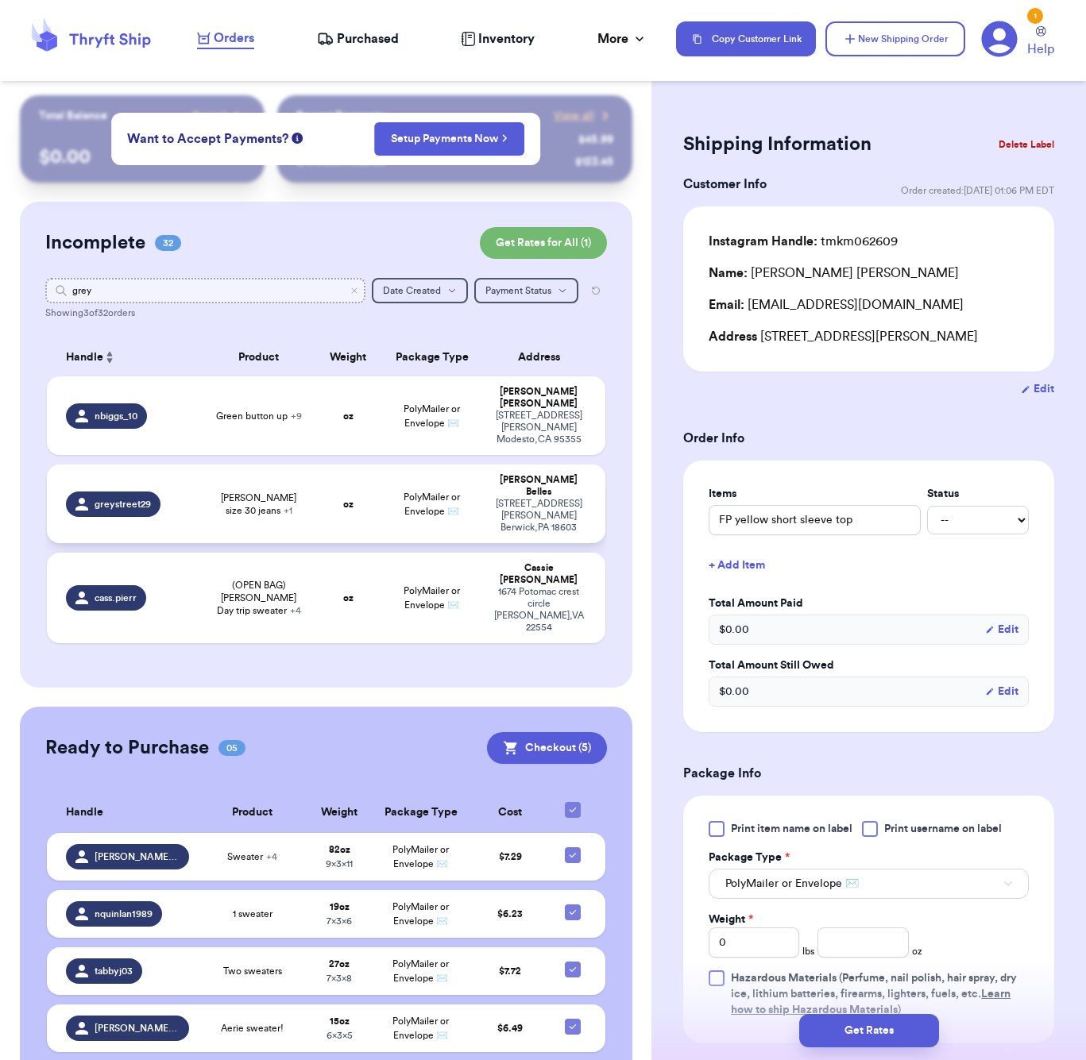
type input "grey"
click at [315, 478] on td "oz" at bounding box center [348, 504] width 67 height 79
type input "[PERSON_NAME] size 30 jeans"
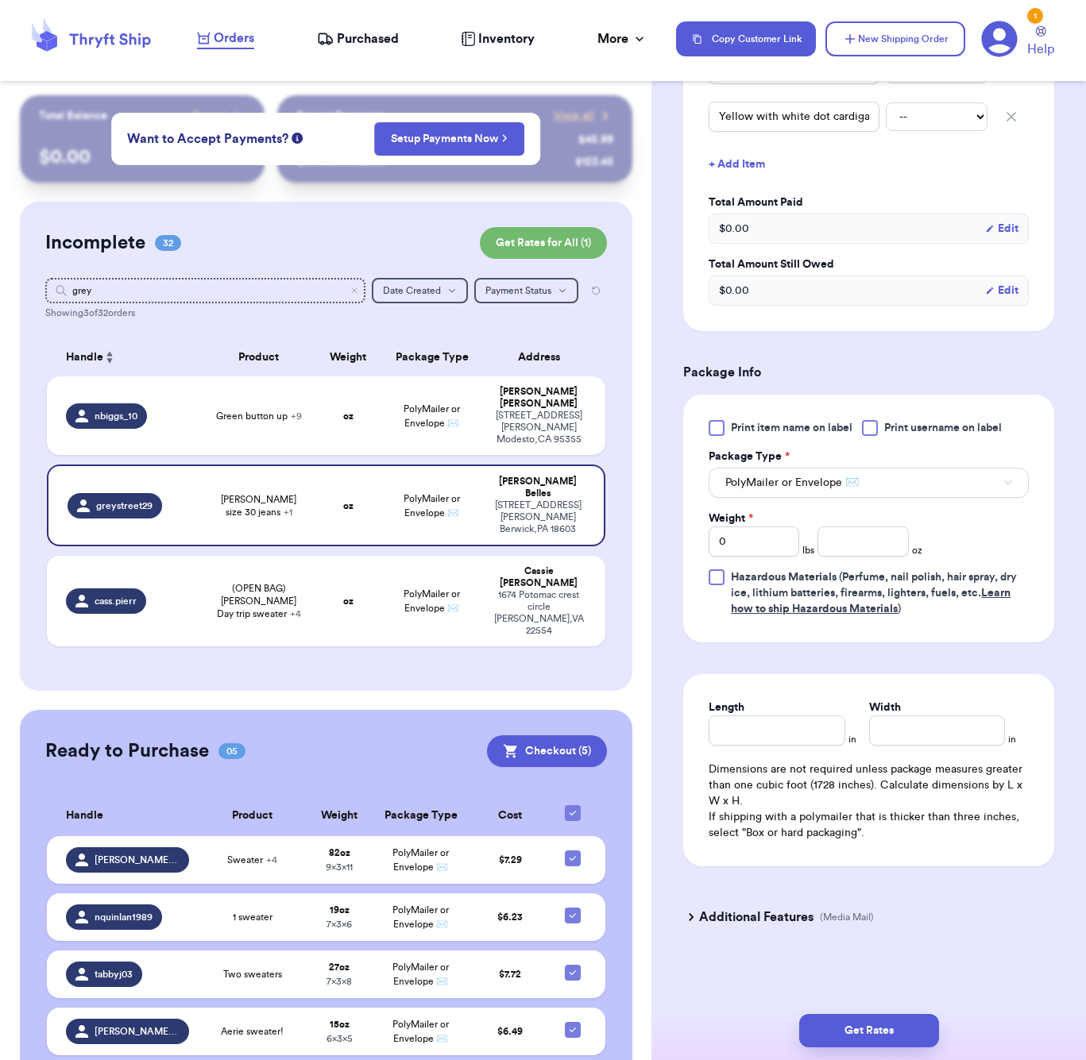
scroll to position [457, 0]
click at [883, 537] on input "number" at bounding box center [862, 542] width 91 height 30
type input "28"
click at [826, 739] on input "Length" at bounding box center [777, 731] width 136 height 30
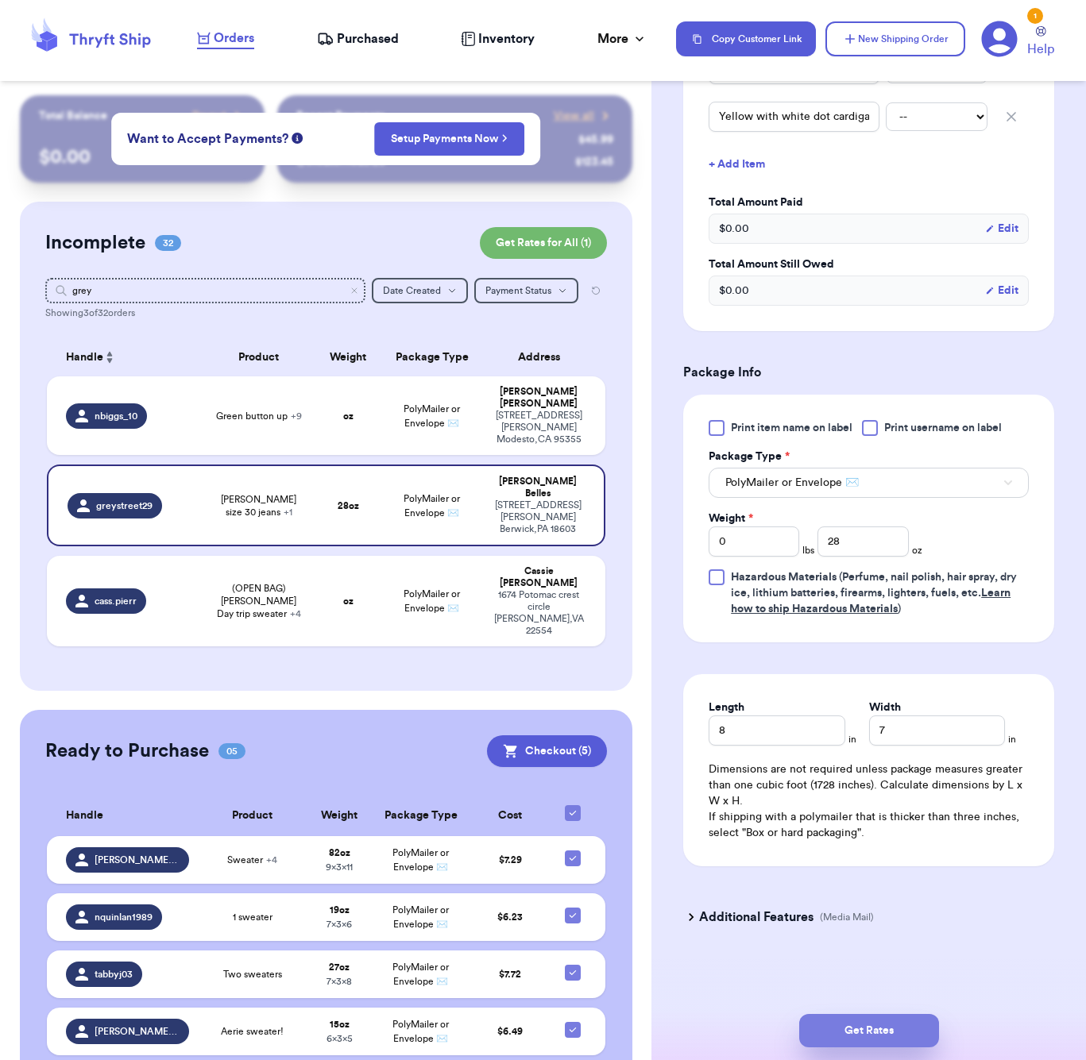
click at [911, 1037] on button "Get Rates" at bounding box center [869, 1030] width 140 height 33
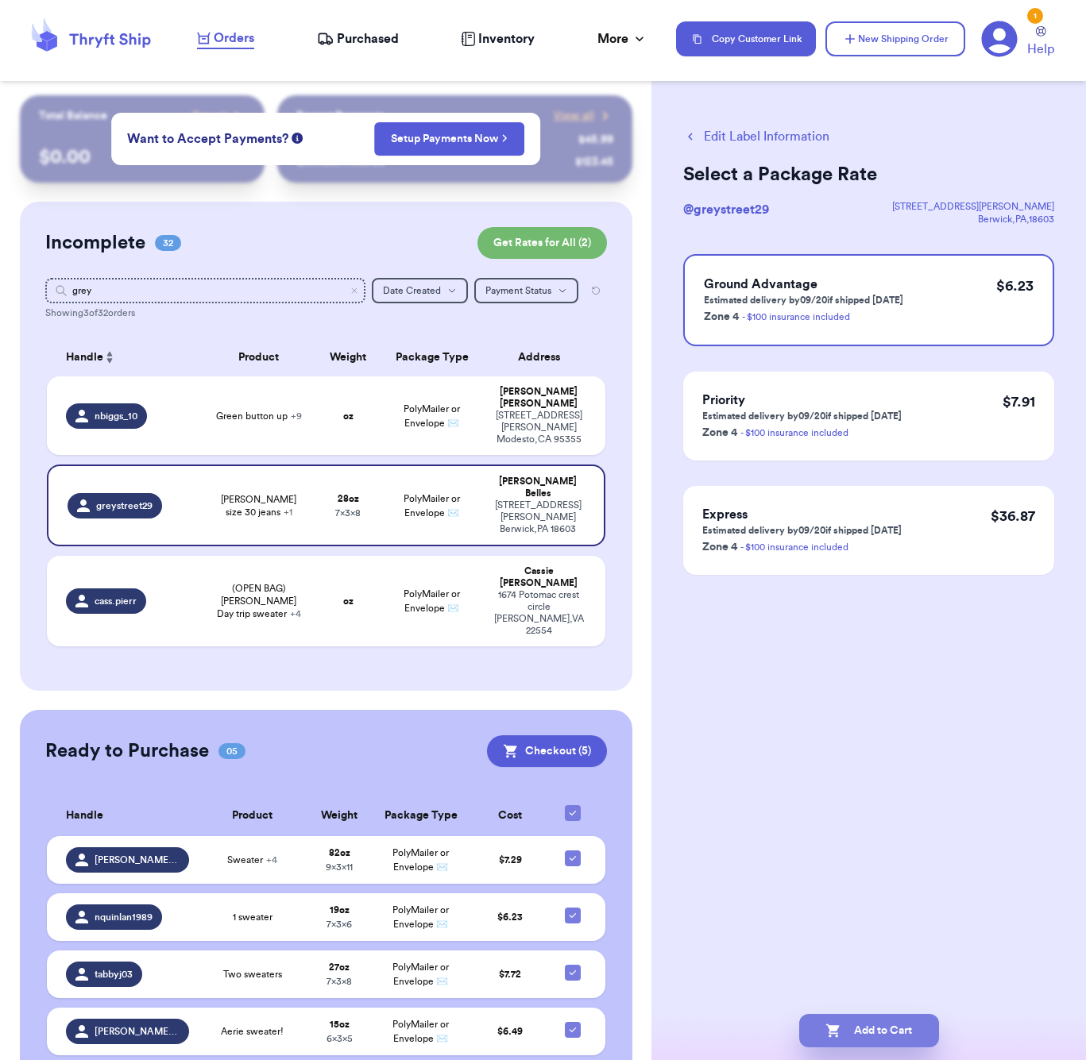
click at [885, 1038] on button "Add to Cart" at bounding box center [869, 1030] width 140 height 33
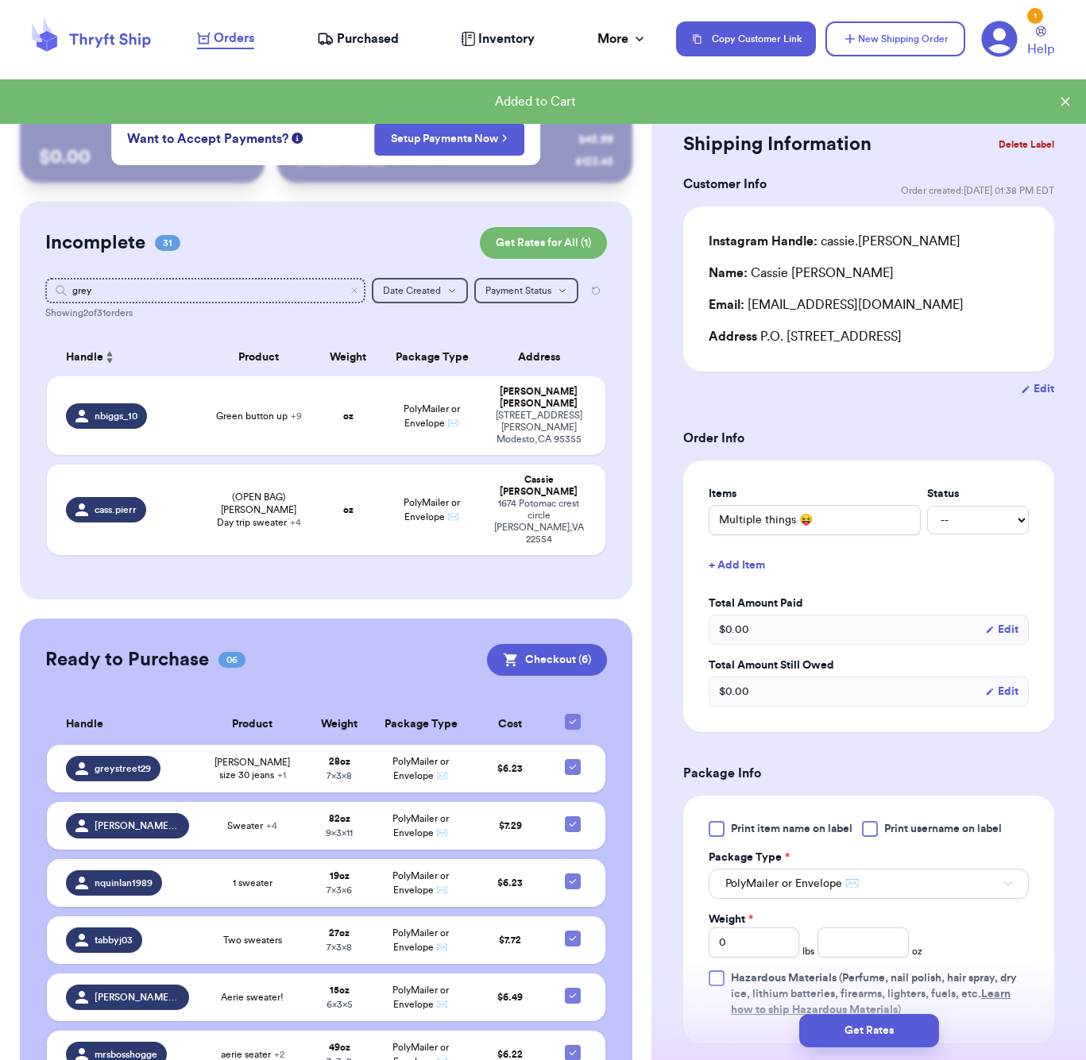
click at [730, 558] on button "+ Add Item" at bounding box center [868, 565] width 333 height 35
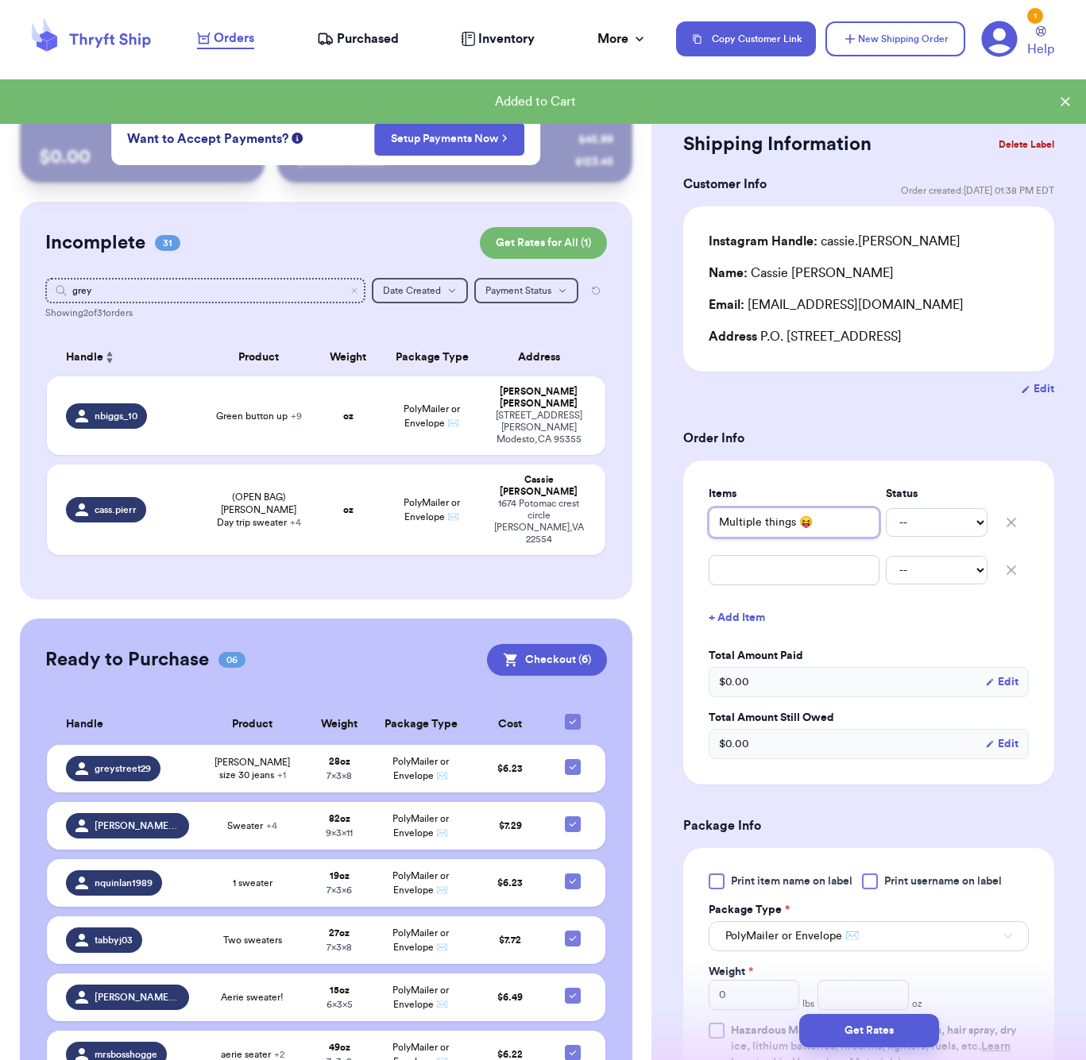
click at [743, 533] on input "Multiple things 😝" at bounding box center [794, 523] width 171 height 30
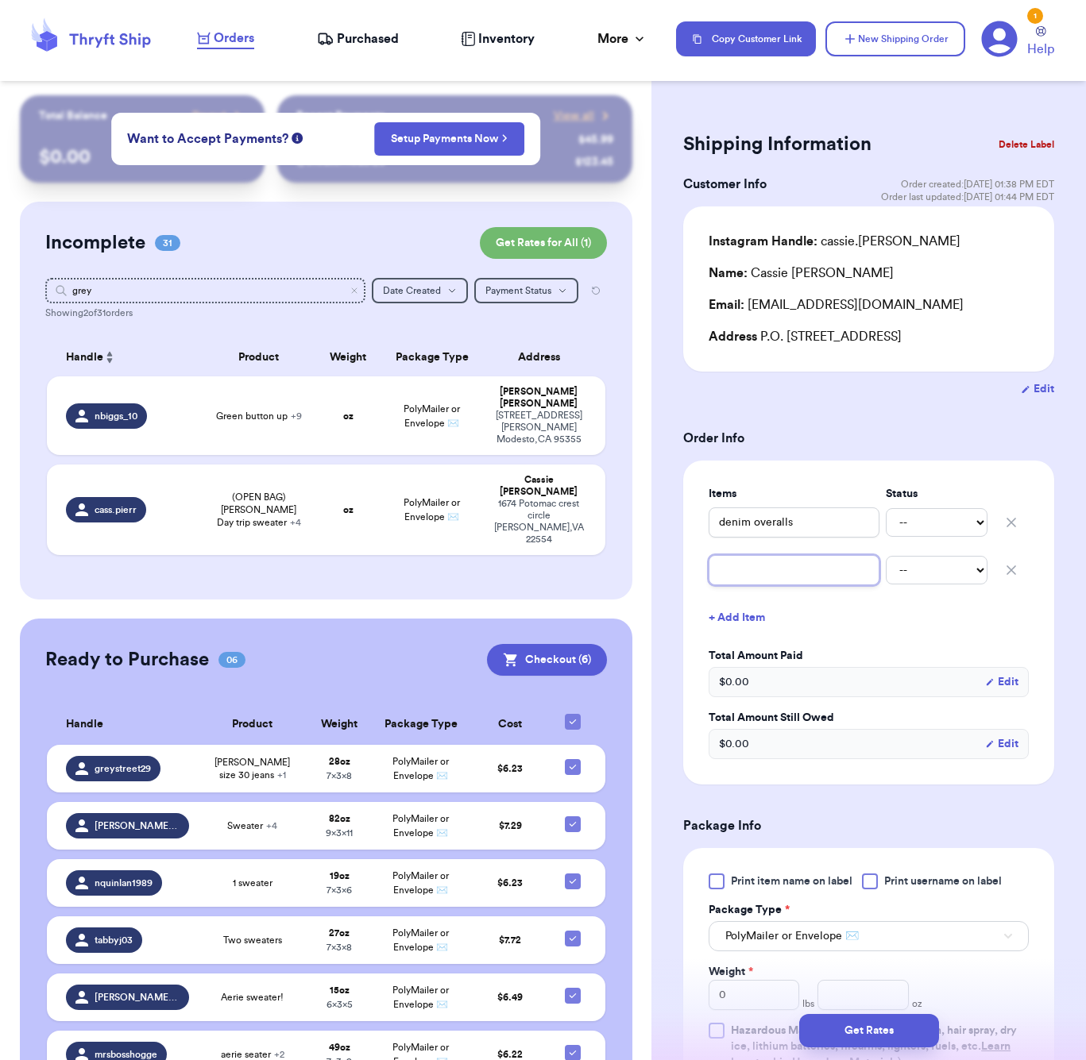
click at [809, 570] on input "text" at bounding box center [794, 570] width 171 height 30
click at [750, 624] on button "+ Add Item" at bounding box center [868, 618] width 333 height 35
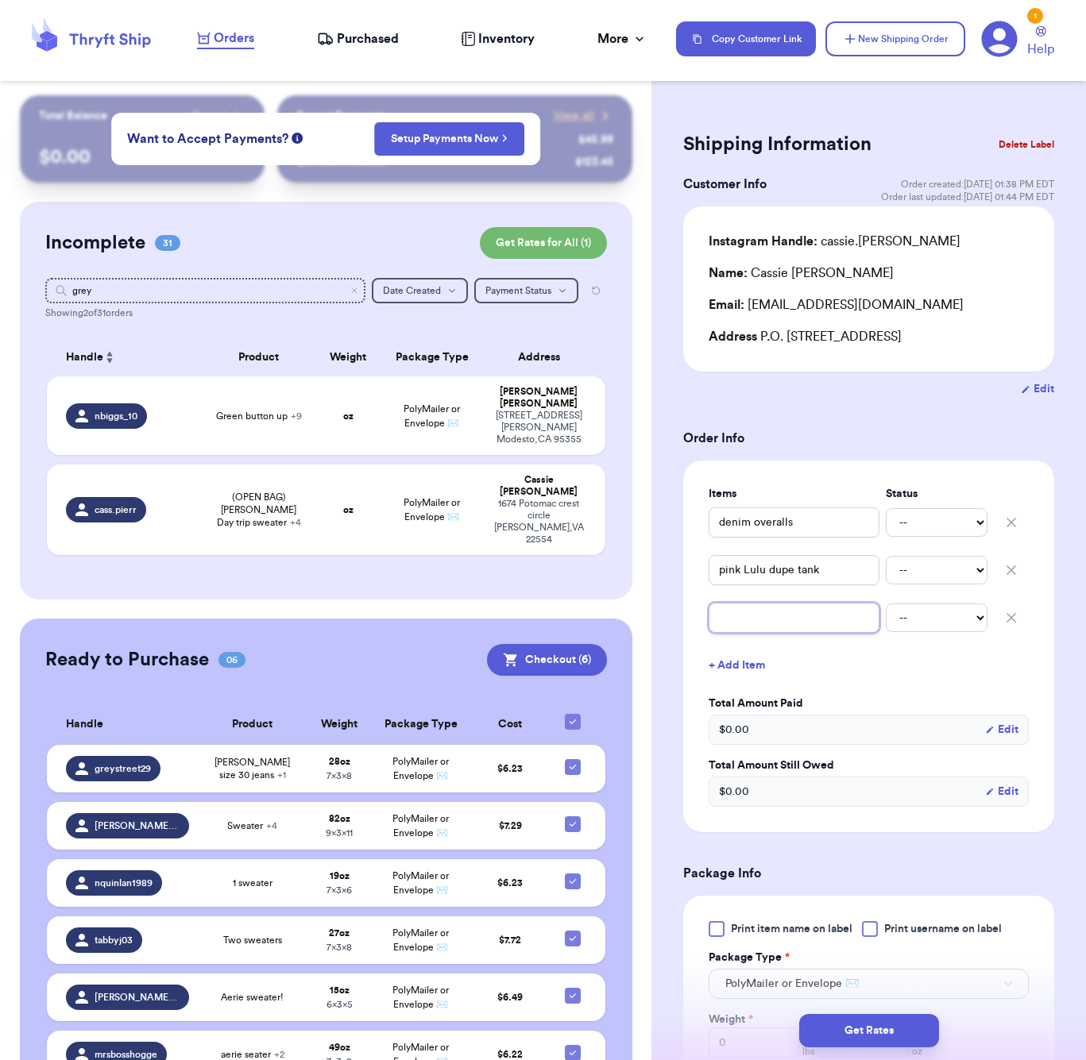
click at [778, 619] on input "text" at bounding box center [794, 618] width 171 height 30
click at [741, 665] on button "+ Add Item" at bounding box center [868, 665] width 333 height 35
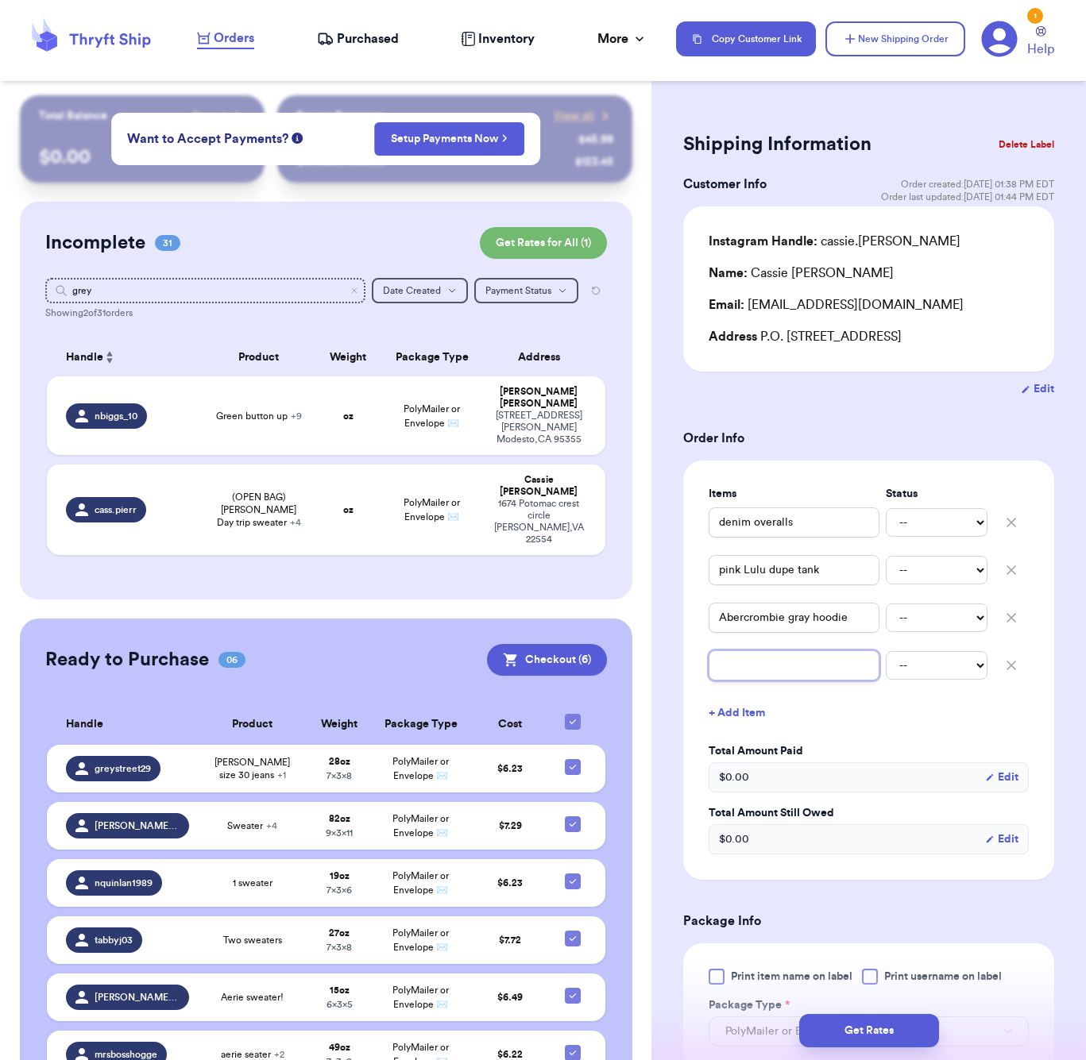
click at [755, 674] on input "text" at bounding box center [794, 666] width 171 height 30
click at [1071, 519] on div "Shipping Information Delete Label Customer Info Order created: [DATE] 01:38 PM …" at bounding box center [868, 852] width 434 height 1514
click at [311, 238] on div "Incomplete 31 Get Rates for All ( 1 )" at bounding box center [326, 243] width 562 height 32
click at [233, 36] on span "Orders" at bounding box center [234, 38] width 41 height 19
click at [357, 295] on icon "Clear search" at bounding box center [355, 291] width 10 height 10
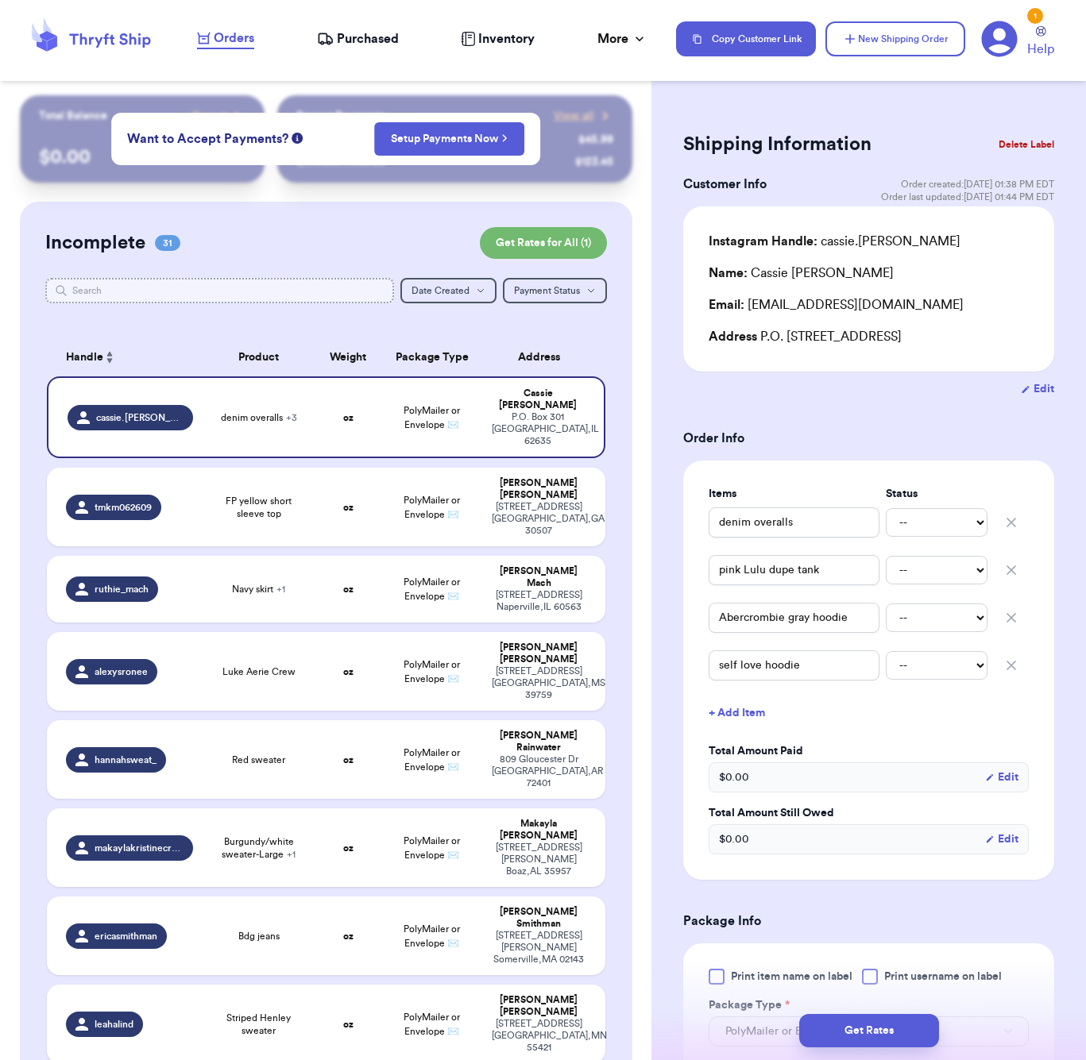
click at [191, 288] on input "text" at bounding box center [219, 290] width 349 height 25
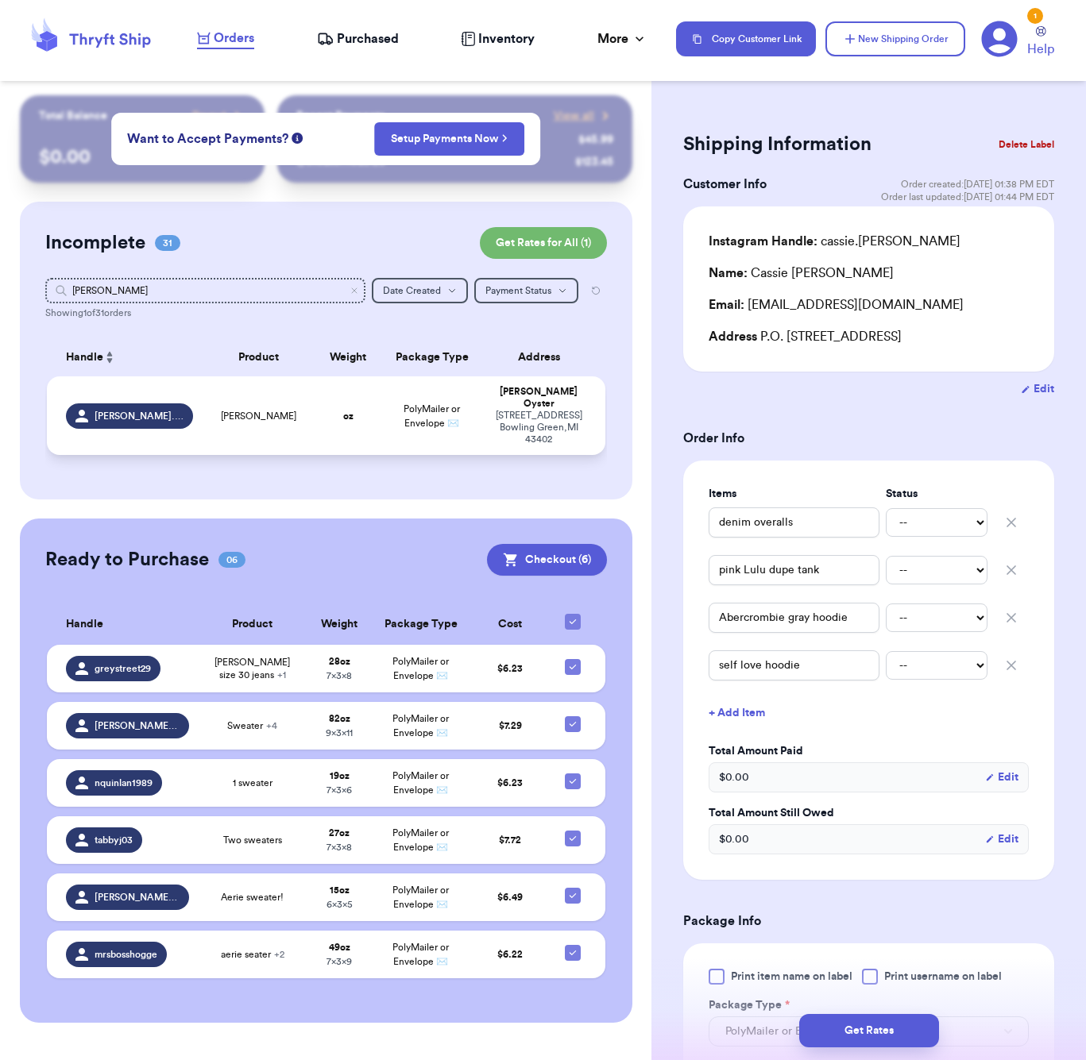
drag, startPoint x: 191, startPoint y: 288, endPoint x: 252, endPoint y: 428, distance: 153.0
click at [252, 428] on td "[PERSON_NAME]" at bounding box center [259, 416] width 112 height 79
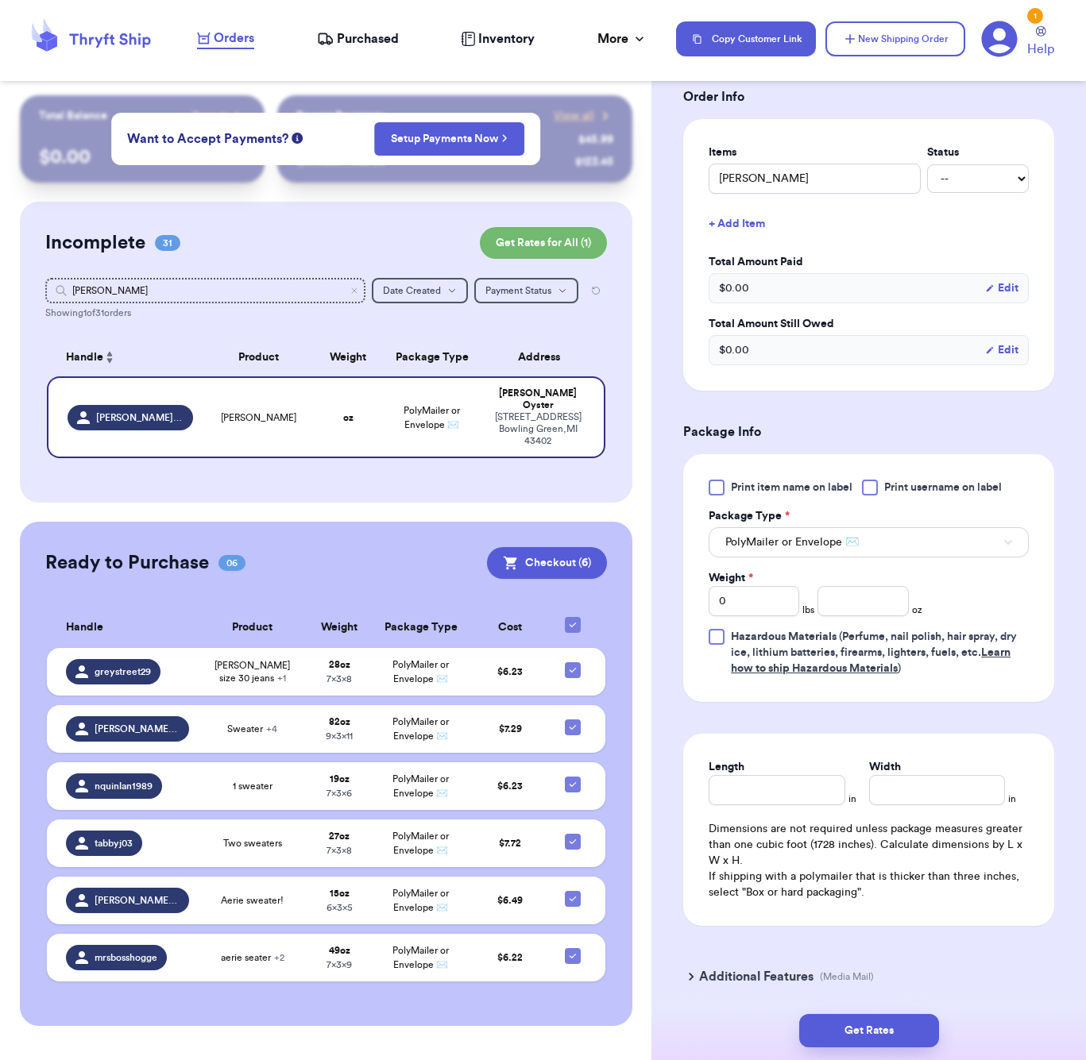
scroll to position [362, 0]
click at [843, 596] on input "number" at bounding box center [862, 600] width 91 height 30
click at [800, 774] on div "Length" at bounding box center [777, 766] width 136 height 16
click at [804, 792] on input "Length" at bounding box center [777, 789] width 136 height 30
click at [872, 1029] on button "Get Rates" at bounding box center [869, 1030] width 140 height 33
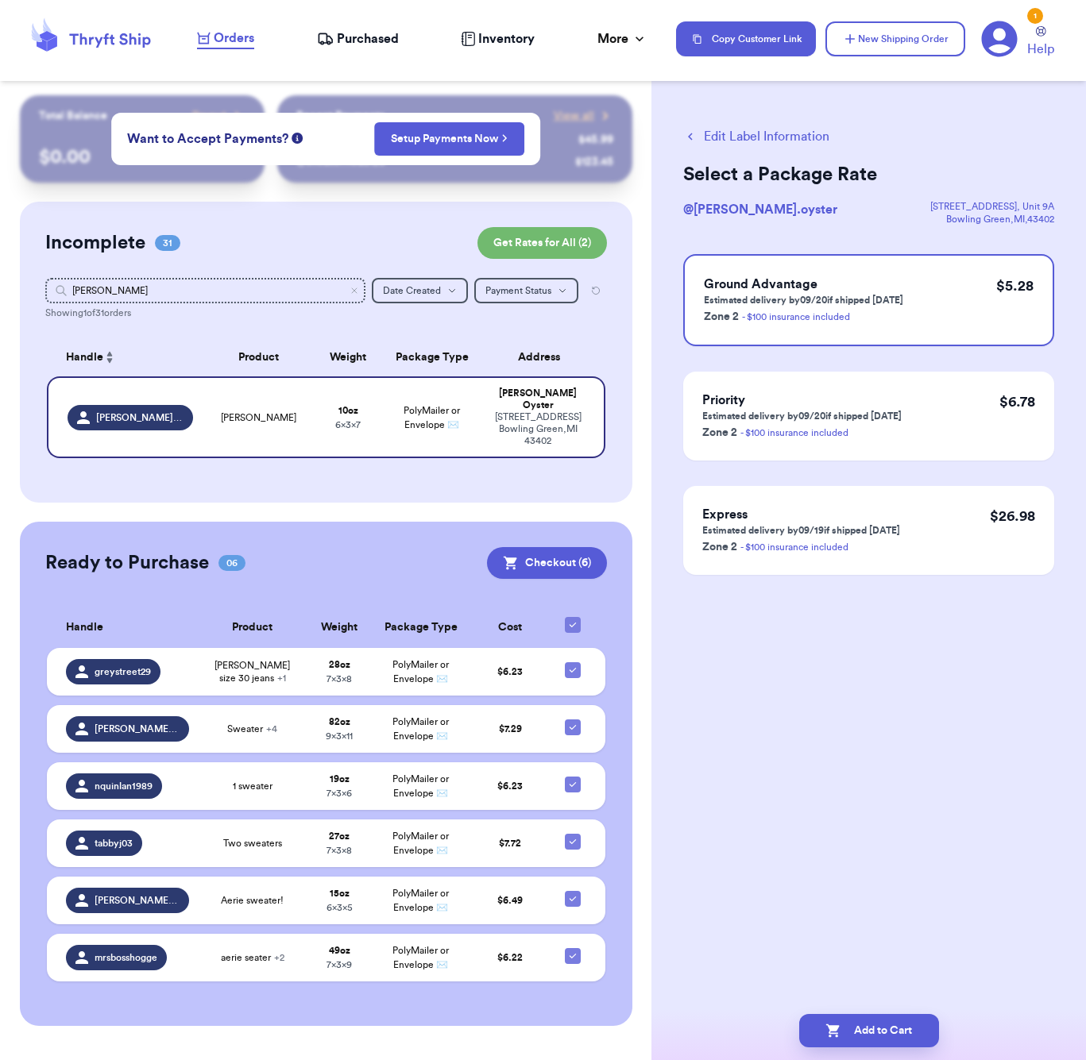
scroll to position [0, 0]
click at [885, 1028] on button "Add to Cart" at bounding box center [869, 1030] width 140 height 33
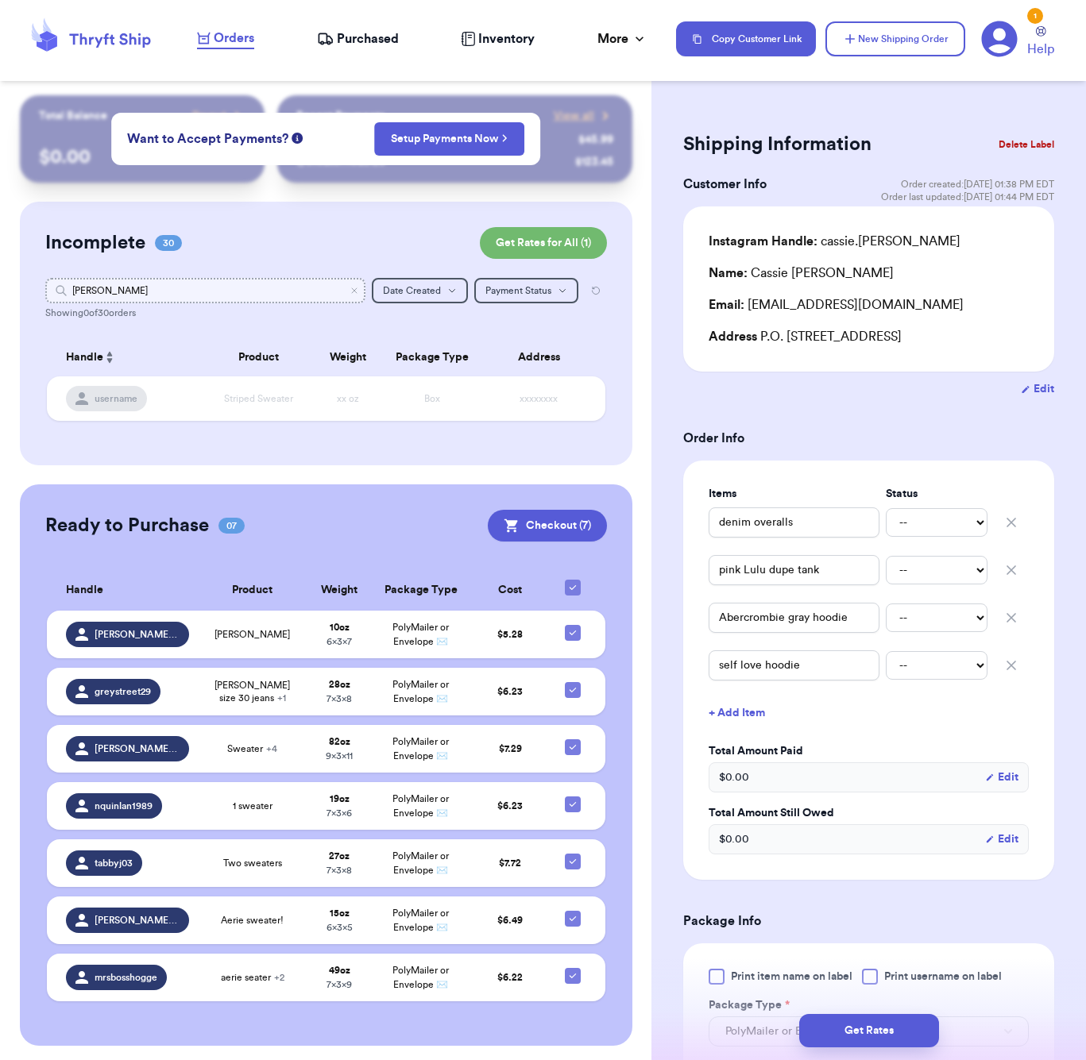
click at [357, 297] on input "[PERSON_NAME]" at bounding box center [205, 290] width 320 height 25
drag, startPoint x: 342, startPoint y: 297, endPoint x: 353, endPoint y: 290, distance: 13.9
click at [353, 290] on icon "Clear search" at bounding box center [355, 291] width 10 height 10
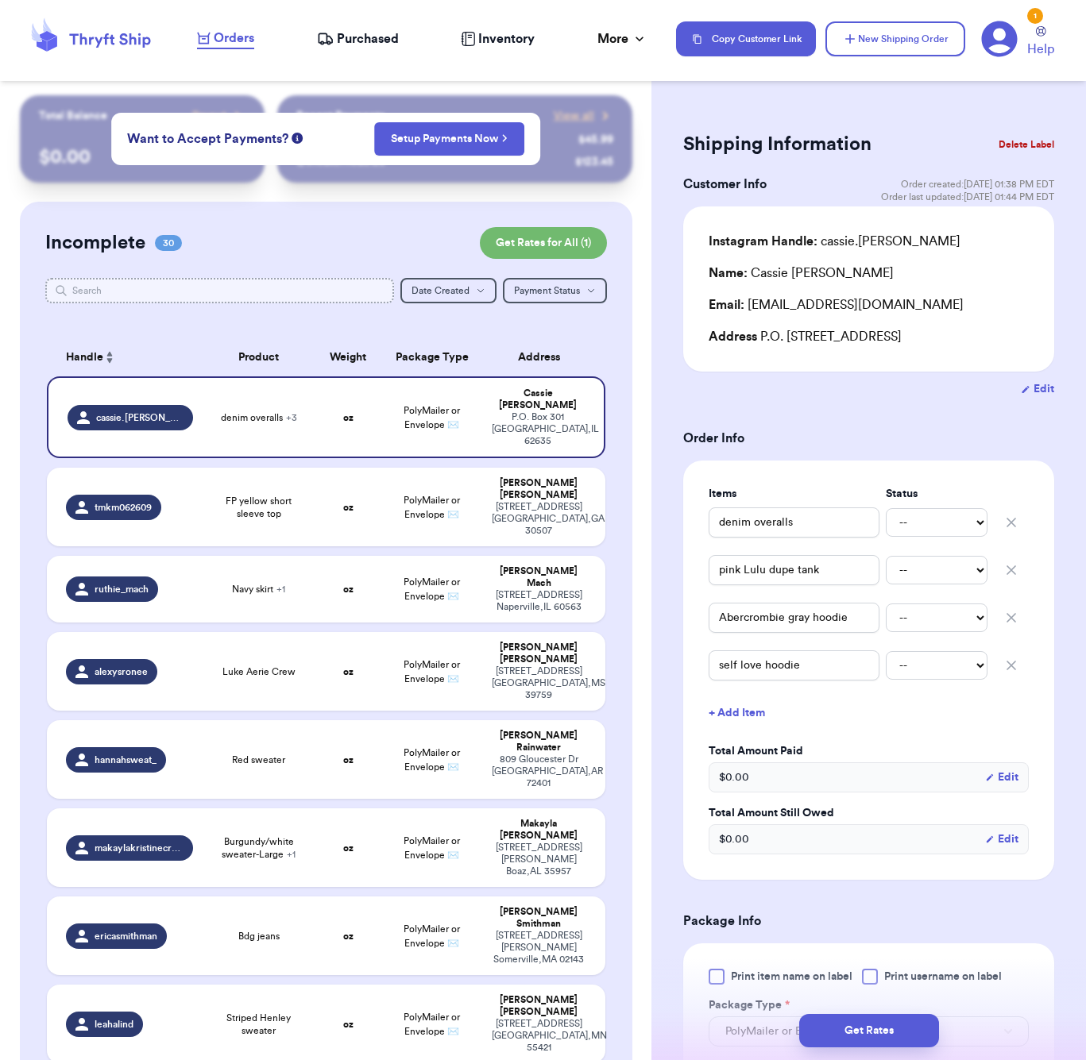
click at [161, 292] on input "text" at bounding box center [219, 290] width 349 height 25
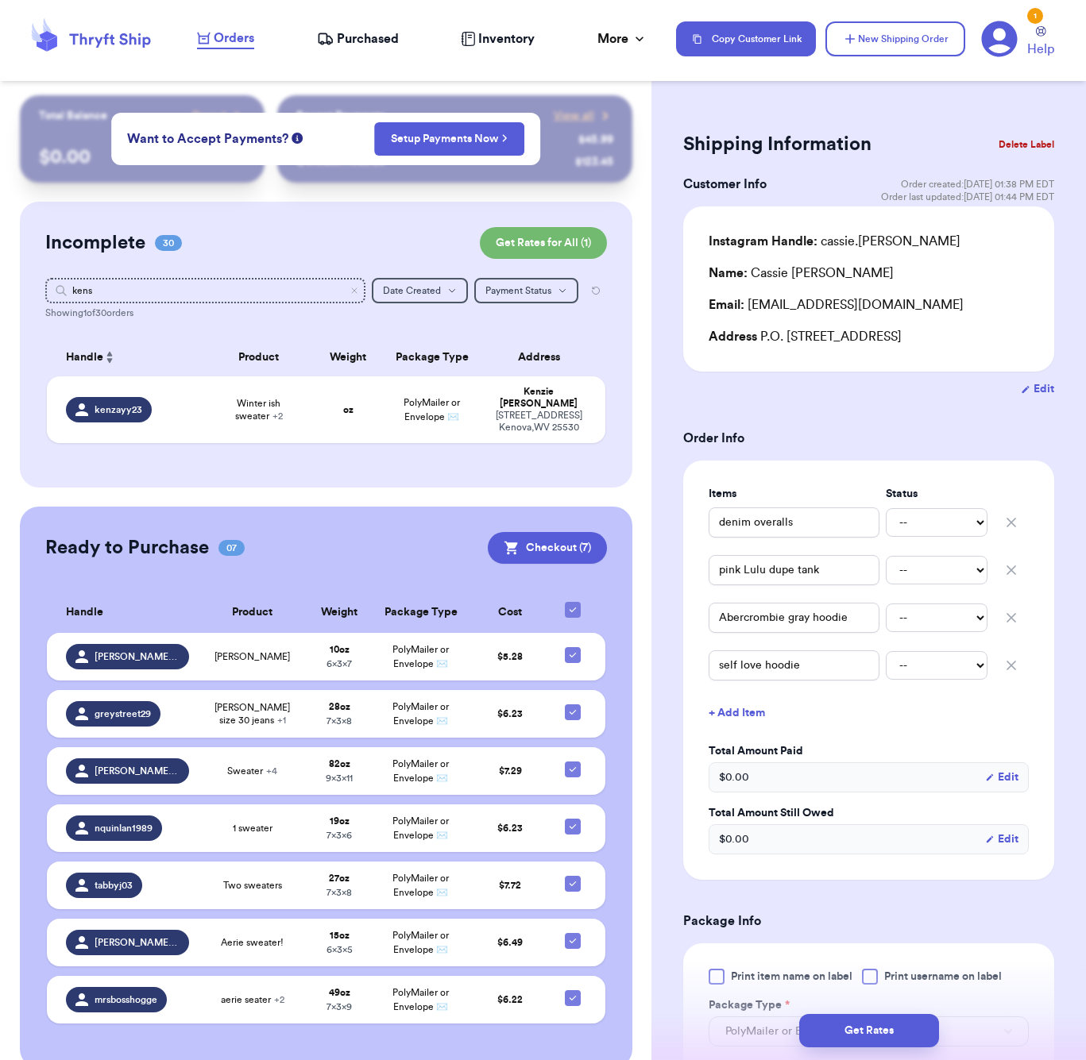
drag, startPoint x: 160, startPoint y: 291, endPoint x: 280, endPoint y: 432, distance: 185.4
click at [284, 442] on div "Incomplete 30 Get Rates for All ( 1 ) Get Rates for All ( 1 ) kens Date Created…" at bounding box center [326, 345] width 612 height 286
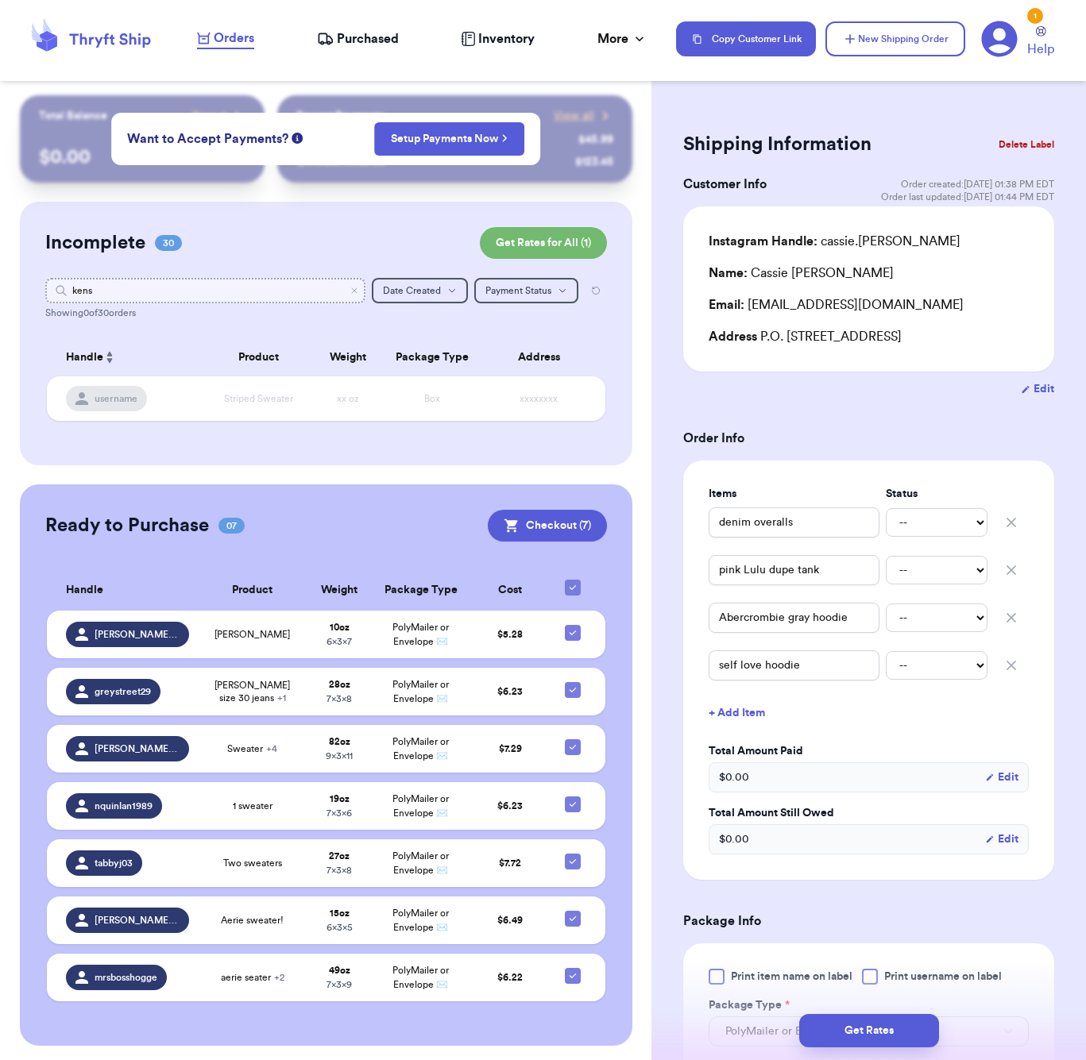
click at [207, 291] on input "kens" at bounding box center [205, 290] width 320 height 25
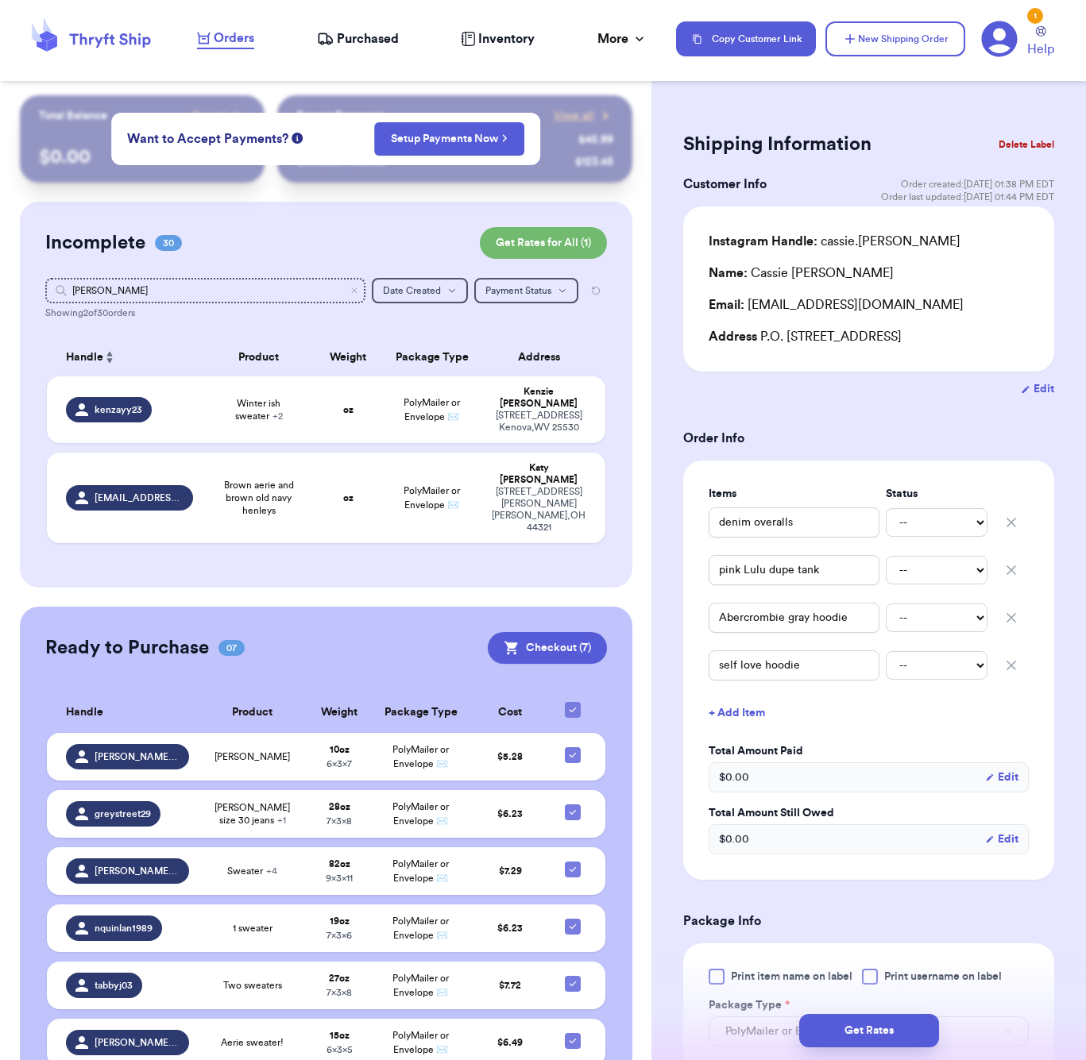
click at [319, 444] on table "Handle Product Weight Package Type Address kenzayy23 Winter ish sweater + 2 oz …" at bounding box center [326, 446] width 562 height 234
click at [314, 407] on td "Winter ish sweater + 2" at bounding box center [259, 410] width 112 height 67
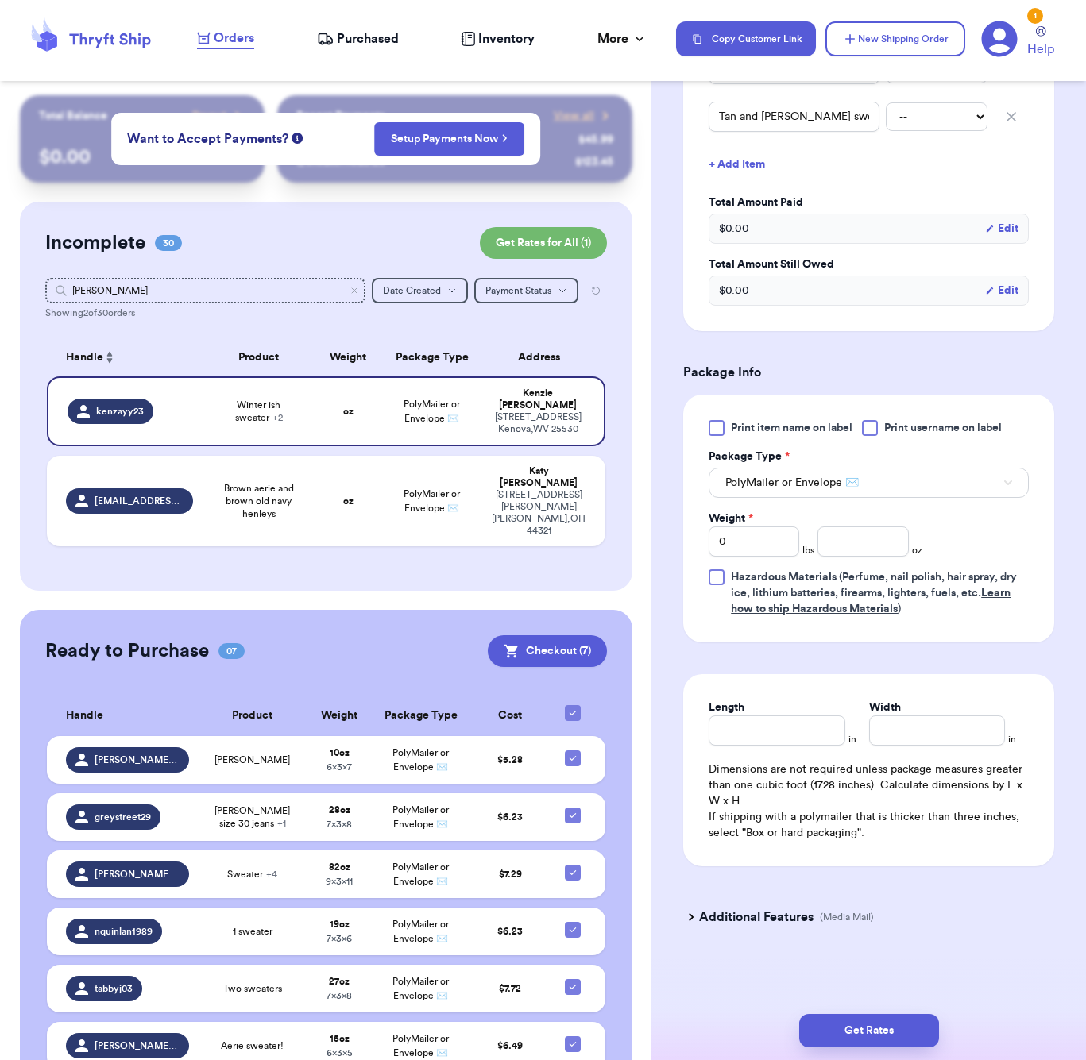
scroll to position [504, 0]
click at [862, 542] on input "number" at bounding box center [862, 542] width 91 height 30
click at [783, 733] on input "Length" at bounding box center [777, 731] width 136 height 30
click at [843, 1018] on button "Get Rates" at bounding box center [869, 1030] width 140 height 33
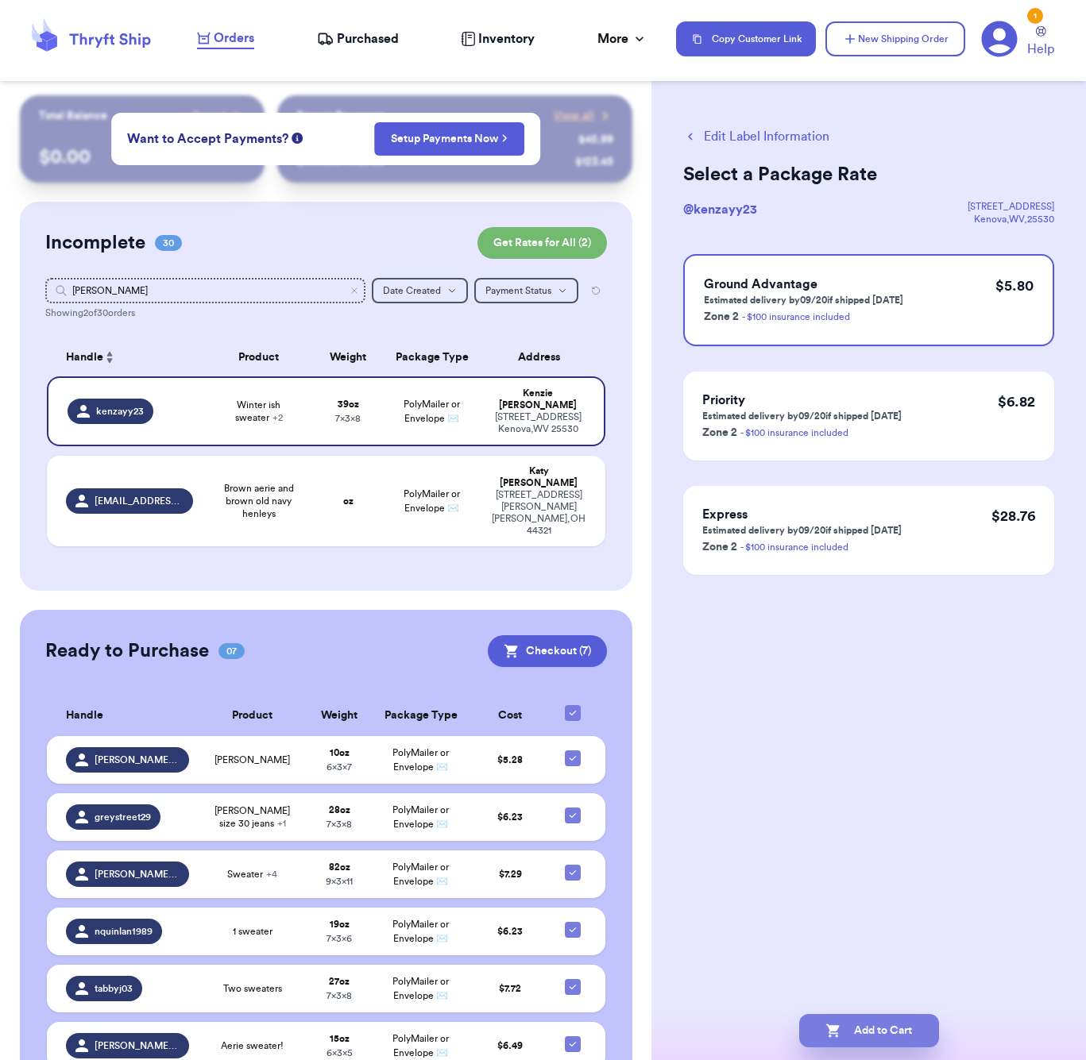
click at [859, 1019] on button "Add to Cart" at bounding box center [869, 1030] width 140 height 33
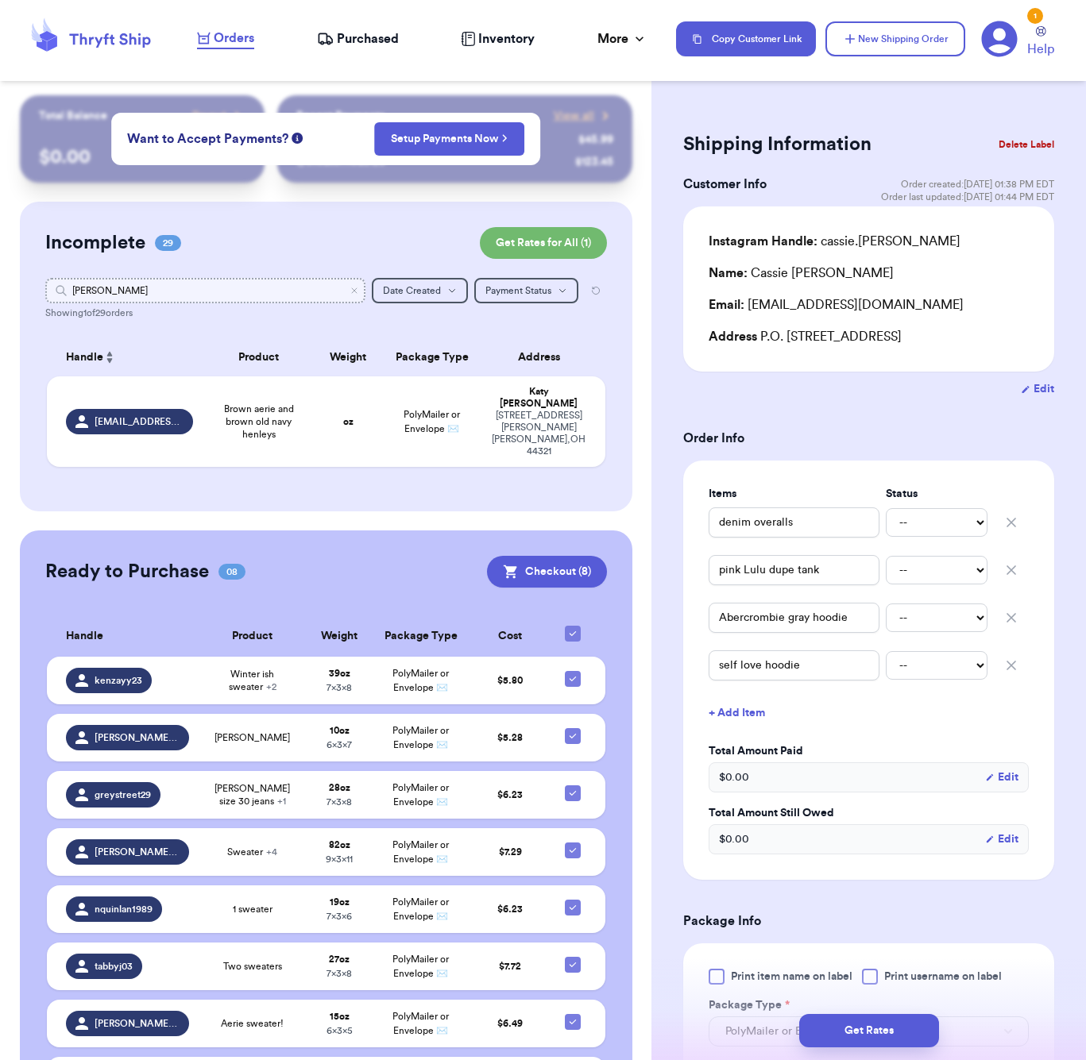
click at [133, 288] on input "[PERSON_NAME]" at bounding box center [205, 290] width 320 height 25
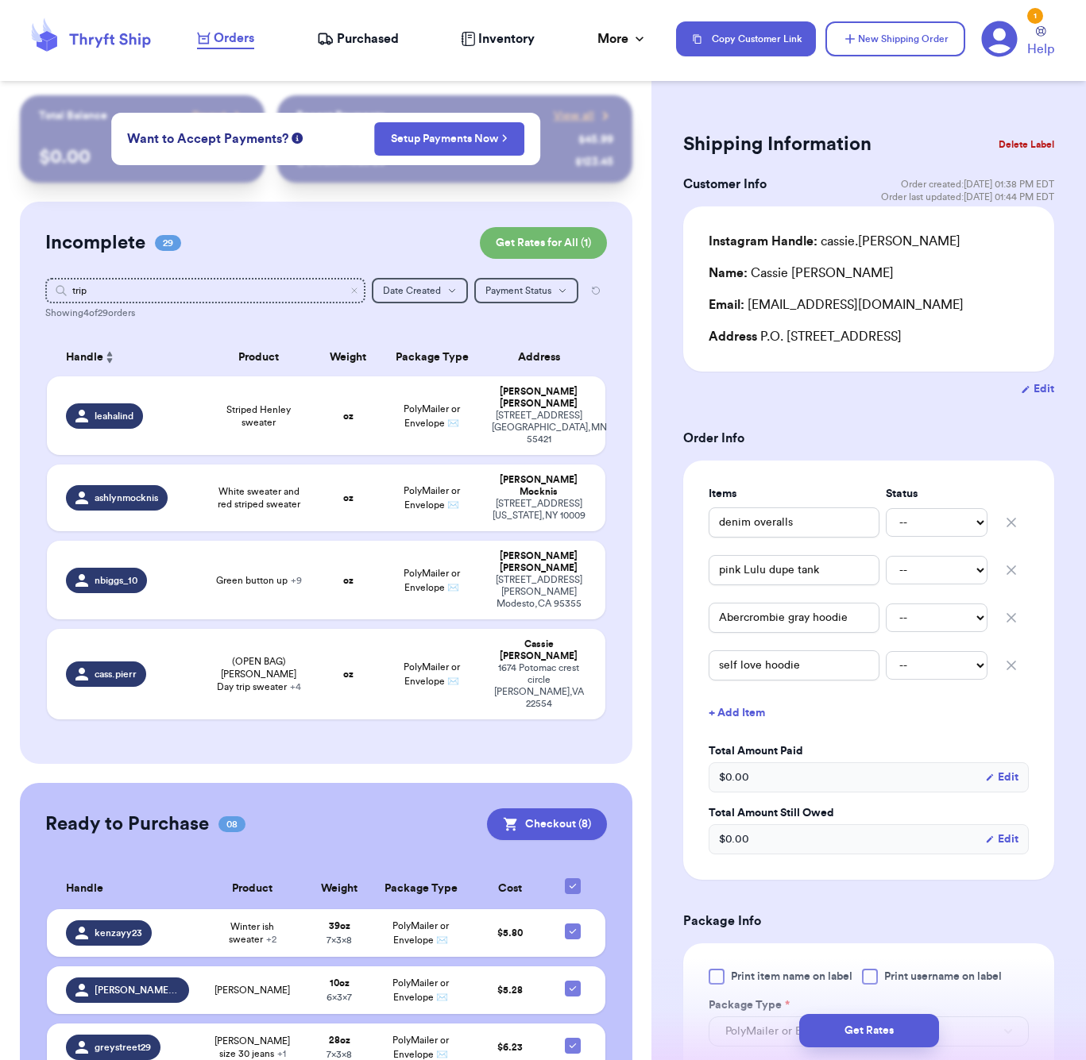
click at [805, 122] on div "Shipping Information Delete Label Customer Info Order created: [DATE] 01:38 PM …" at bounding box center [868, 852] width 434 height 1514
click at [868, 50] on button "New Shipping Order" at bounding box center [895, 38] width 140 height 35
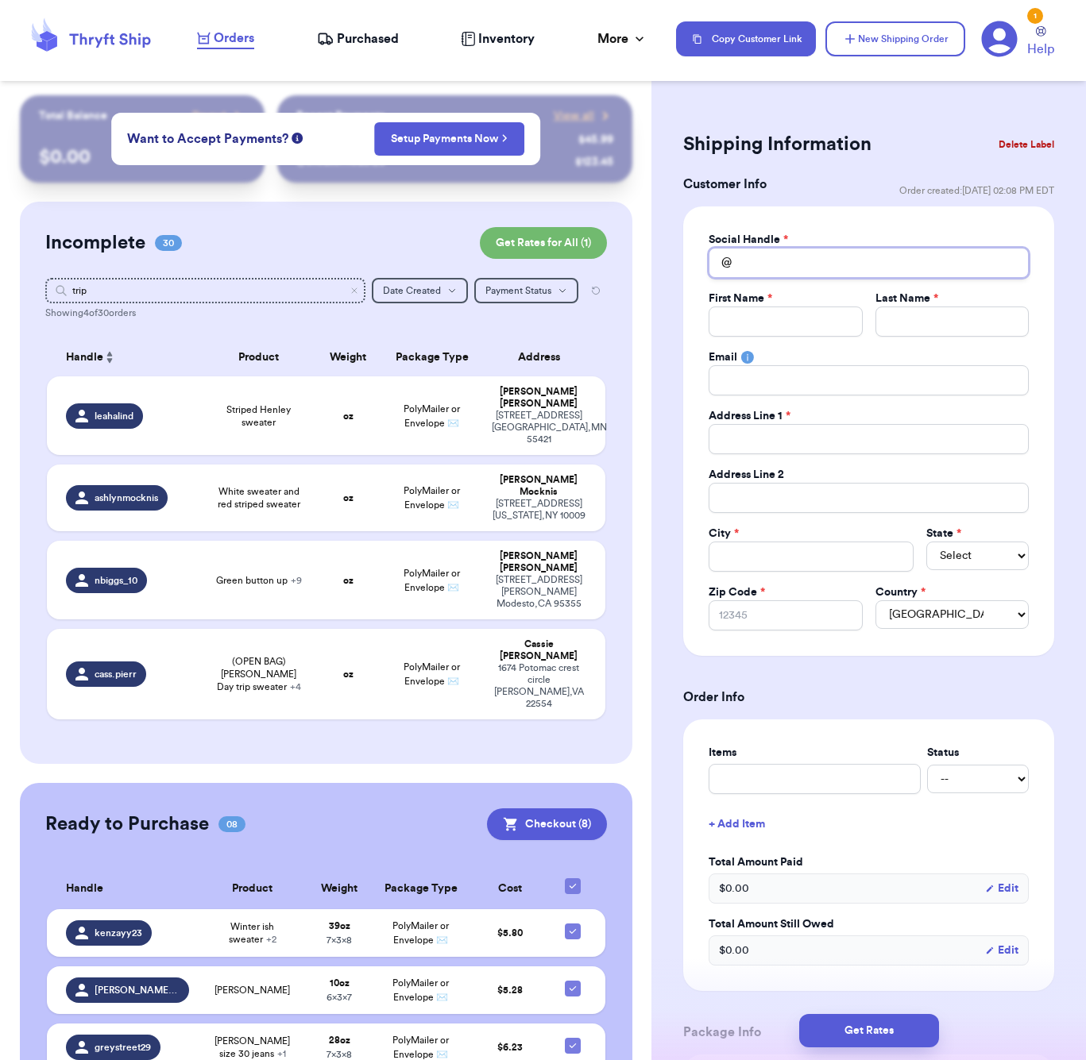
click at [763, 257] on input "Total Amount Paid" at bounding box center [869, 263] width 320 height 30
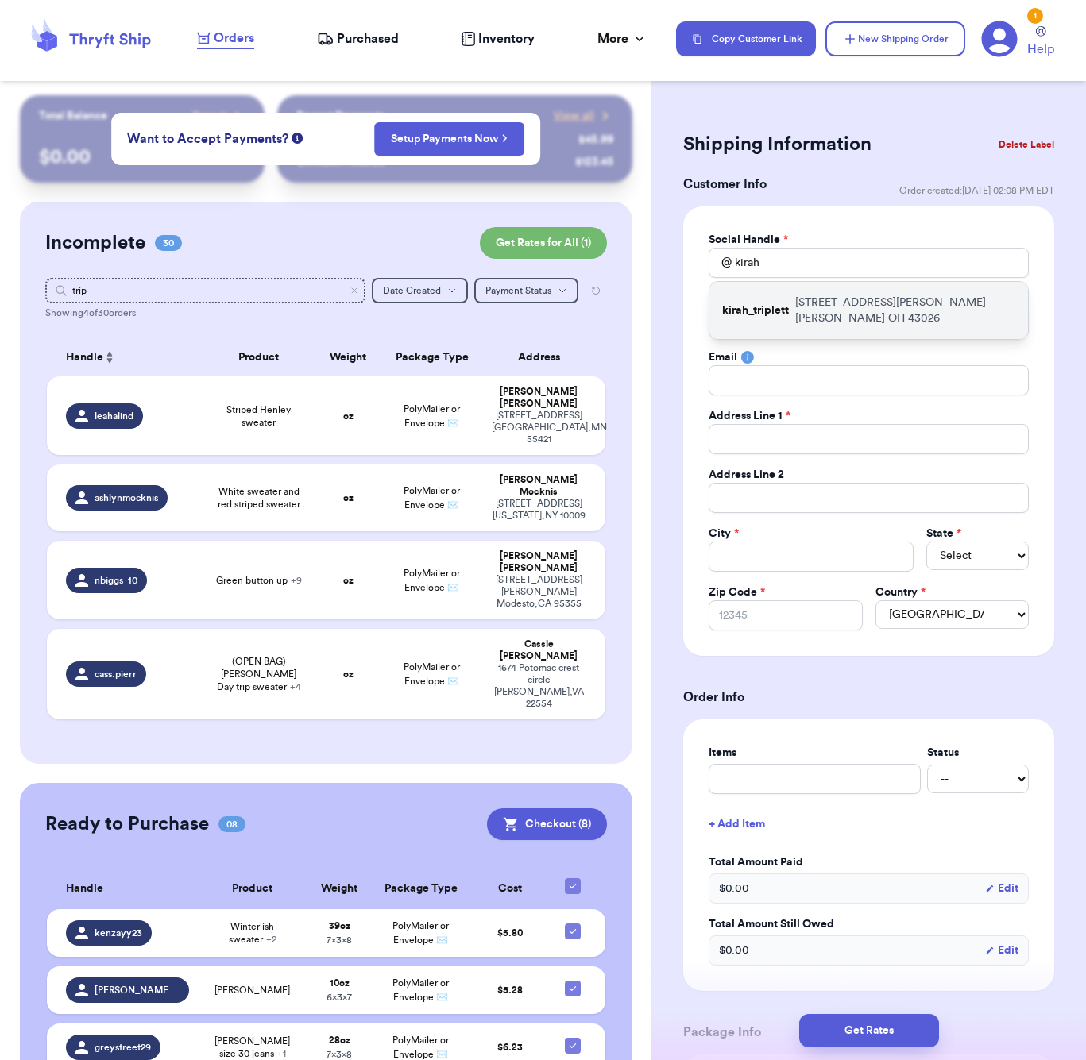
click at [871, 307] on p "[STREET_ADDRESS][PERSON_NAME]" at bounding box center [905, 311] width 220 height 32
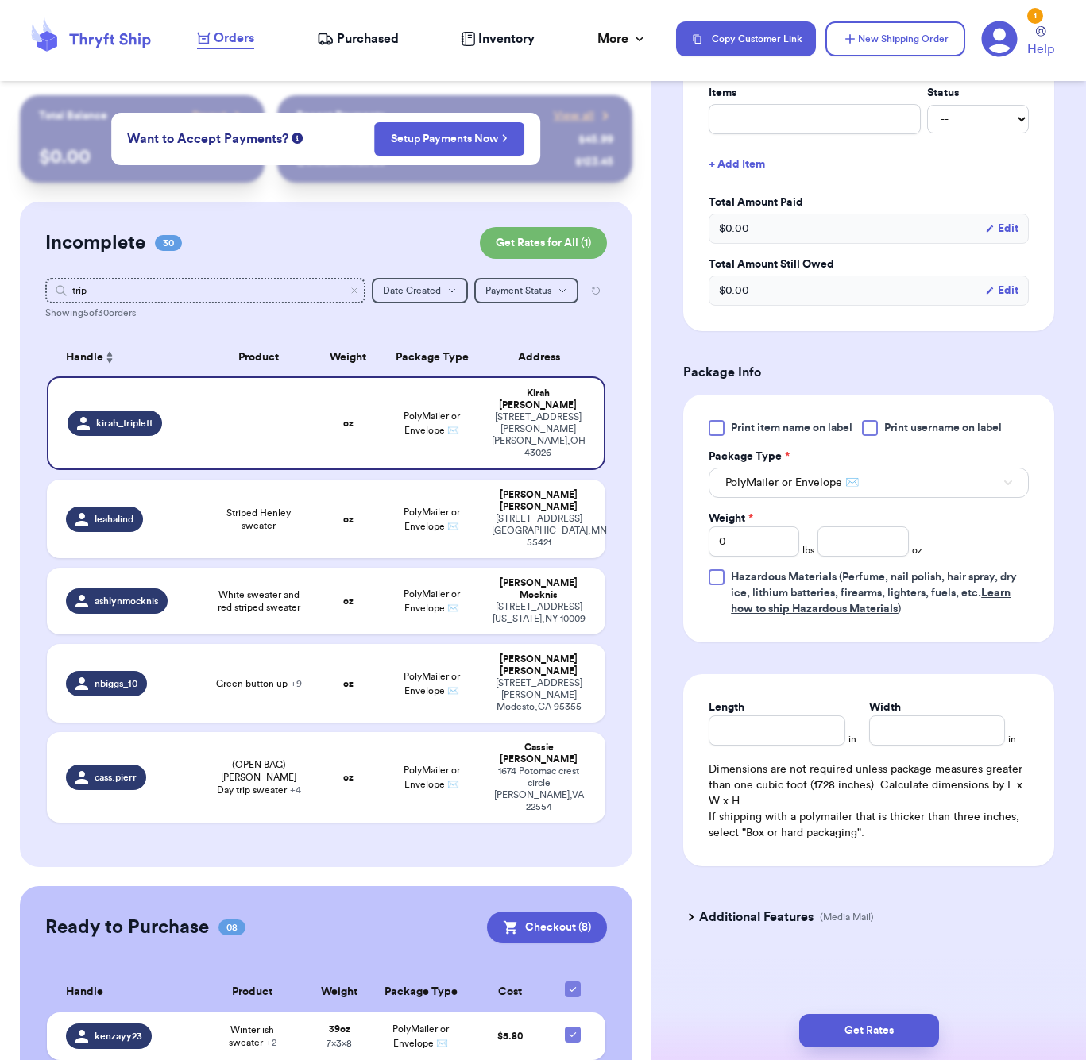
scroll to position [660, 0]
click at [857, 547] on input "number" at bounding box center [862, 542] width 91 height 30
click at [794, 704] on div "Length" at bounding box center [777, 708] width 136 height 16
click at [790, 717] on input "Length" at bounding box center [777, 731] width 136 height 30
drag, startPoint x: 870, startPoint y: 1047, endPoint x: 879, endPoint y: 1033, distance: 16.1
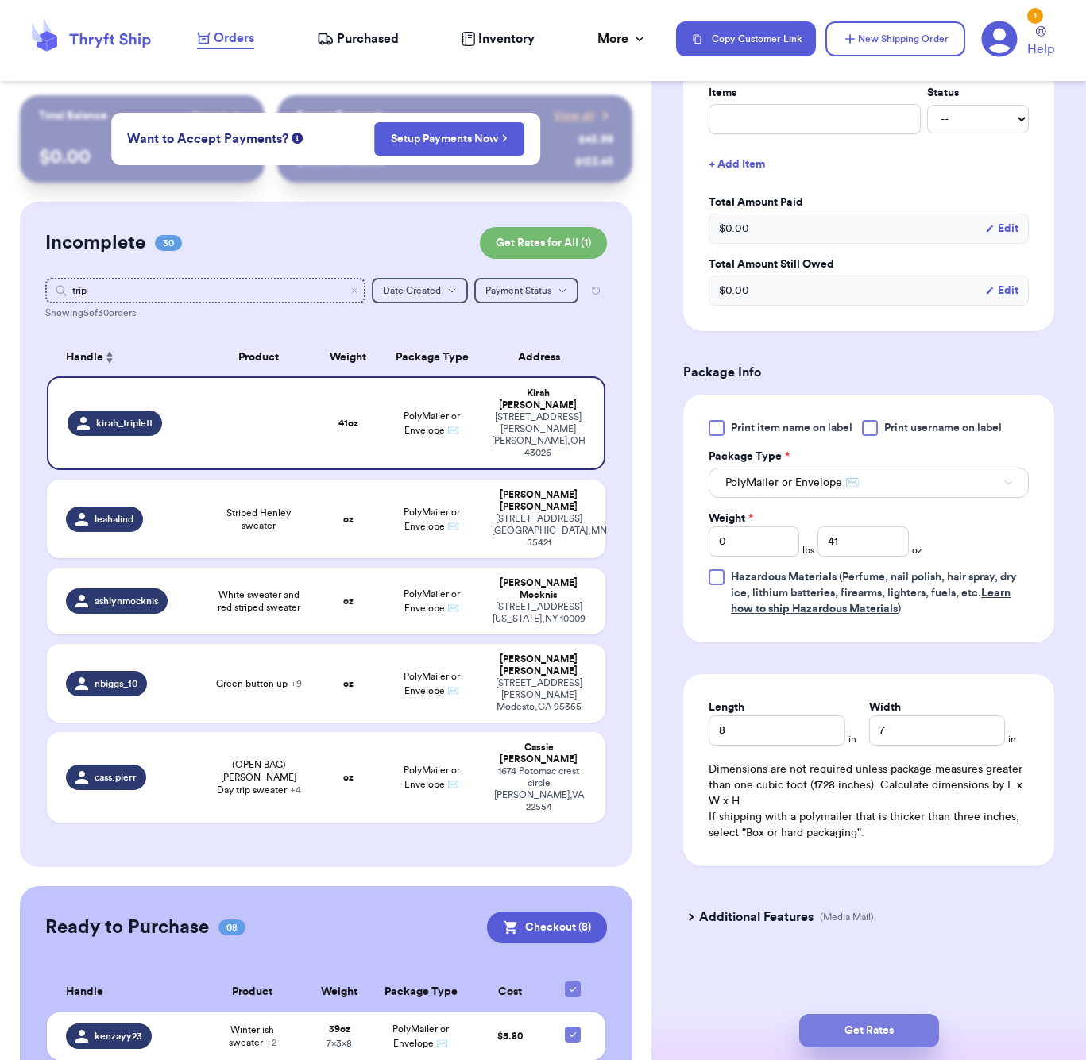
click at [870, 1047] on button "Get Rates" at bounding box center [869, 1030] width 140 height 33
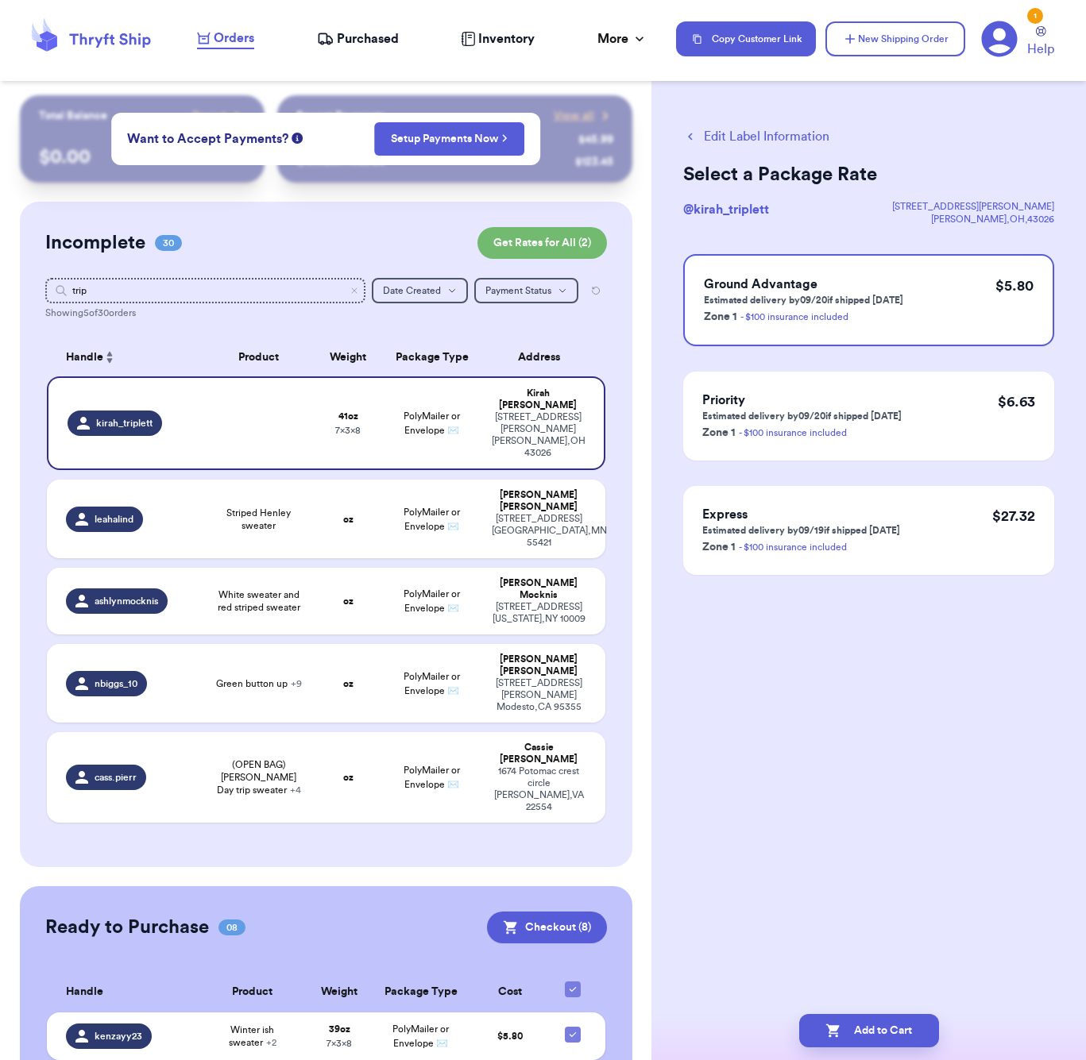
scroll to position [0, 0]
click at [860, 1025] on button "Add to Cart" at bounding box center [869, 1030] width 140 height 33
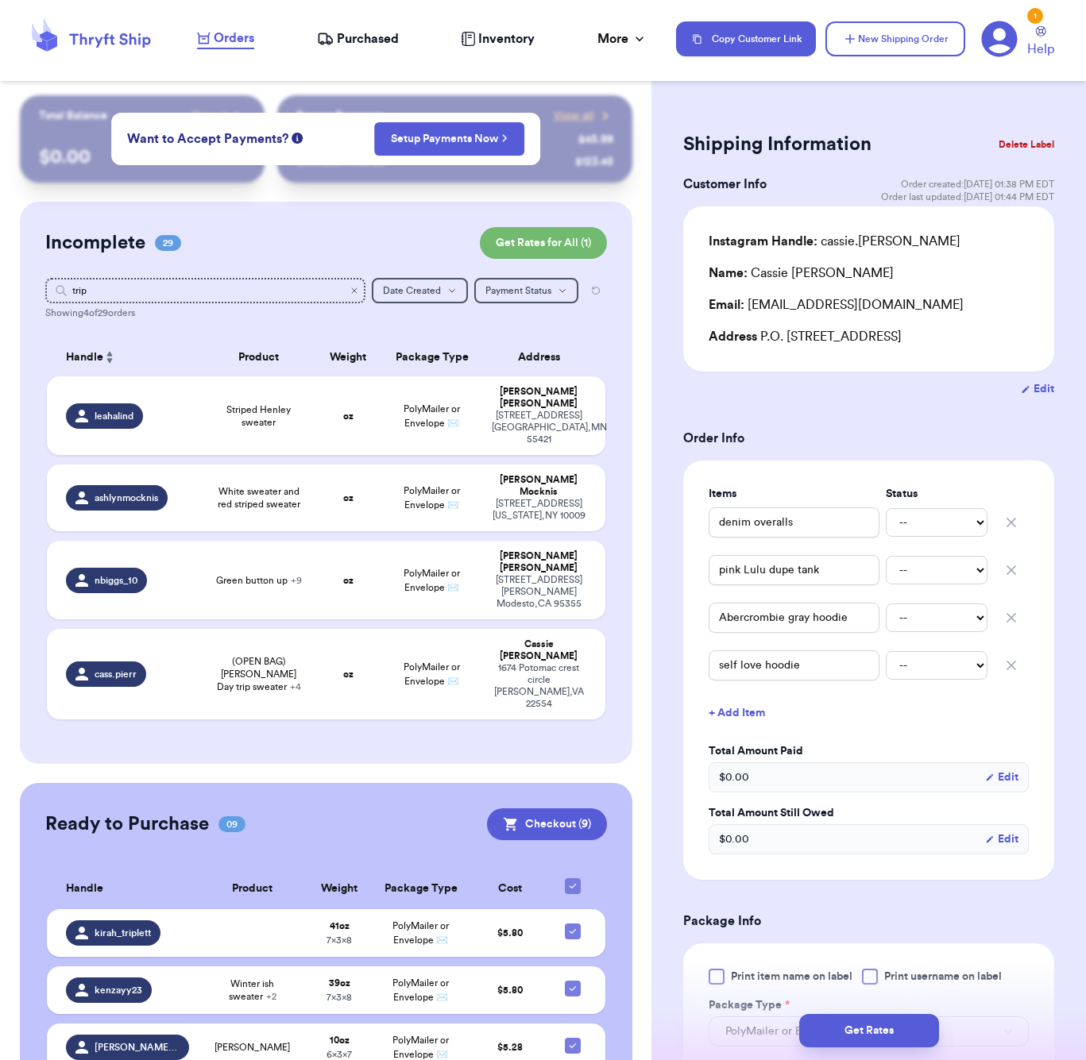
click at [358, 291] on icon "Clear search" at bounding box center [355, 291] width 10 height 10
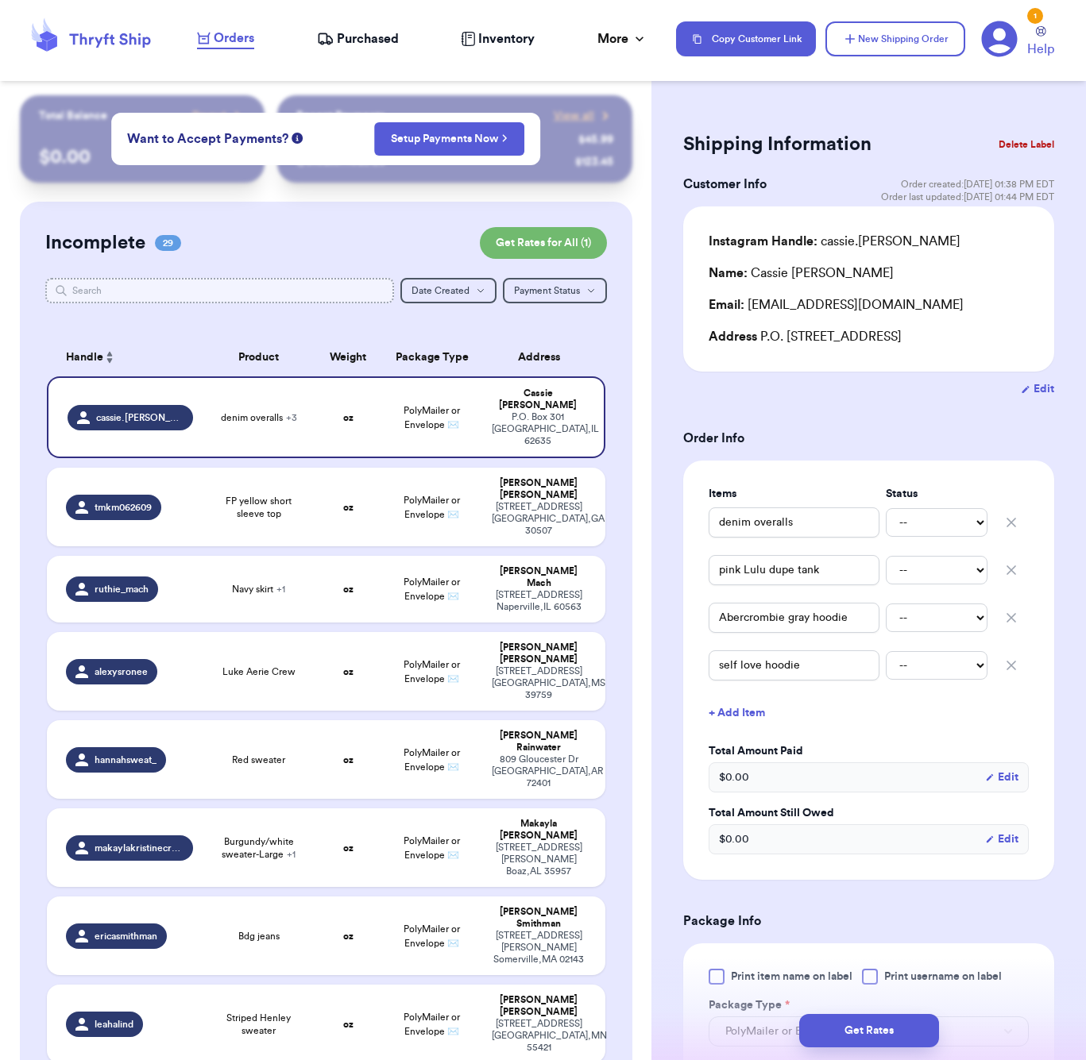
click at [271, 297] on input "text" at bounding box center [219, 290] width 349 height 25
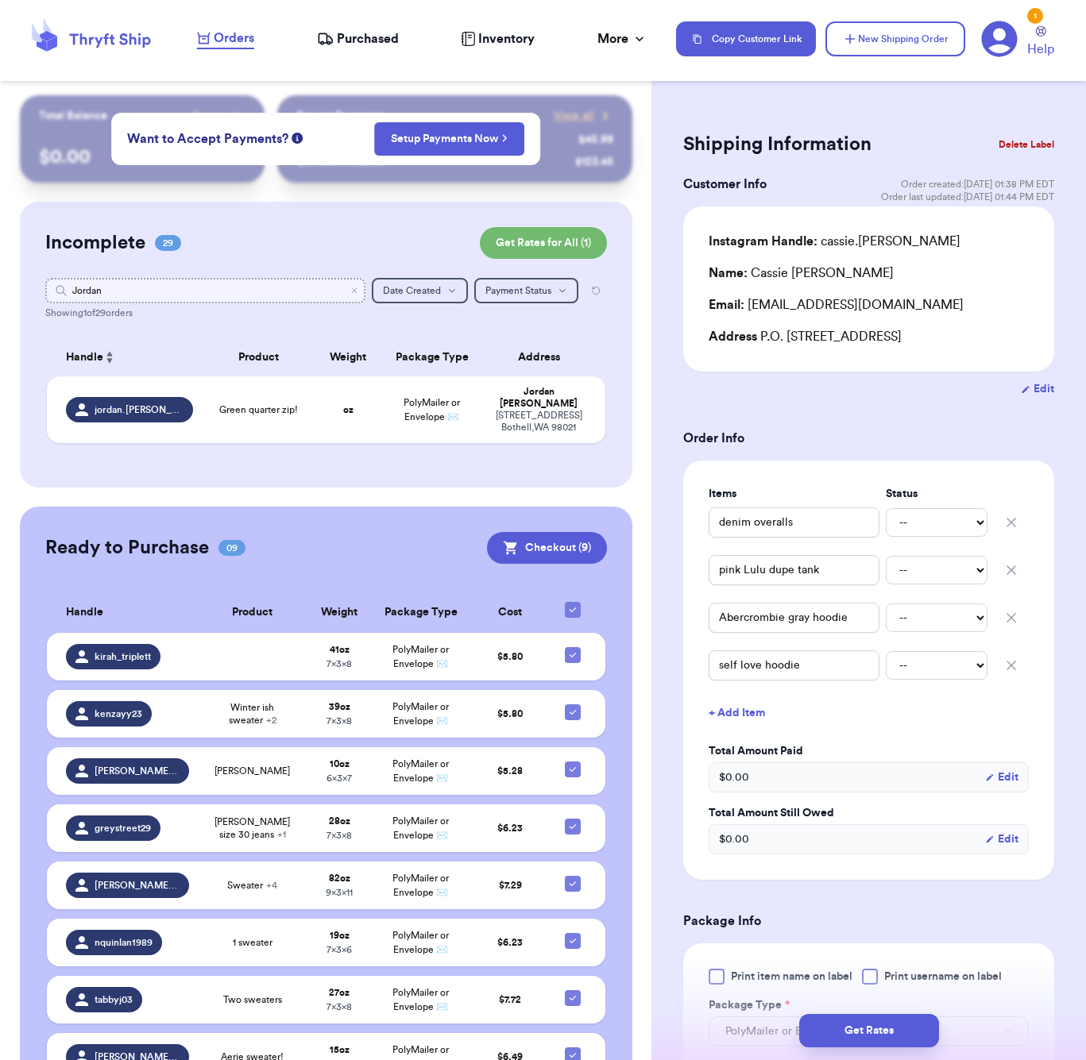
scroll to position [2, 0]
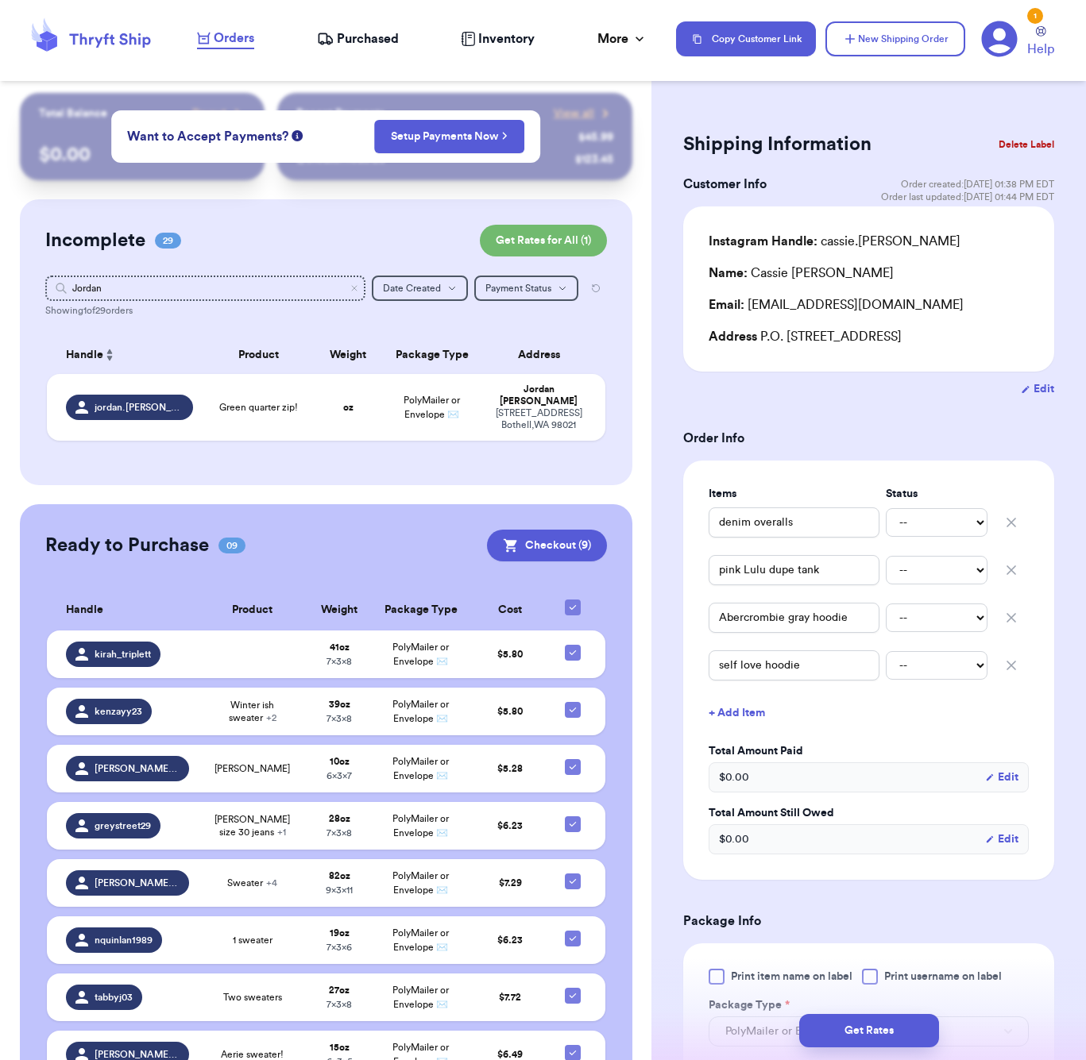
click at [190, 363] on div "Handle" at bounding box center [130, 355] width 128 height 19
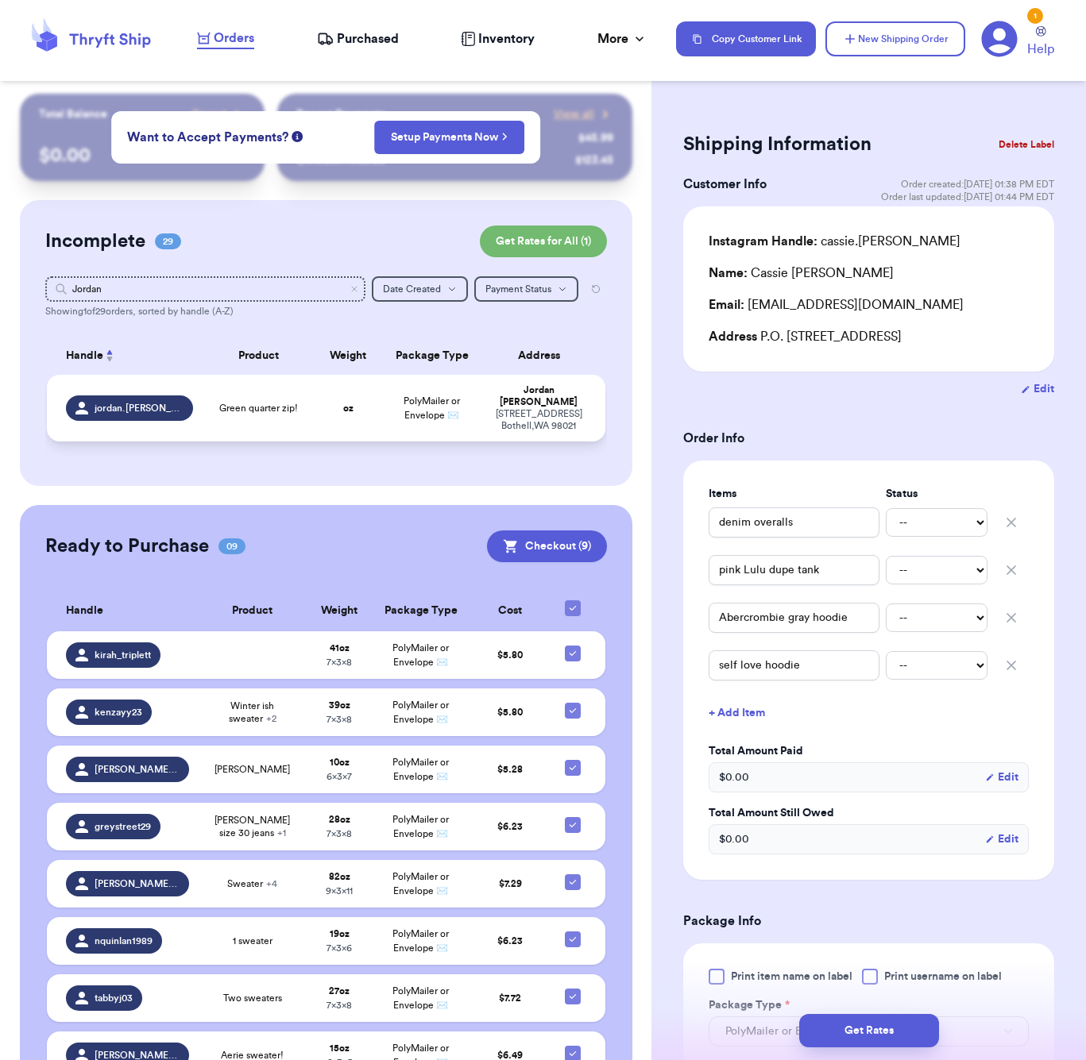
click at [256, 411] on span "Green quarter zip!" at bounding box center [258, 408] width 79 height 13
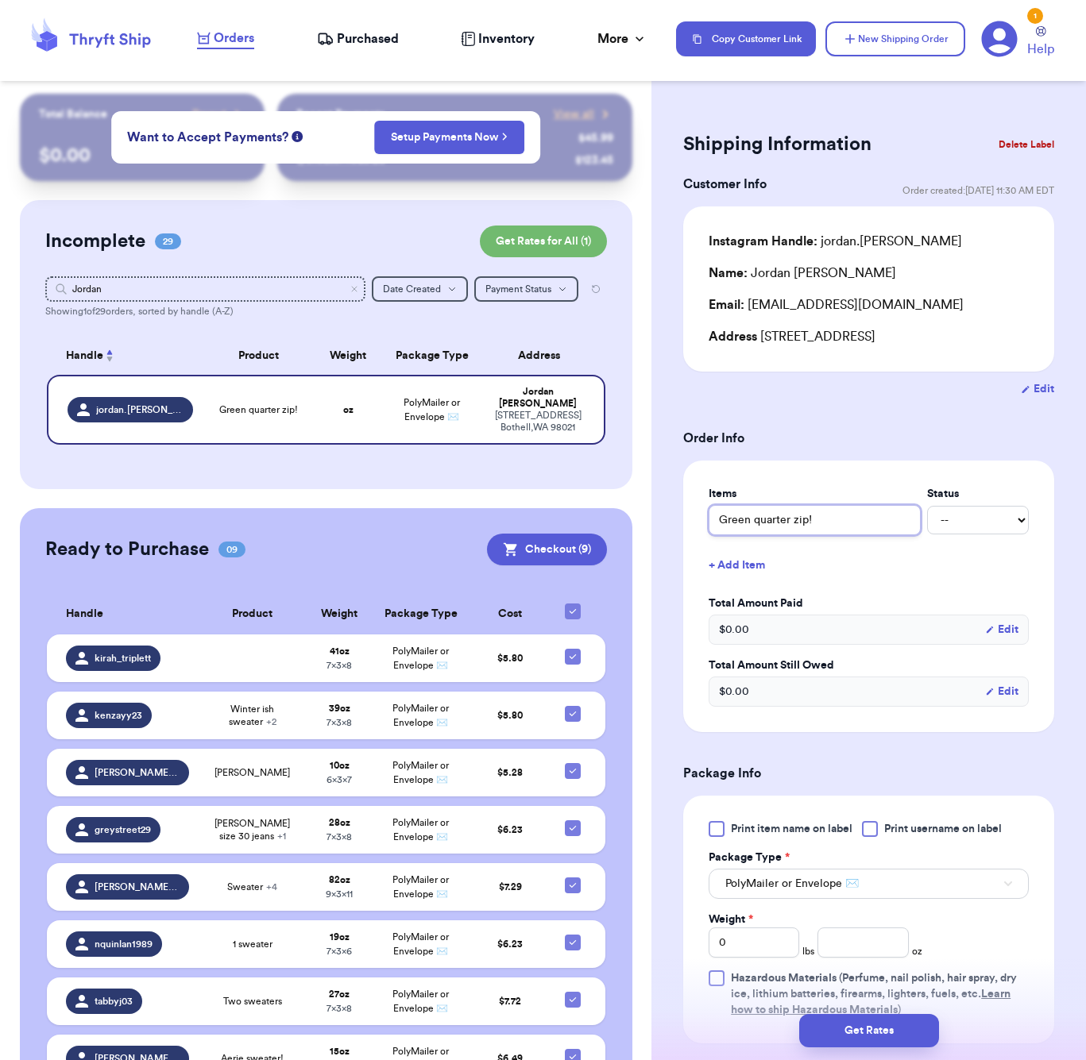
click at [752, 527] on input "Green quarter zip!" at bounding box center [815, 520] width 212 height 30
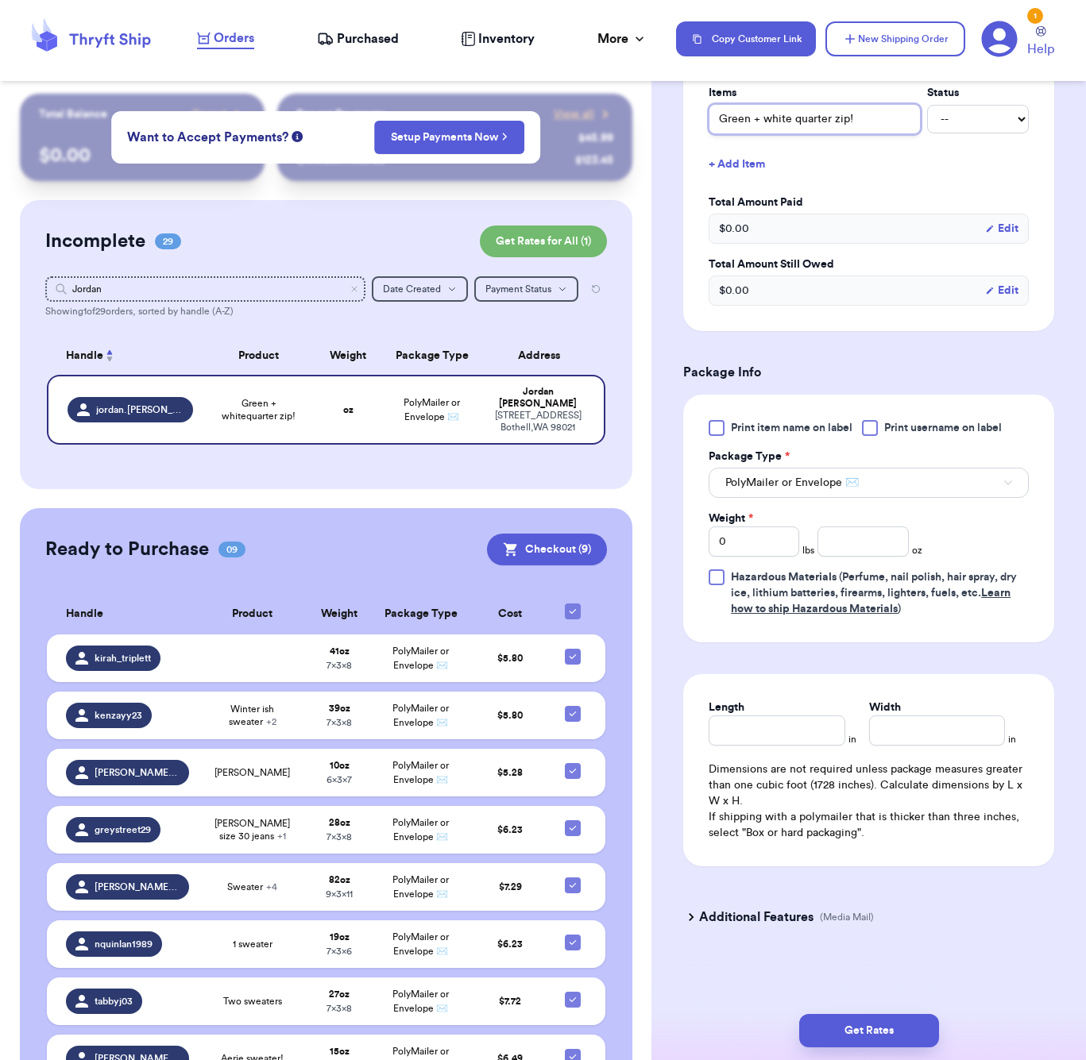
scroll to position [404, 0]
click at [852, 542] on input "number" at bounding box center [862, 542] width 91 height 30
click at [798, 733] on input "Length" at bounding box center [777, 731] width 136 height 30
click at [886, 1025] on button "Get Rates" at bounding box center [869, 1030] width 140 height 33
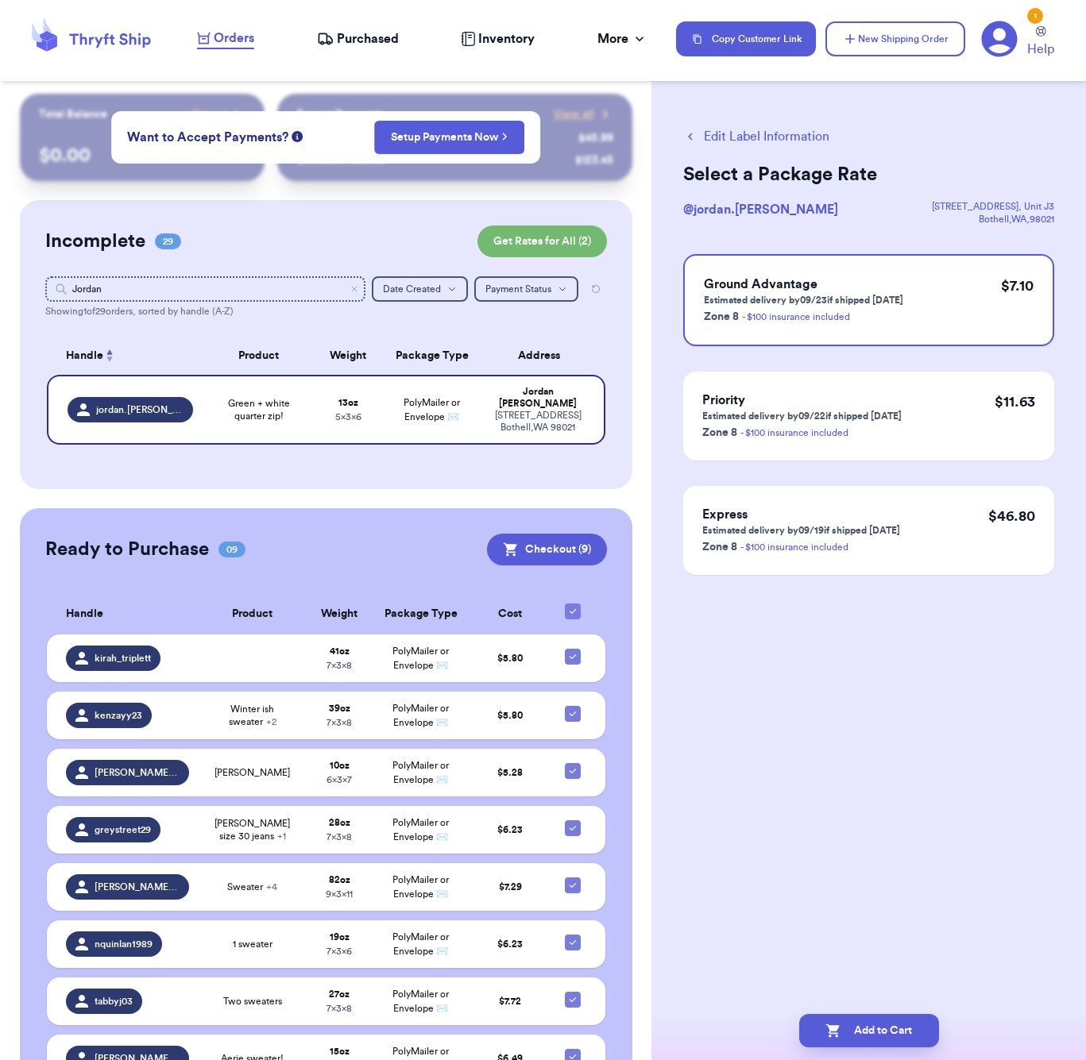
click at [741, 137] on button "Edit Label Information" at bounding box center [756, 136] width 146 height 19
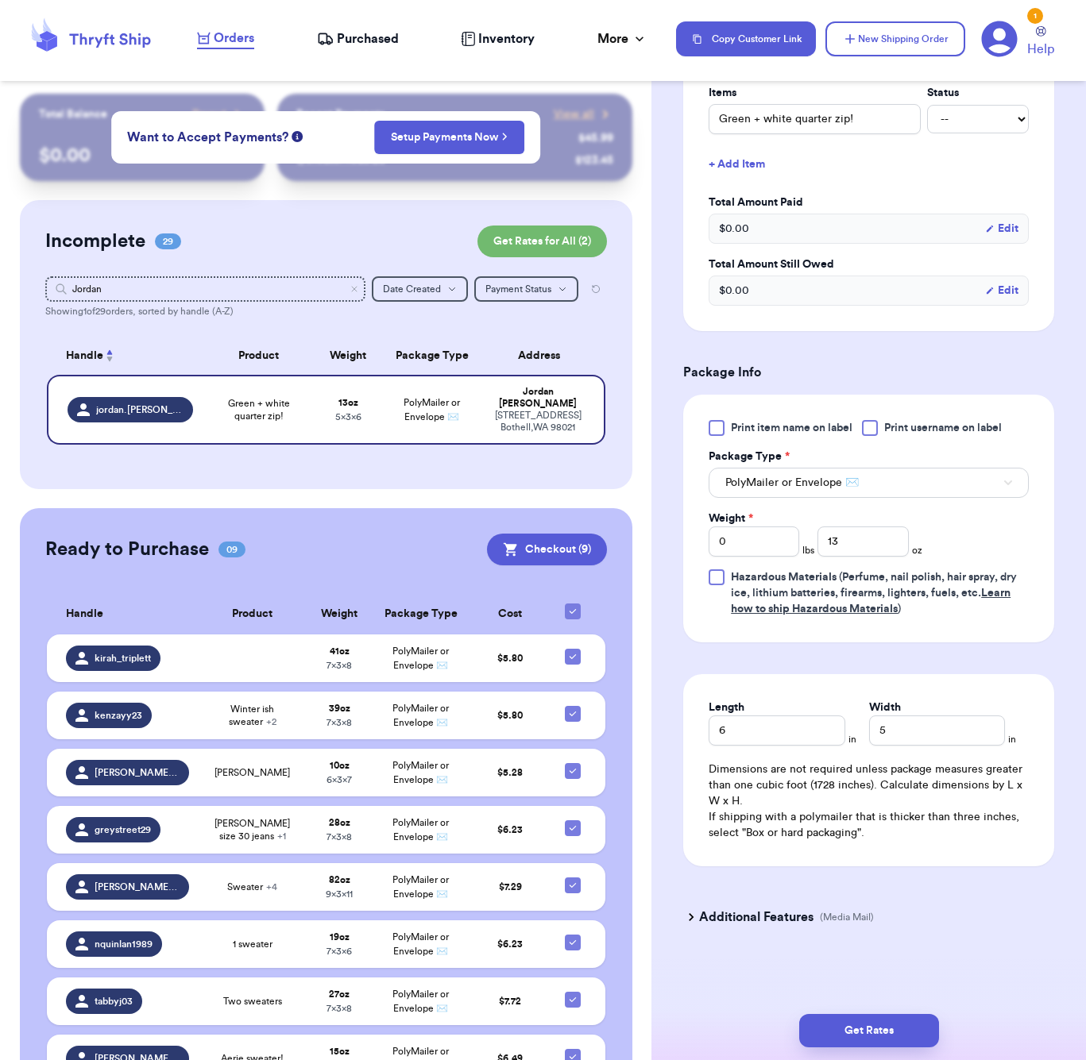
scroll to position [404, 0]
click at [852, 539] on input "13" at bounding box center [862, 542] width 91 height 30
click at [777, 726] on input "6" at bounding box center [777, 731] width 136 height 30
click at [894, 1037] on button "Get Rates" at bounding box center [869, 1030] width 140 height 33
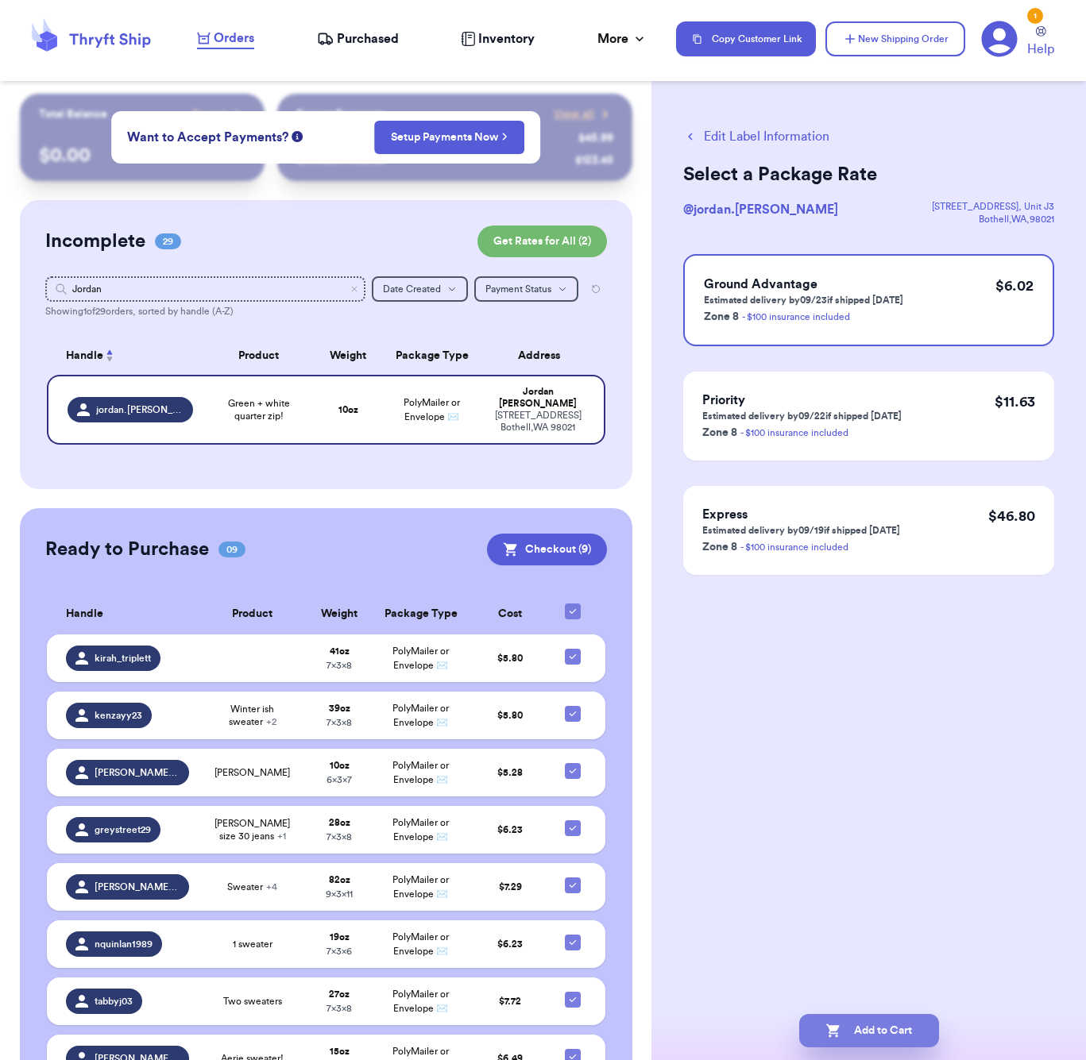
click at [890, 1044] on button "Add to Cart" at bounding box center [869, 1030] width 140 height 33
